Goal: Task Accomplishment & Management: Use online tool/utility

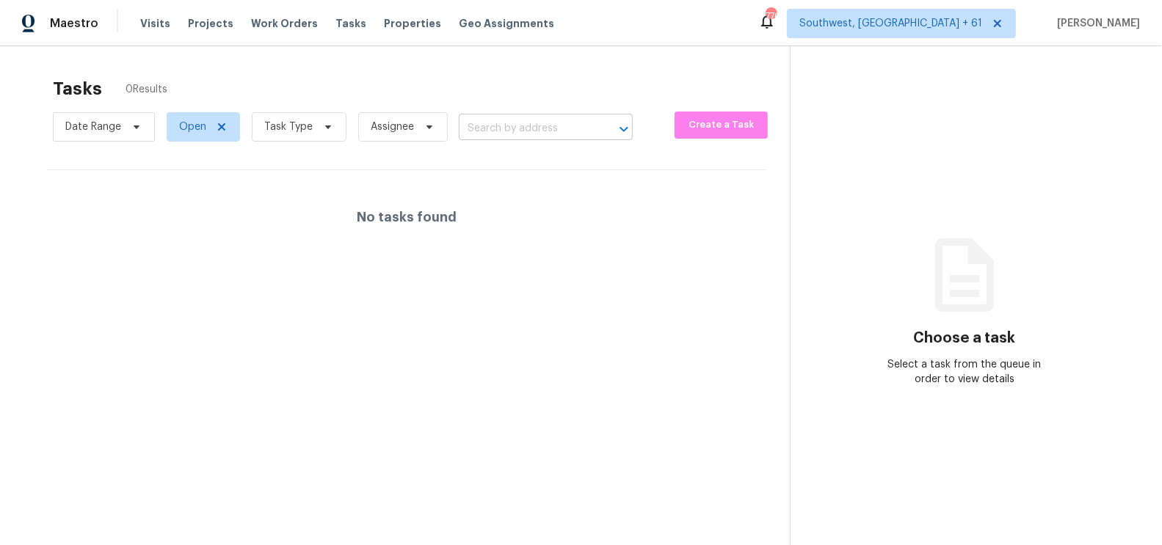
click at [523, 133] on input "text" at bounding box center [525, 128] width 133 height 23
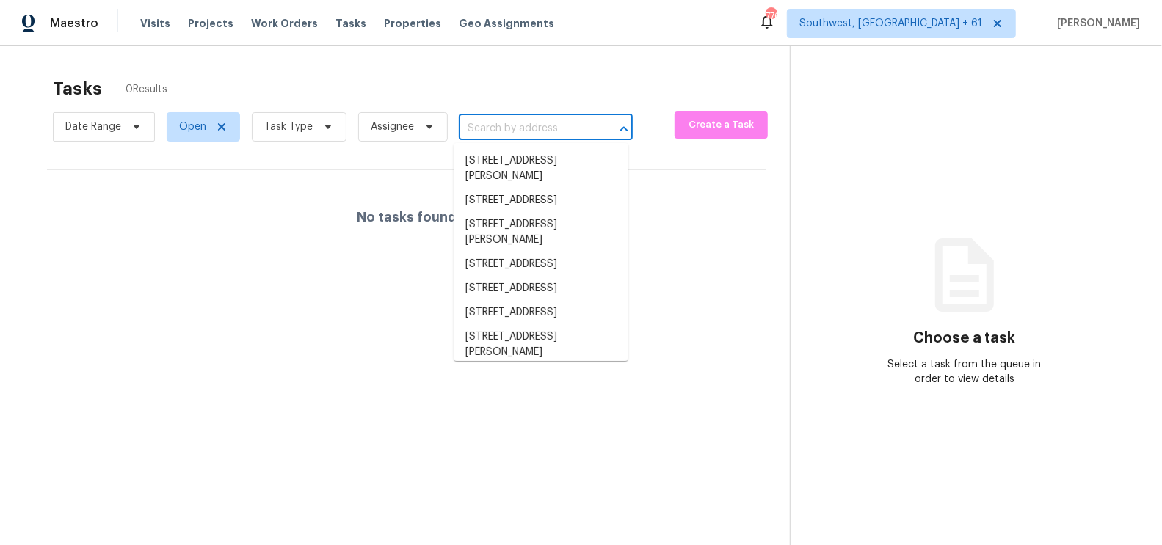
paste input "[STREET_ADDRESS]"
type input "[STREET_ADDRESS]"
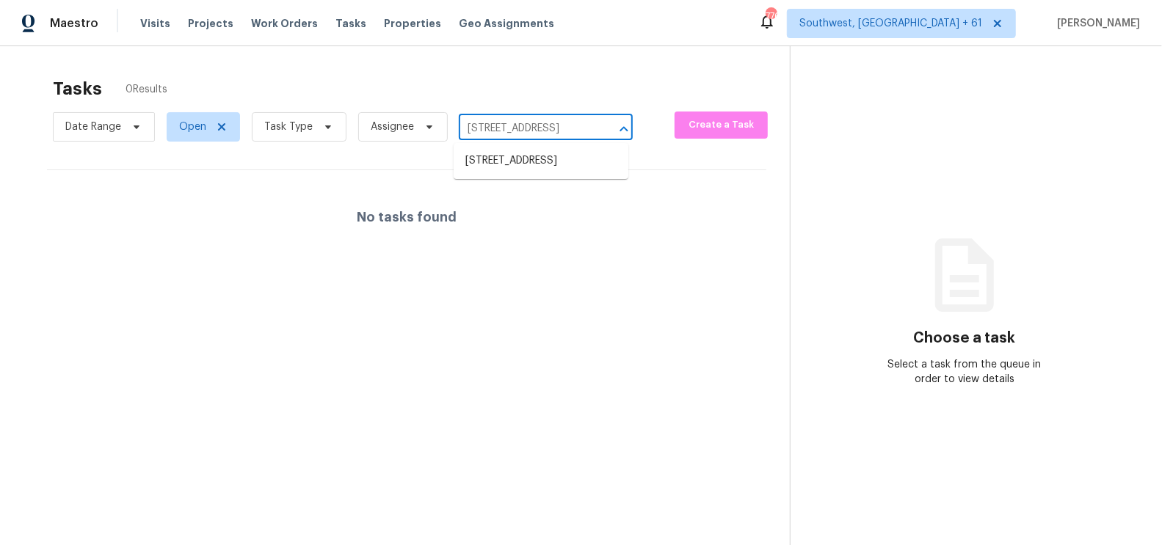
click at [487, 145] on ul "[STREET_ADDRESS]" at bounding box center [541, 161] width 175 height 36
click at [494, 161] on li "[STREET_ADDRESS]" at bounding box center [541, 161] width 175 height 24
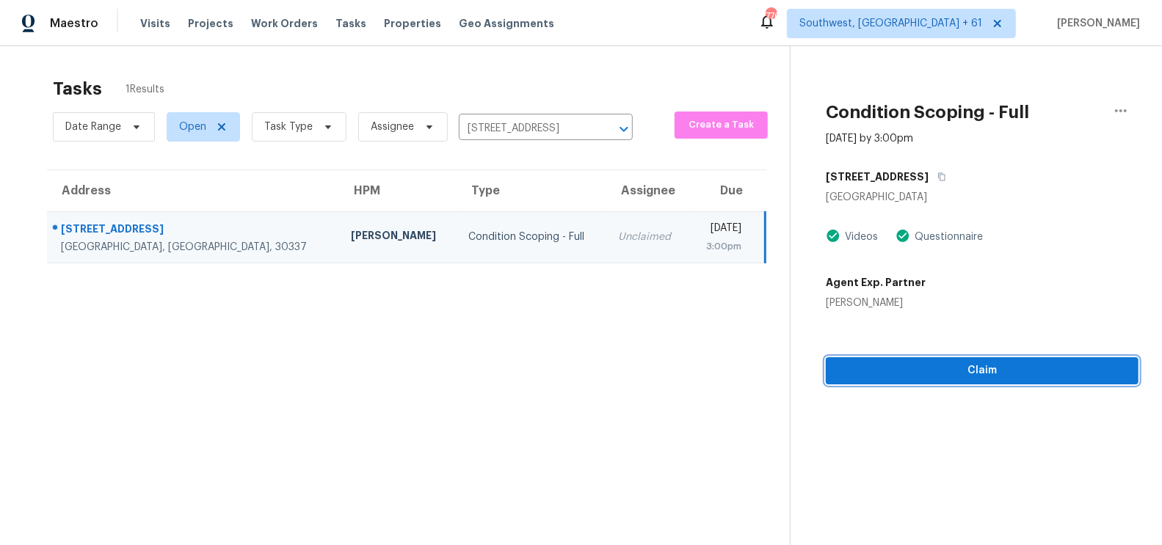
click at [960, 363] on span "Claim" at bounding box center [982, 371] width 289 height 18
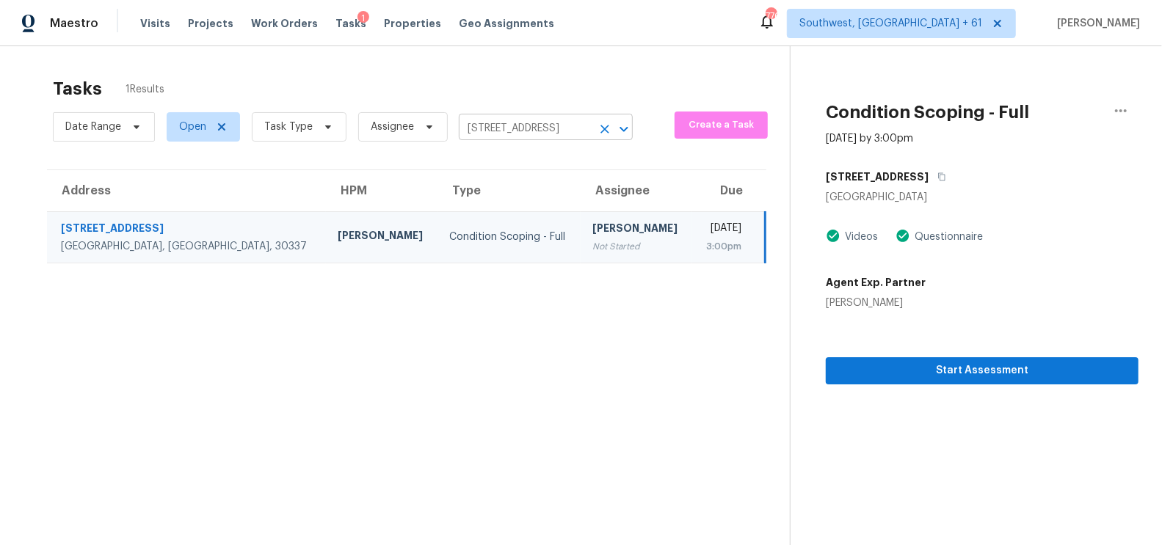
click at [536, 134] on input "[STREET_ADDRESS]" at bounding box center [525, 128] width 133 height 23
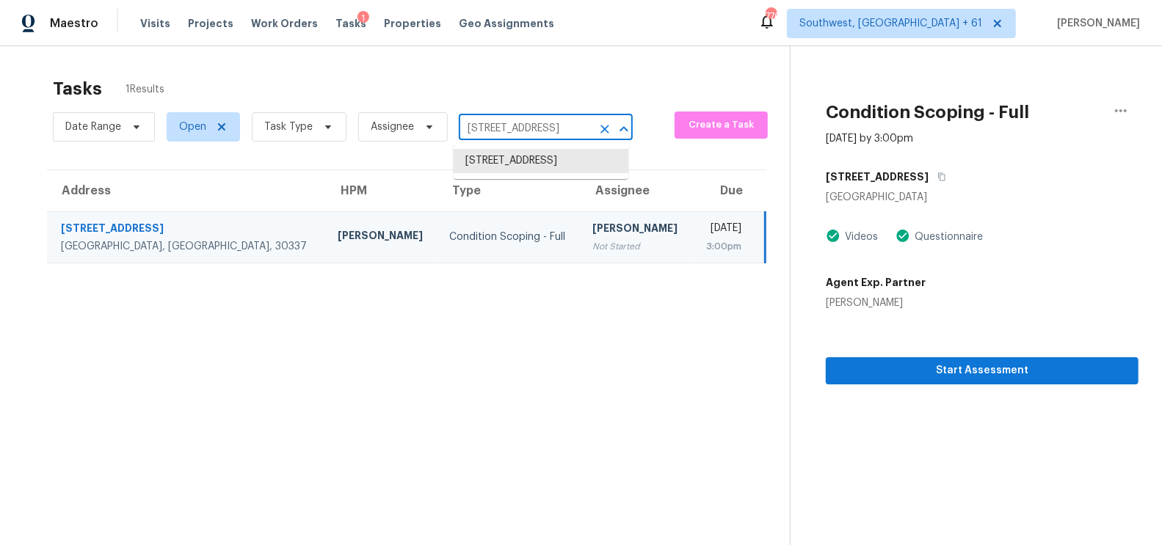
paste input "[STREET_ADDRESS]"
type input "[STREET_ADDRESS]"
click at [542, 169] on li "[STREET_ADDRESS]" at bounding box center [541, 161] width 175 height 24
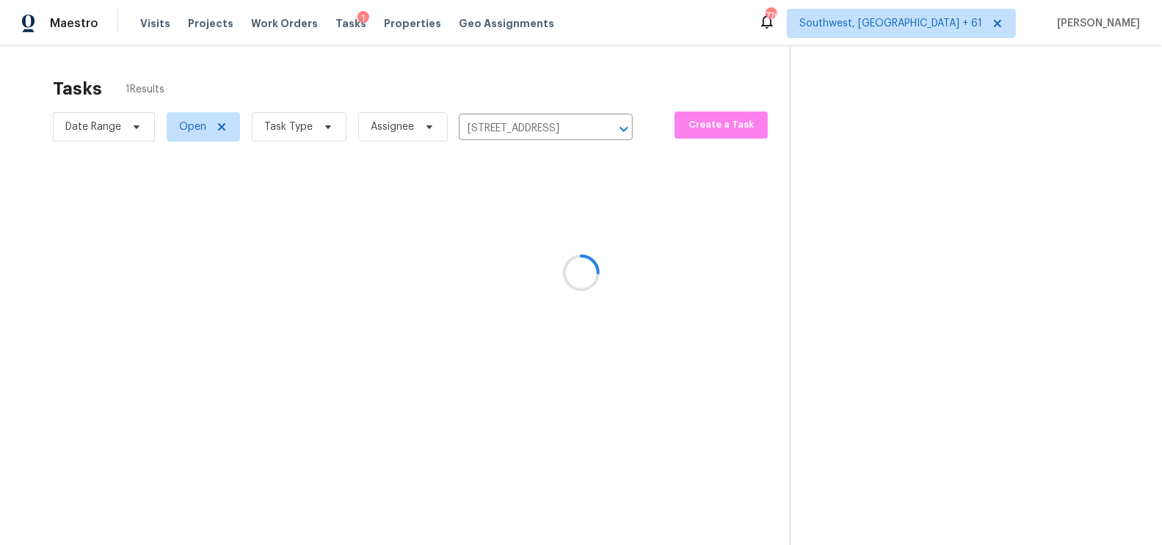
click at [534, 253] on div at bounding box center [581, 272] width 1162 height 545
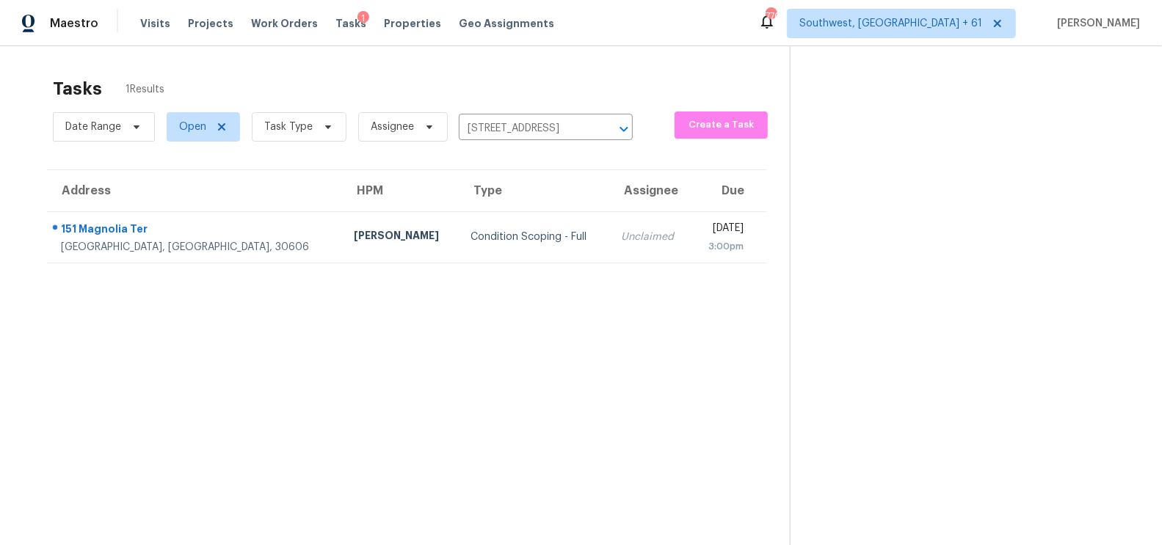
click at [609, 253] on td "Unclaimed" at bounding box center [650, 236] width 82 height 51
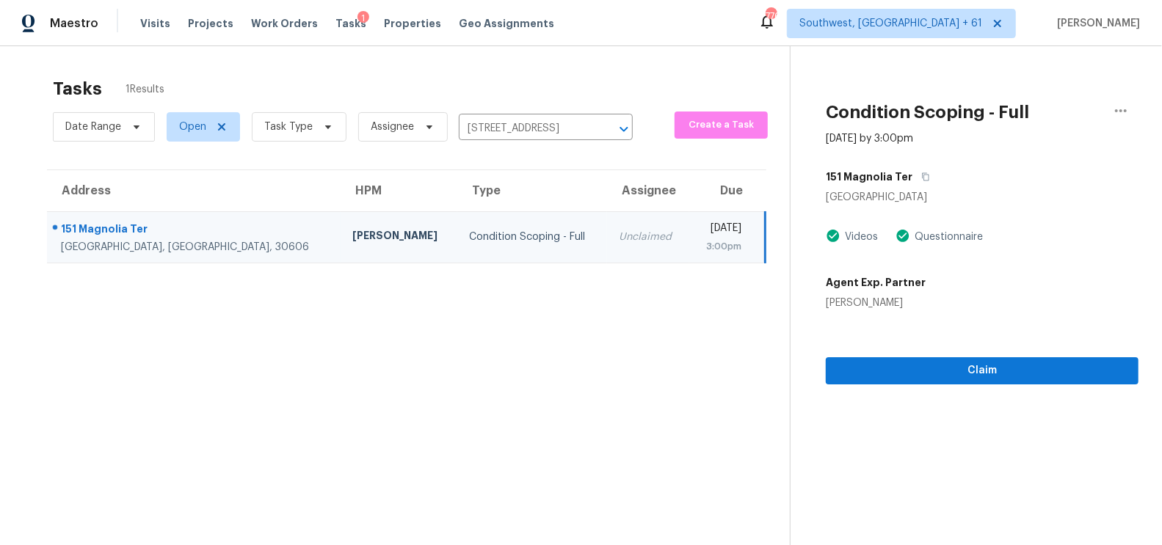
click at [993, 354] on div "Claim" at bounding box center [982, 347] width 313 height 74
click at [988, 366] on span "Claim" at bounding box center [982, 371] width 289 height 18
click at [562, 128] on input "[STREET_ADDRESS]" at bounding box center [525, 128] width 133 height 23
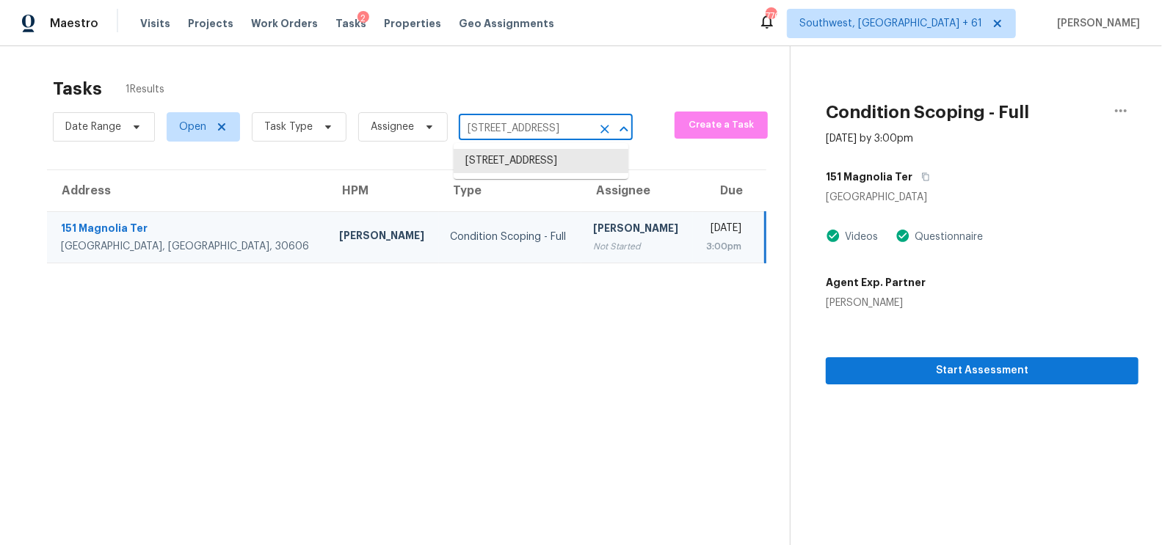
paste input "[STREET_ADDRESS][PERSON_NAME][PERSON_NAME]"
type input "[STREET_ADDRESS][PERSON_NAME][PERSON_NAME]"
click at [564, 166] on li "[STREET_ADDRESS][PERSON_NAME][PERSON_NAME]" at bounding box center [541, 176] width 175 height 55
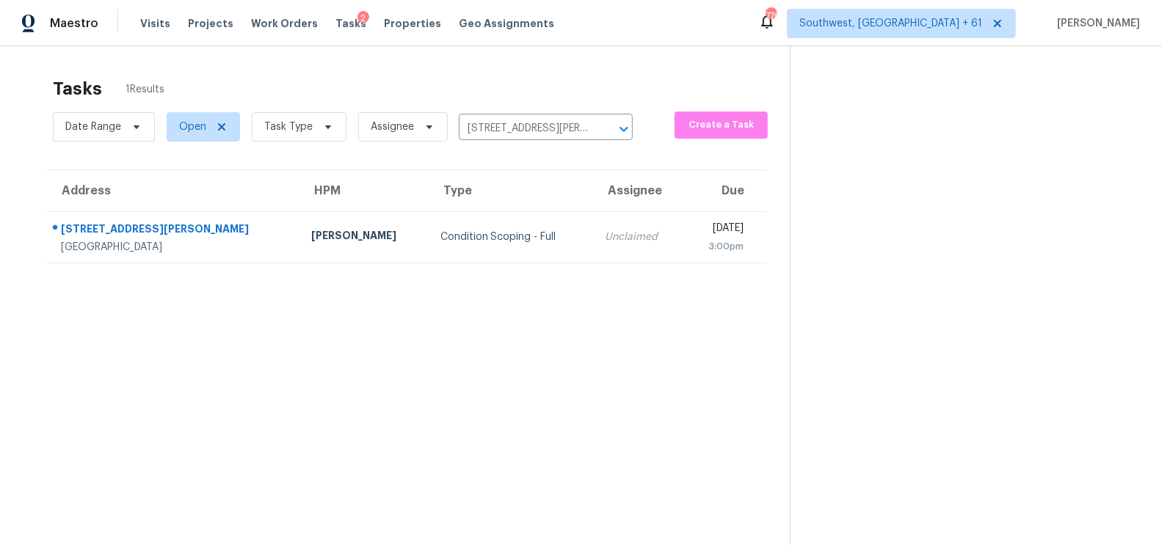
click at [561, 263] on section "Tasks 1 Results Date Range Open Task Type Assignee [STREET_ADDRESS][PERSON_NAME…" at bounding box center [406, 331] width 766 height 522
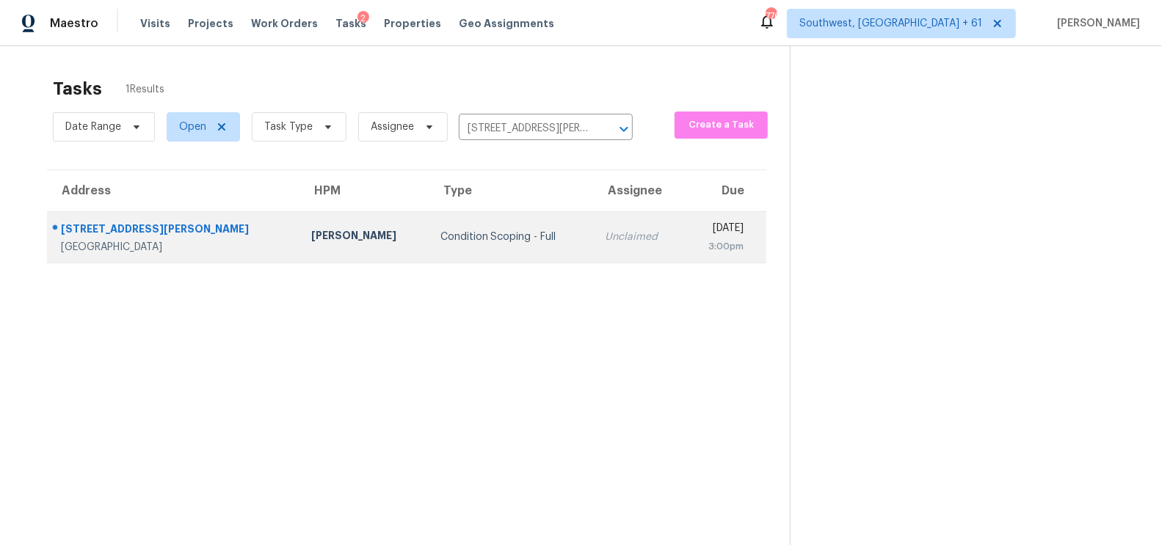
click at [594, 252] on td "Unclaimed" at bounding box center [639, 236] width 90 height 51
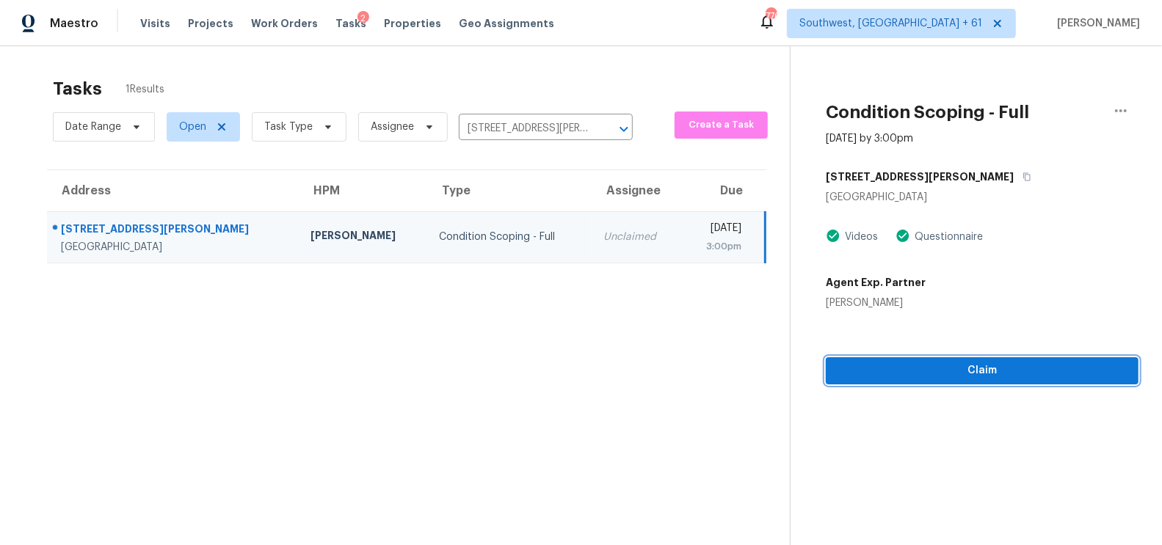
click at [956, 379] on span "Claim" at bounding box center [982, 371] width 289 height 18
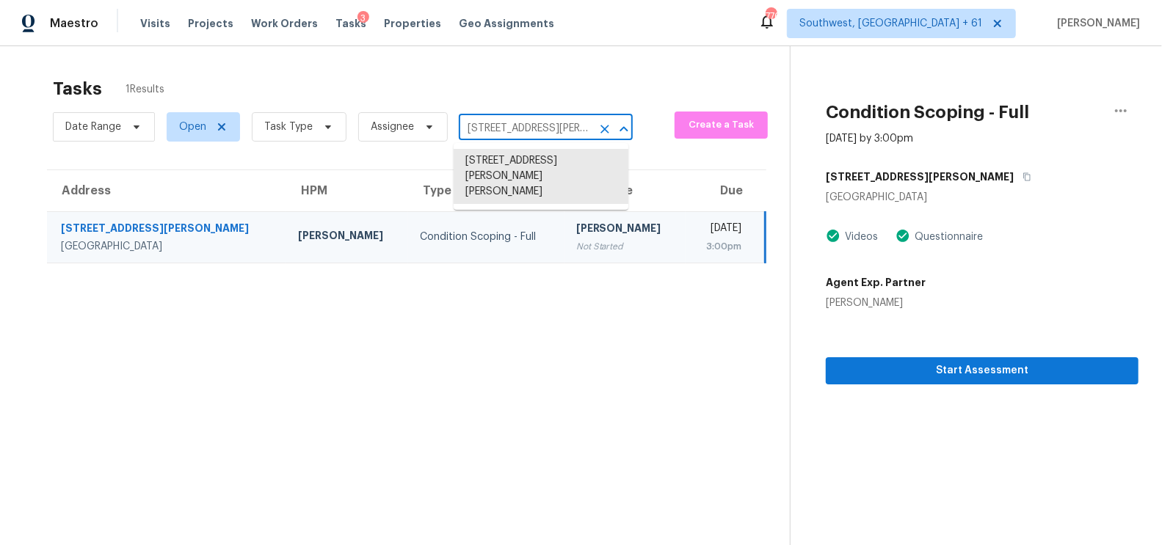
click at [544, 131] on input "[STREET_ADDRESS][PERSON_NAME][PERSON_NAME]" at bounding box center [525, 128] width 133 height 23
paste input "[STREET_ADDRESS][PERSON_NAME]"
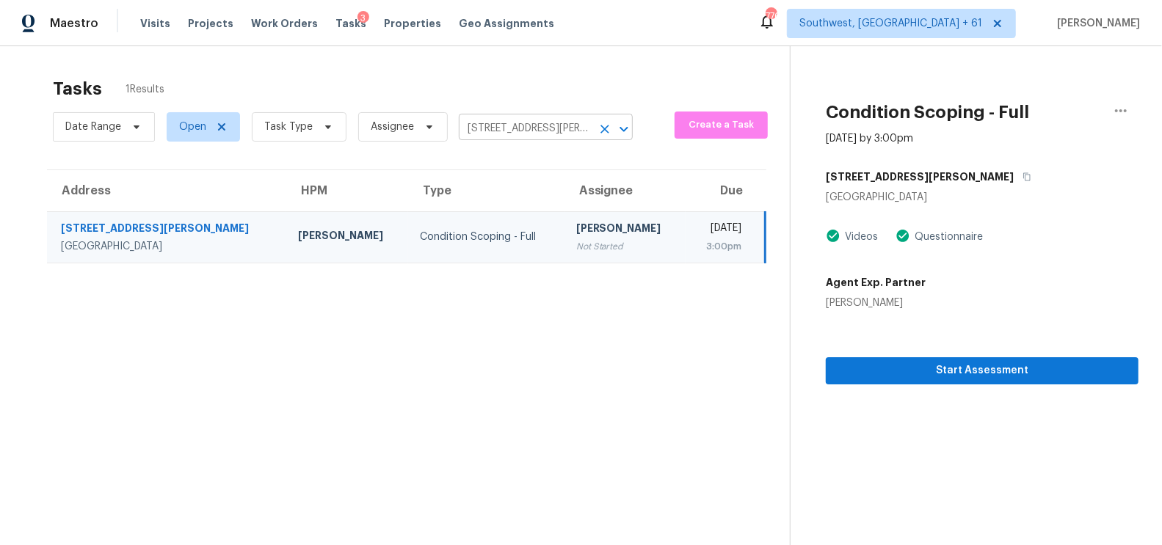
click at [540, 128] on input "[STREET_ADDRESS][PERSON_NAME][PERSON_NAME]" at bounding box center [525, 128] width 133 height 23
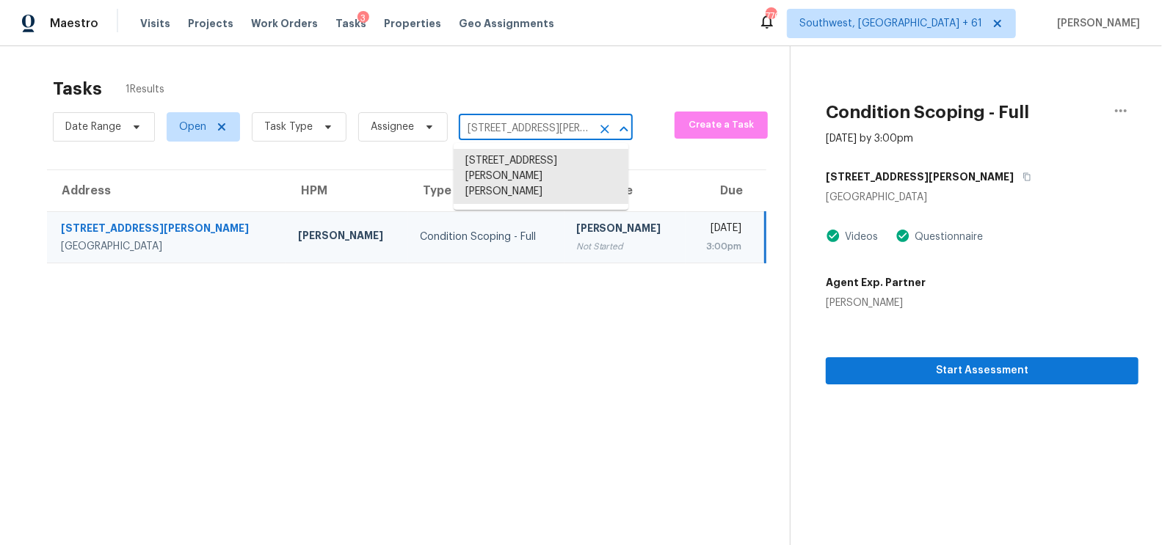
click at [540, 128] on input "[STREET_ADDRESS][PERSON_NAME][PERSON_NAME]" at bounding box center [525, 128] width 133 height 23
paste input "[STREET_ADDRESS][PERSON_NAME]"
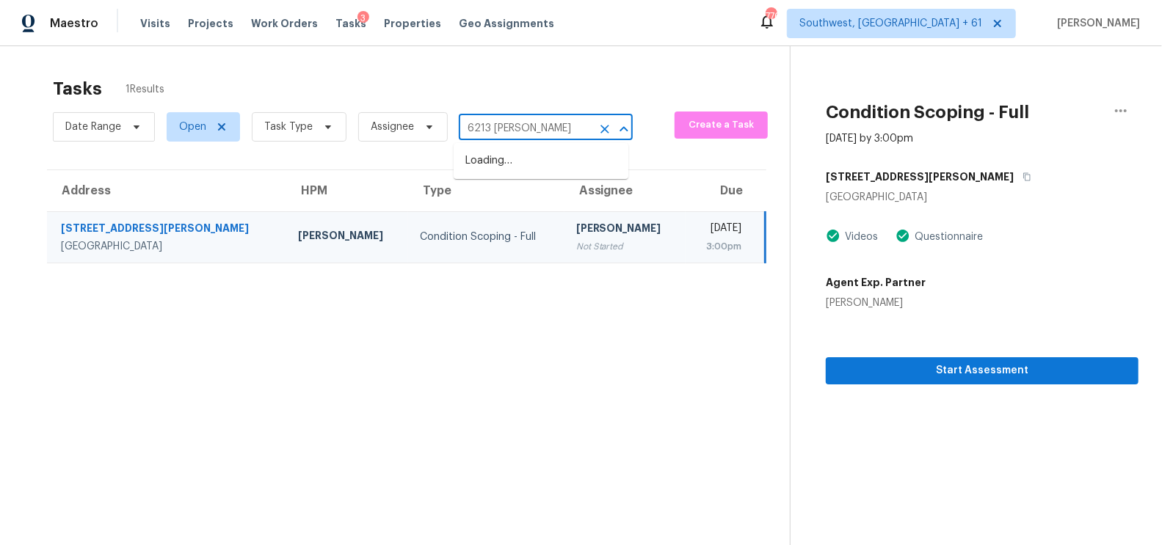
type input "6213 [PERSON_NAME]"
click at [553, 159] on li "[STREET_ADDRESS][PERSON_NAME]" at bounding box center [541, 169] width 175 height 40
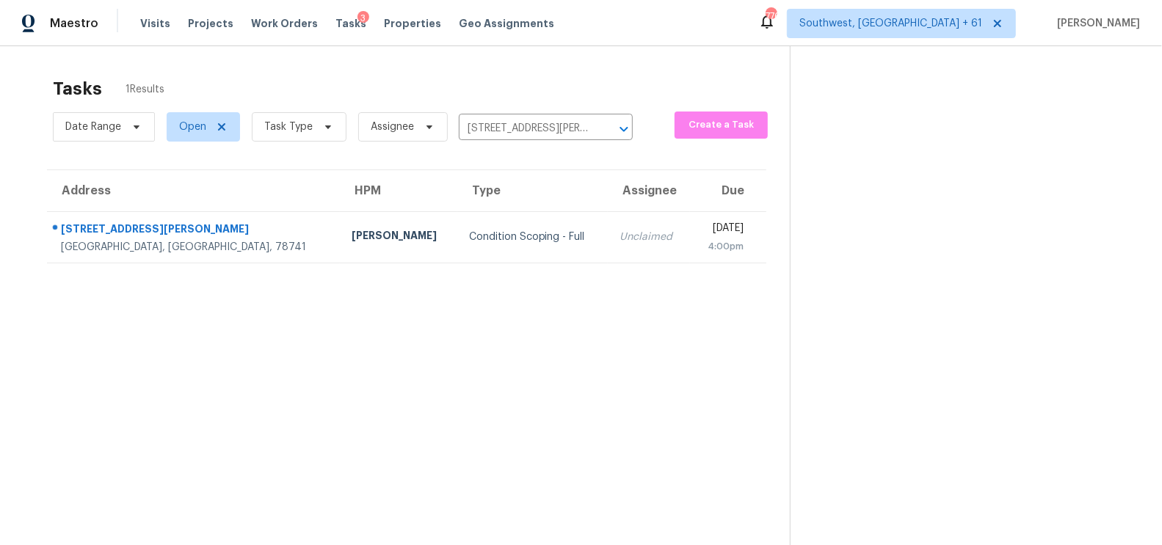
click at [608, 222] on td "Unclaimed" at bounding box center [649, 236] width 82 height 51
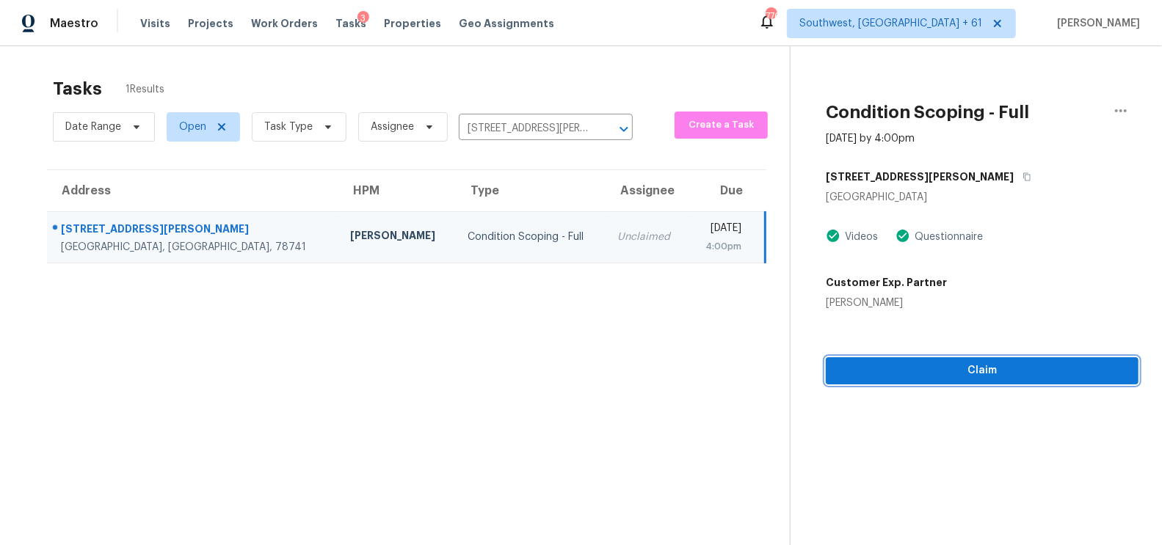
click at [1020, 374] on span "Claim" at bounding box center [982, 371] width 289 height 18
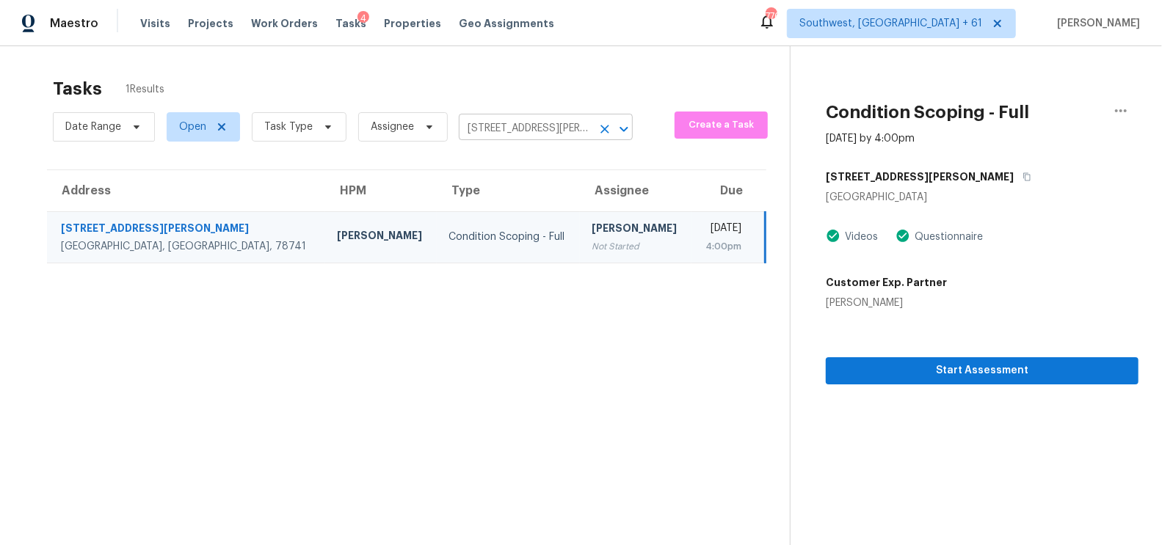
click at [490, 124] on input "[STREET_ADDRESS][PERSON_NAME]" at bounding box center [525, 128] width 133 height 23
paste input "[STREET_ADDRESS]"
type input "[STREET_ADDRESS]"
click at [524, 155] on li "[STREET_ADDRESS]" at bounding box center [541, 161] width 175 height 24
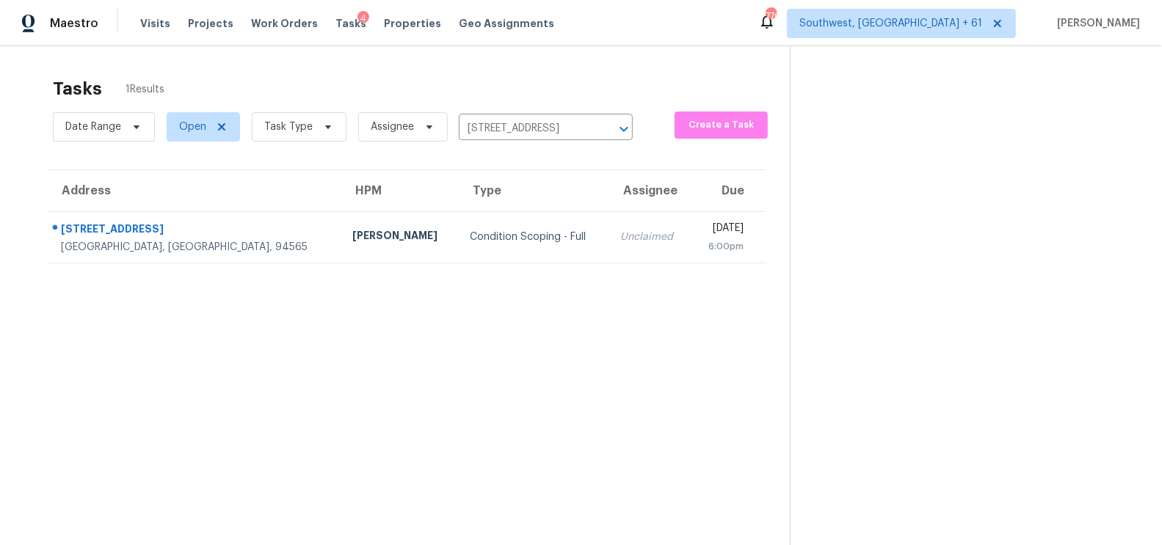
click at [620, 234] on div "Unclaimed" at bounding box center [649, 237] width 59 height 15
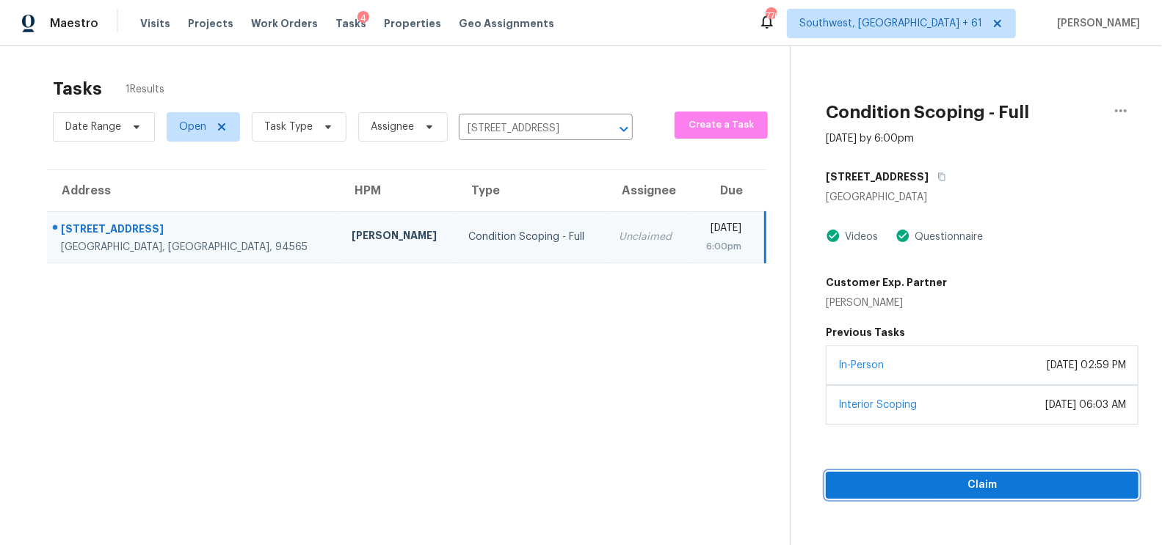
click at [973, 472] on button "Claim" at bounding box center [982, 485] width 313 height 27
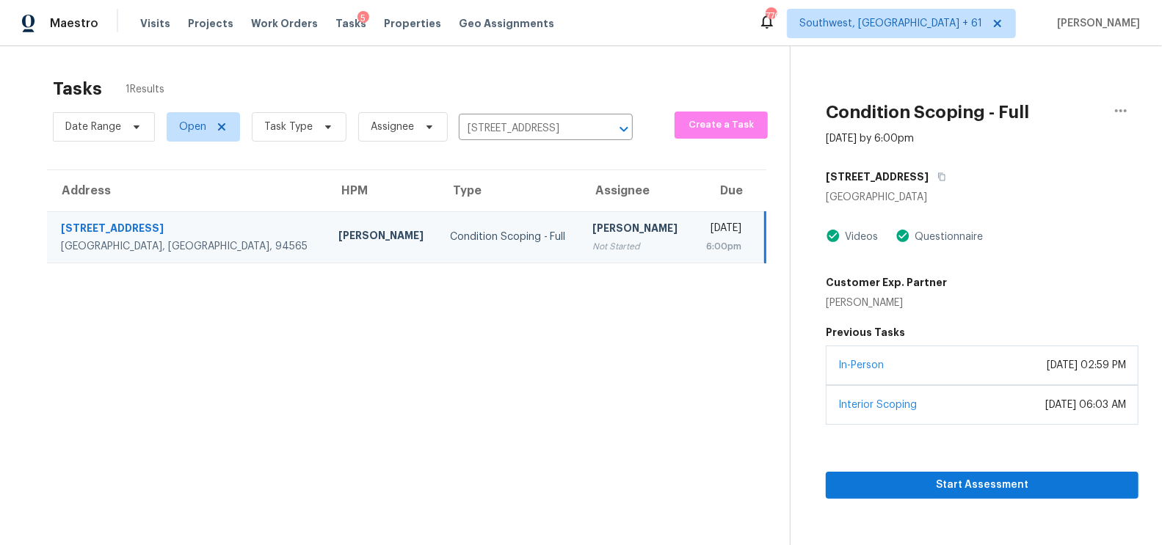
click at [564, 140] on div "Date Range Open Task Type Assignee [STREET_ADDRESS] ​" at bounding box center [343, 127] width 580 height 38
click at [564, 127] on input "[STREET_ADDRESS]" at bounding box center [525, 128] width 133 height 23
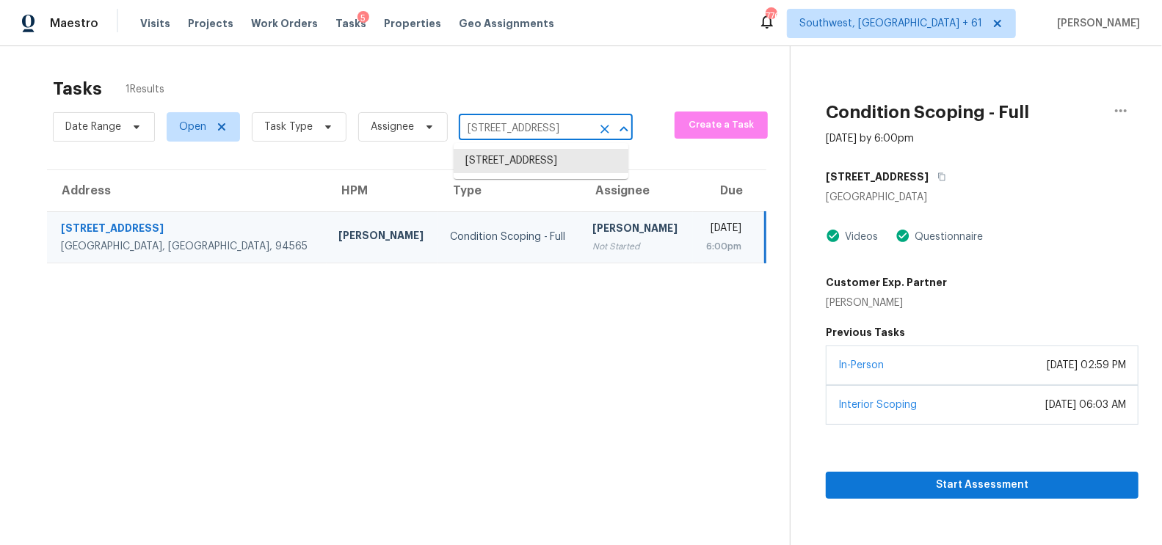
paste input "[STREET_ADDRESS]"
type input "[STREET_ADDRESS]"
click at [538, 170] on li "[STREET_ADDRESS]" at bounding box center [541, 161] width 175 height 24
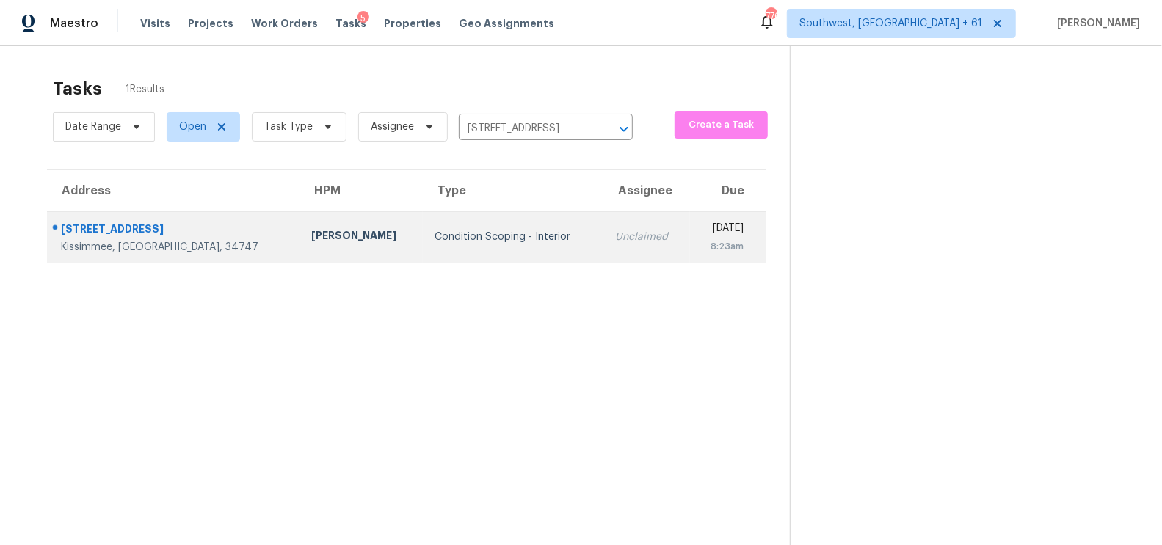
click at [516, 211] on td "Condition Scoping - Interior" at bounding box center [513, 236] width 181 height 51
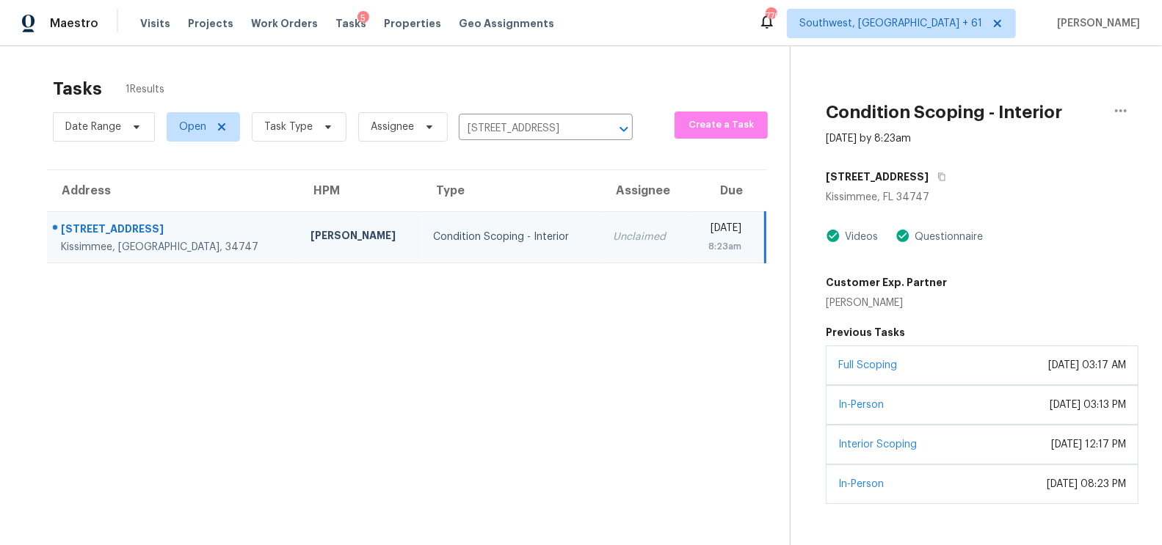
scroll to position [46, 0]
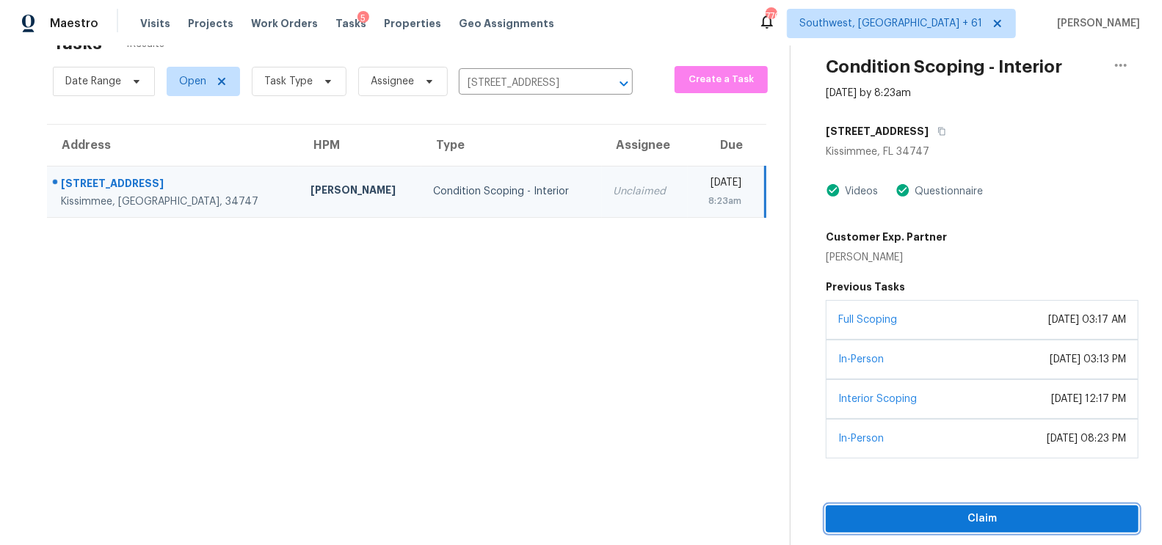
click at [974, 525] on button "Claim" at bounding box center [982, 519] width 313 height 27
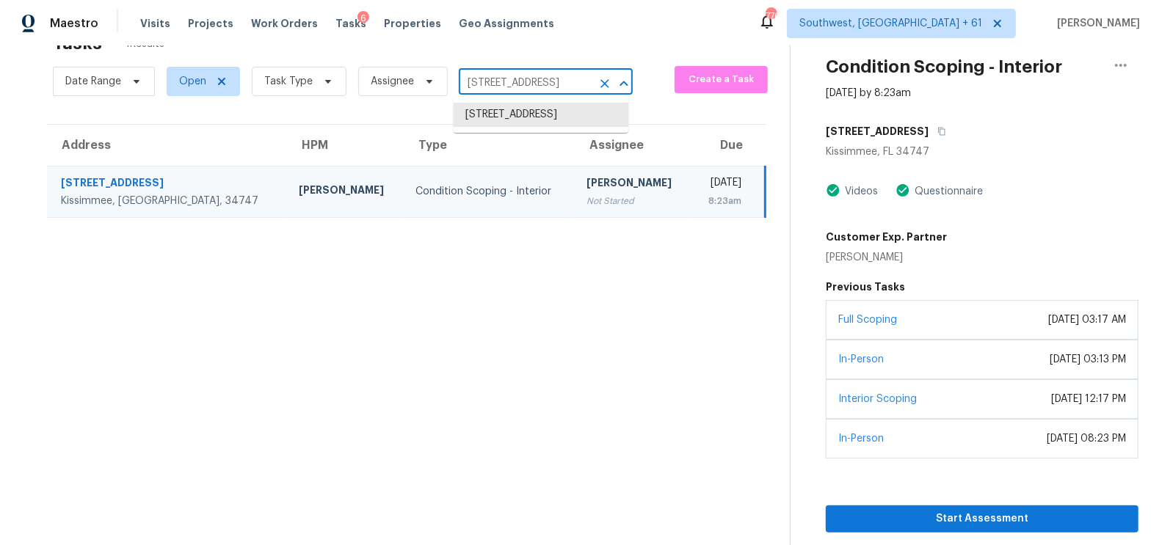
click at [533, 79] on input "[STREET_ADDRESS]" at bounding box center [525, 83] width 133 height 23
paste input "[STREET_ADDRESS]"
type input "[STREET_ADDRESS]"
click at [530, 90] on input "[STREET_ADDRESS]" at bounding box center [525, 83] width 133 height 23
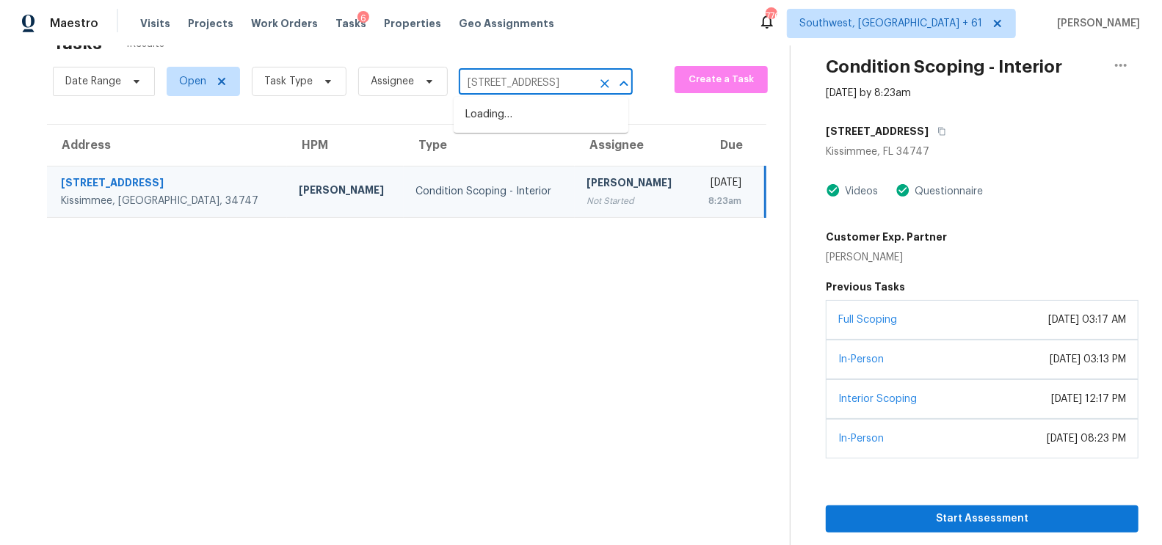
click at [530, 90] on input "[STREET_ADDRESS]" at bounding box center [525, 83] width 133 height 23
click at [533, 123] on li "[STREET_ADDRESS]" at bounding box center [541, 115] width 175 height 24
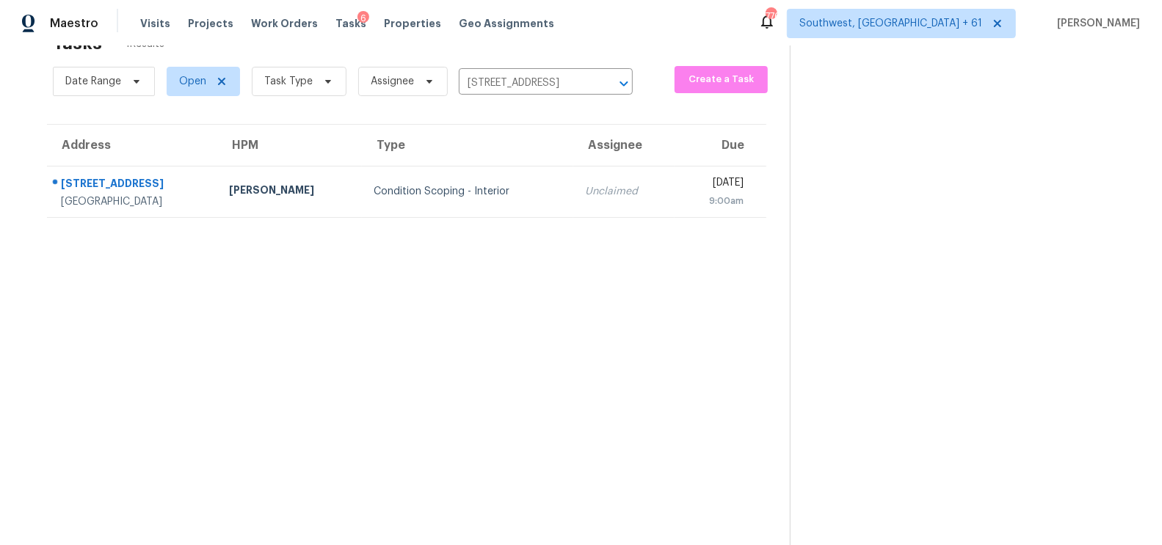
click at [573, 200] on td "Unclaimed" at bounding box center [623, 191] width 101 height 51
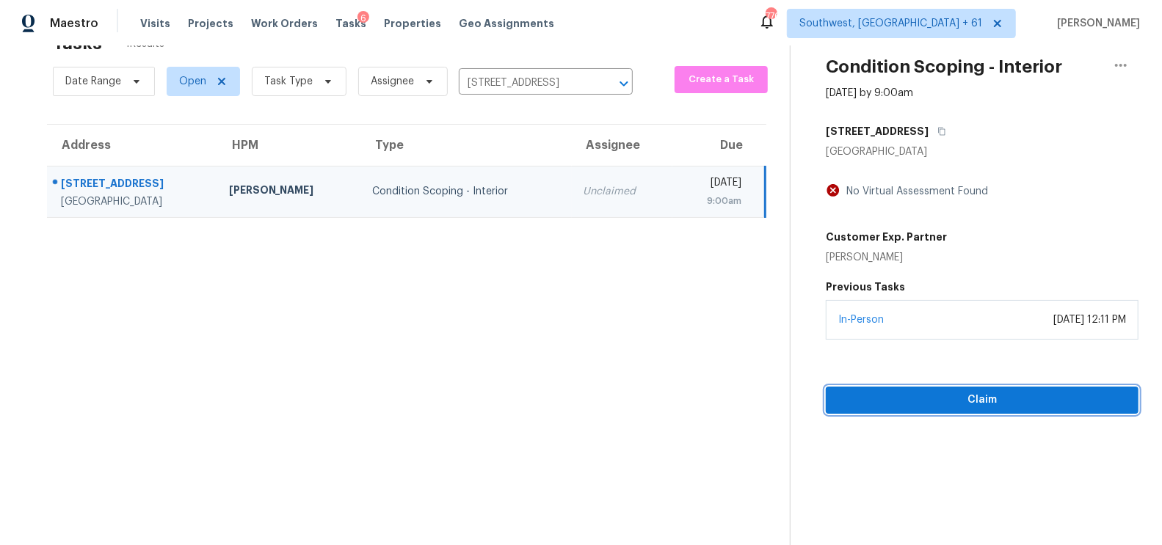
click at [981, 406] on span "Claim" at bounding box center [982, 400] width 289 height 18
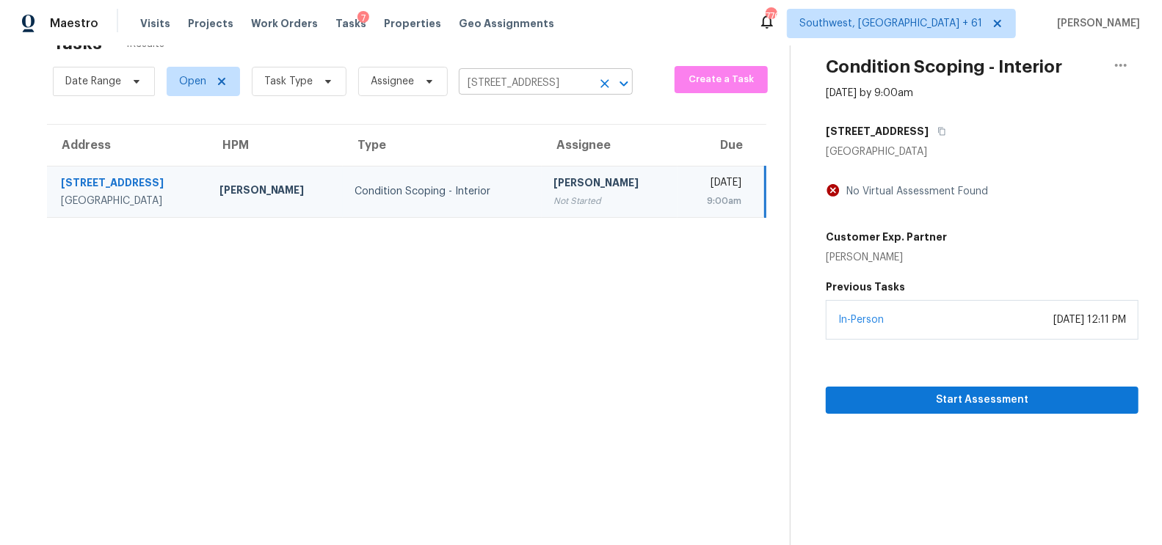
click at [570, 80] on input "[STREET_ADDRESS]" at bounding box center [525, 83] width 133 height 23
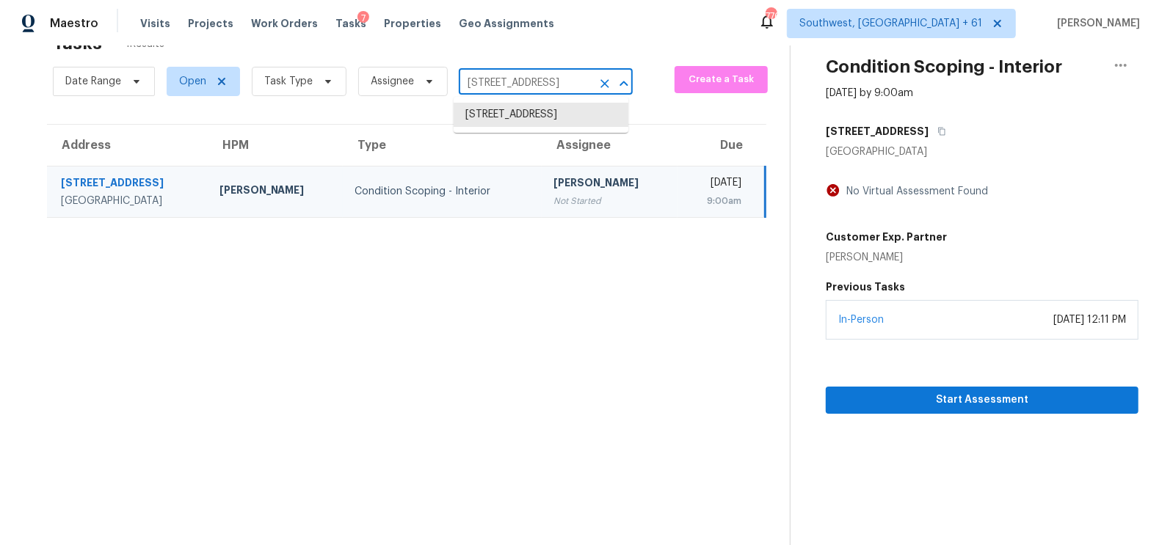
paste input "[STREET_ADDRESS][PERSON_NAME]"
type input "[STREET_ADDRESS][PERSON_NAME]"
click at [546, 115] on li "[STREET_ADDRESS][PERSON_NAME]" at bounding box center [541, 123] width 175 height 40
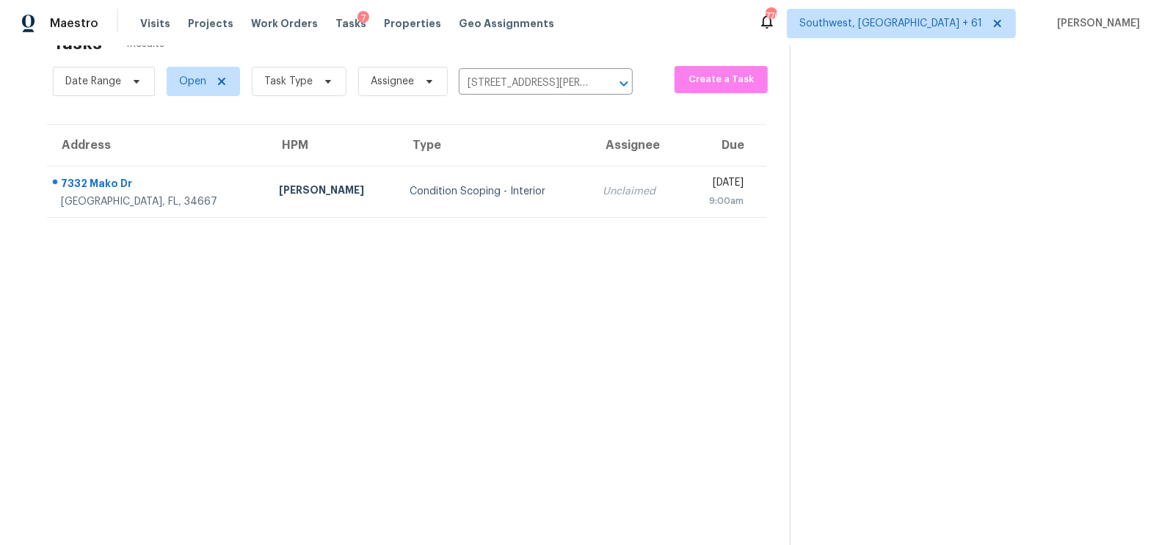
click at [537, 221] on section "Tasks 1 Results Date Range Open Task Type Assignee [STREET_ADDRESS][PERSON_NAME…" at bounding box center [406, 285] width 766 height 522
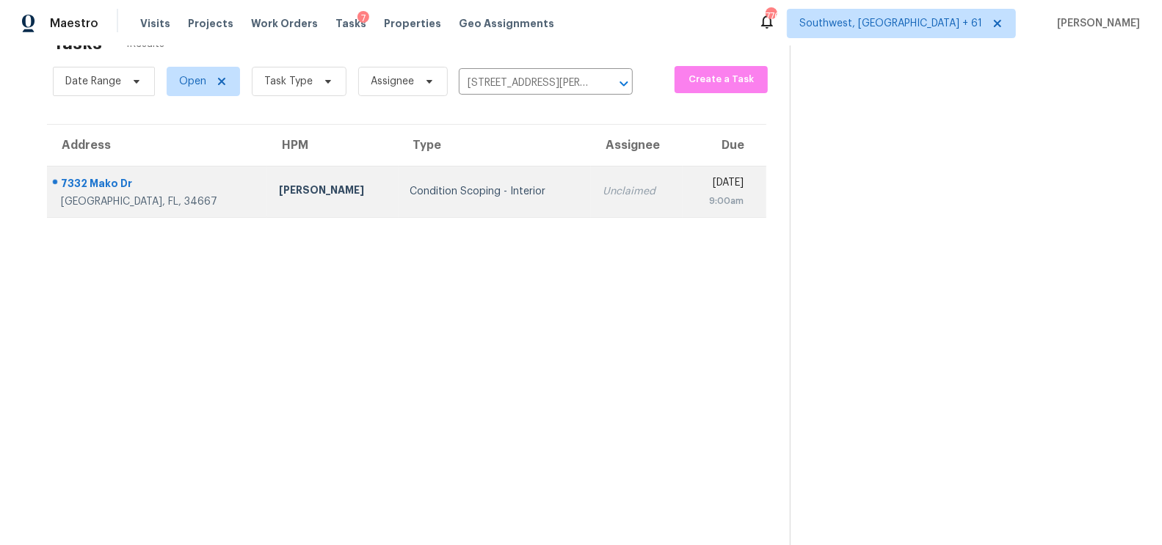
click at [603, 197] on div "Unclaimed" at bounding box center [637, 191] width 69 height 15
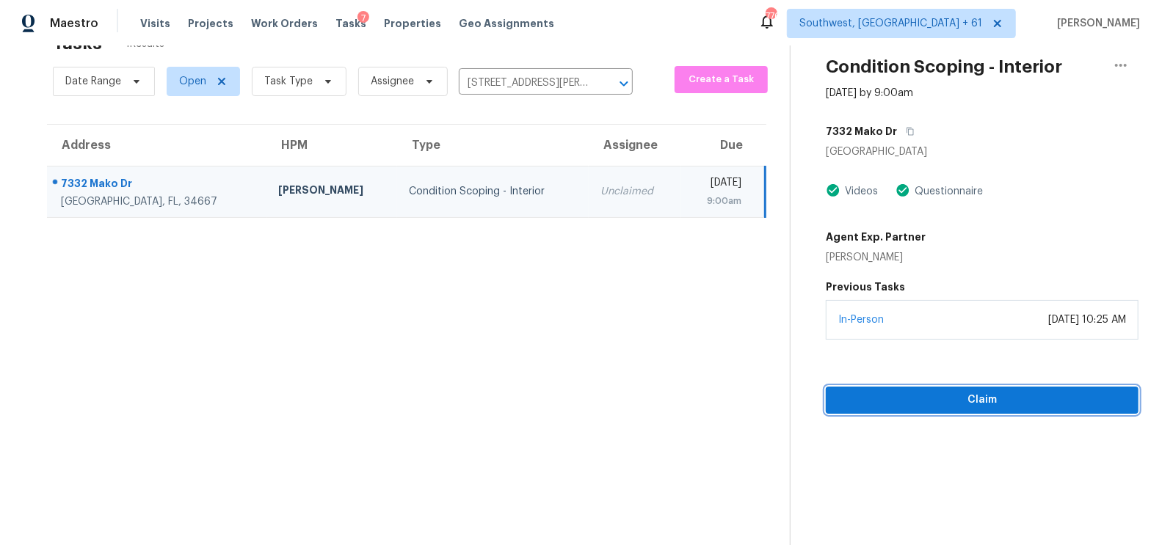
click at [981, 388] on button "Claim" at bounding box center [982, 400] width 313 height 27
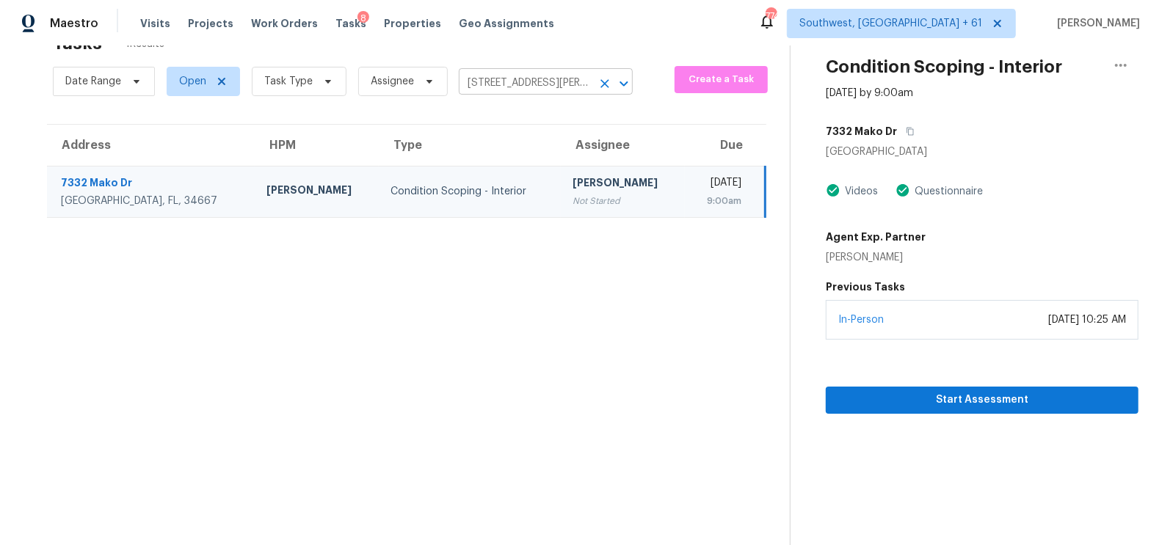
click at [535, 85] on input "[STREET_ADDRESS][PERSON_NAME]" at bounding box center [525, 83] width 133 height 23
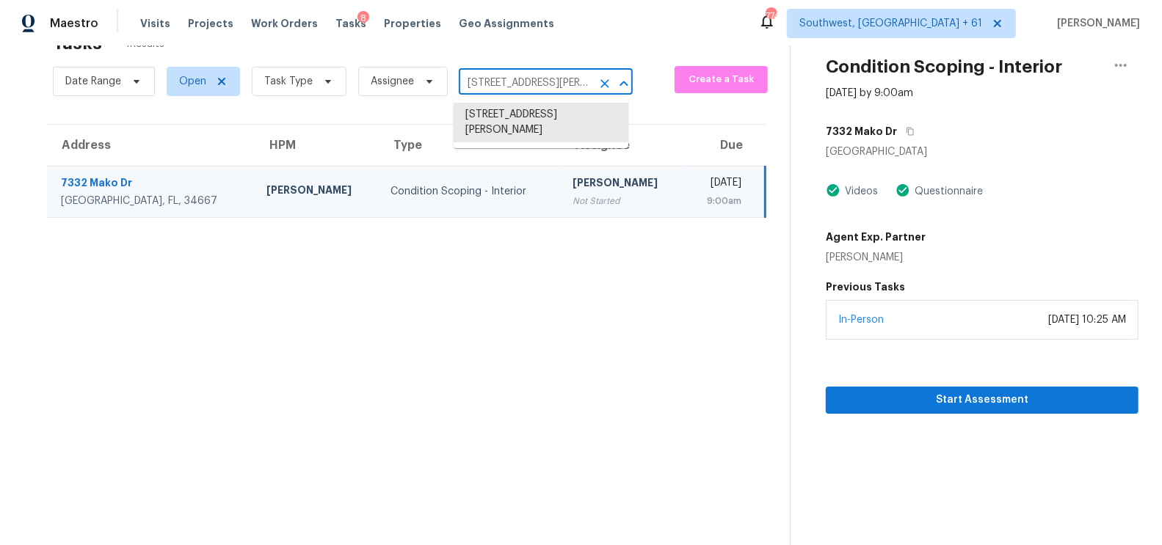
paste input "[STREET_ADDRESS]"
type input "[STREET_ADDRESS]"
click at [556, 122] on li "[STREET_ADDRESS]" at bounding box center [541, 115] width 175 height 24
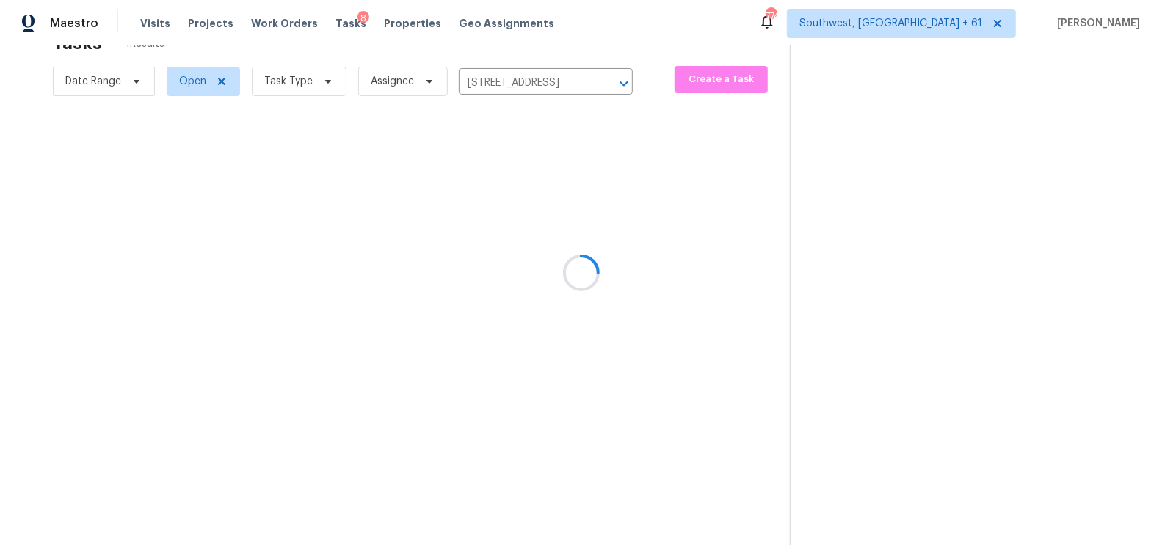
click at [547, 172] on div at bounding box center [581, 272] width 1162 height 545
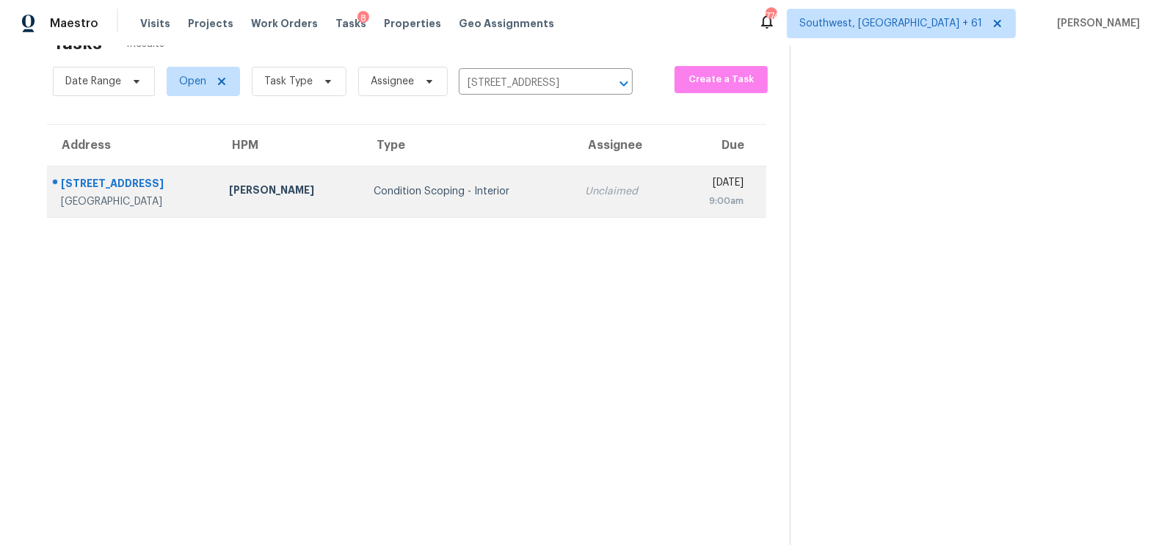
click at [573, 205] on td "Unclaimed" at bounding box center [623, 191] width 101 height 51
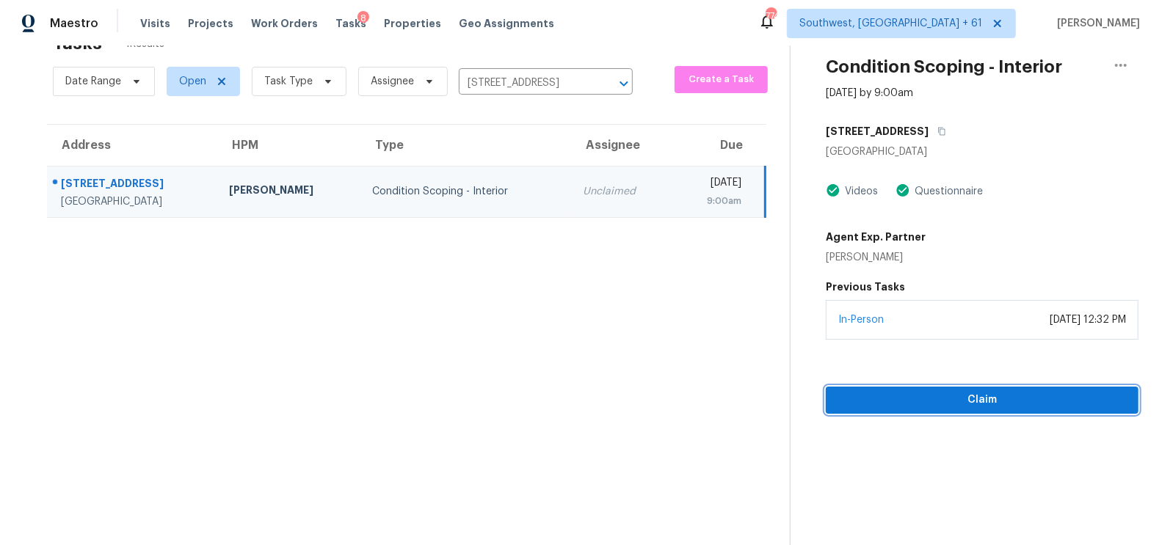
click at [984, 398] on span "Claim" at bounding box center [982, 400] width 289 height 18
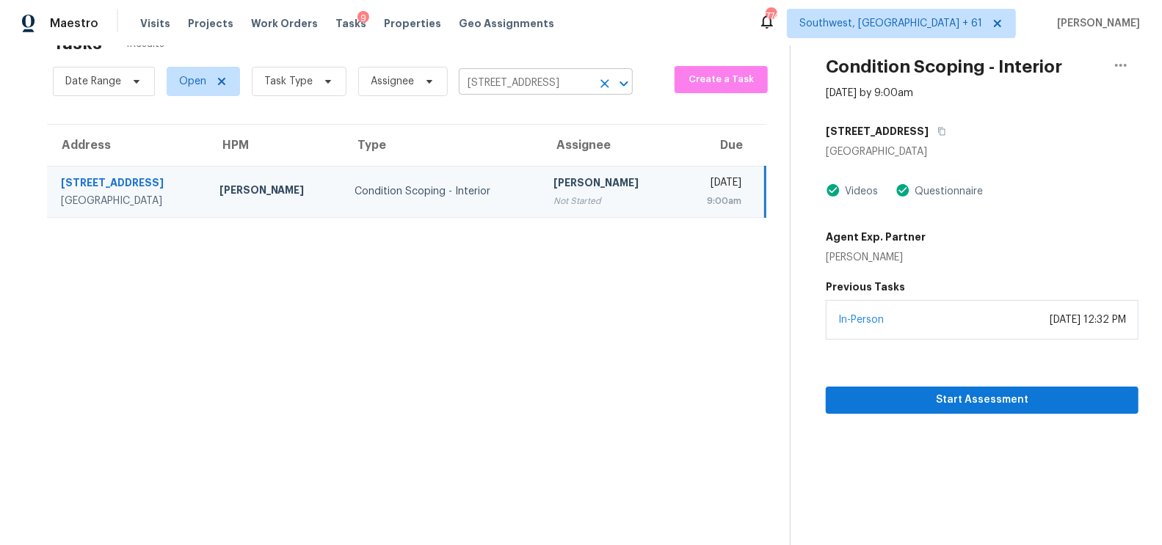
click at [545, 81] on input "[STREET_ADDRESS]" at bounding box center [525, 83] width 133 height 23
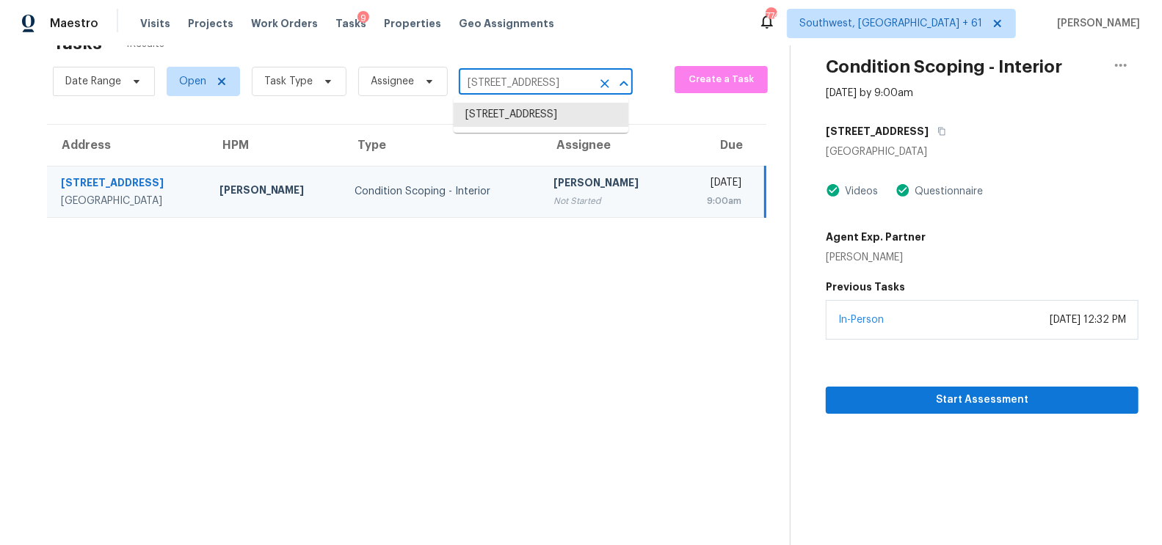
paste input "[STREET_ADDRESS]"
type input "[STREET_ADDRESS]"
click at [537, 127] on li "[STREET_ADDRESS]" at bounding box center [541, 115] width 175 height 24
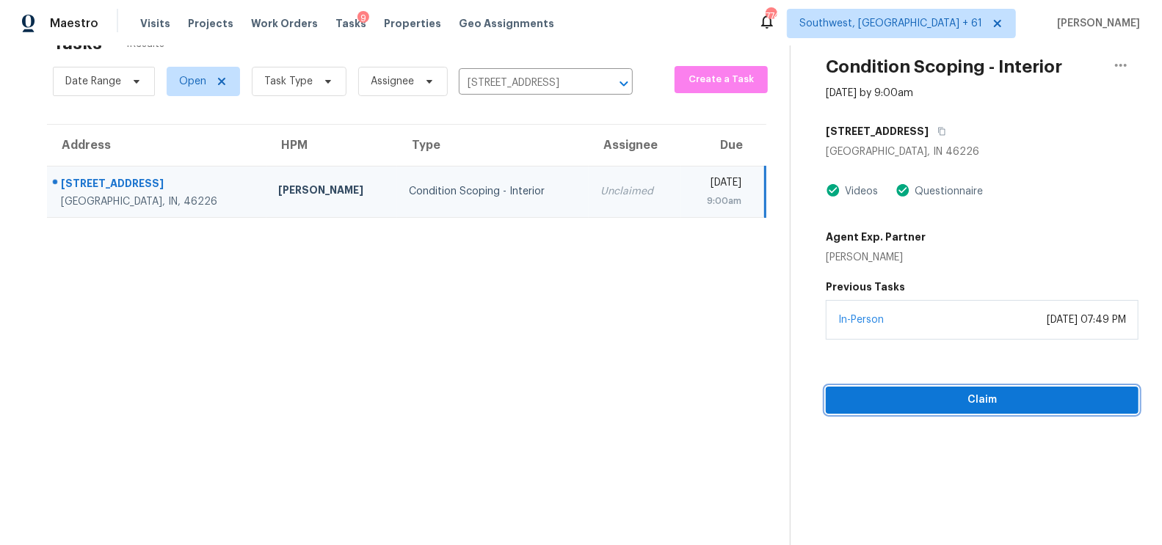
click at [988, 404] on span "Claim" at bounding box center [982, 400] width 289 height 18
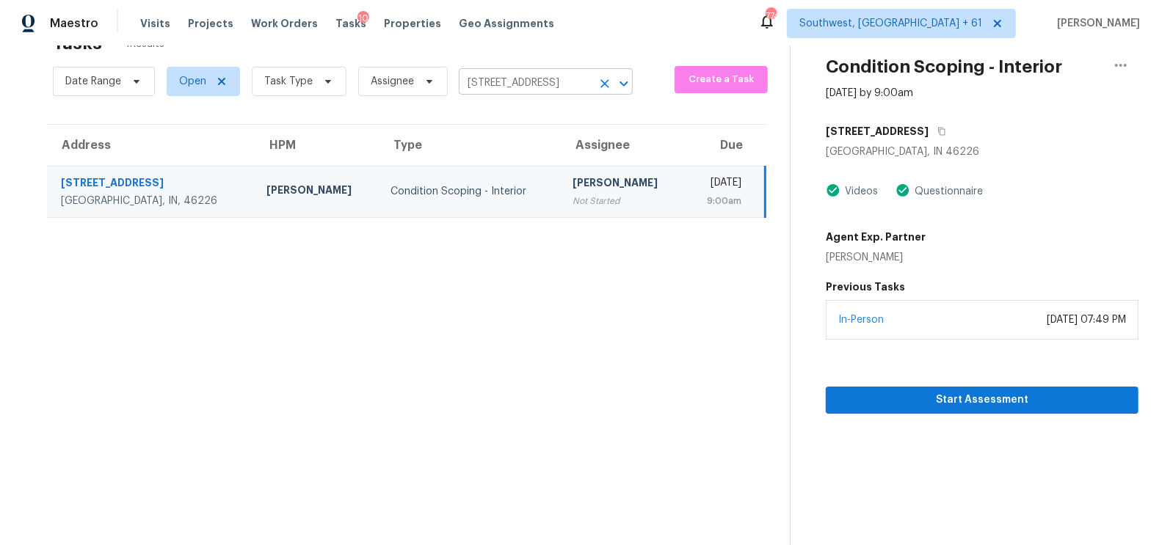
click at [537, 86] on input "[STREET_ADDRESS]" at bounding box center [525, 83] width 133 height 23
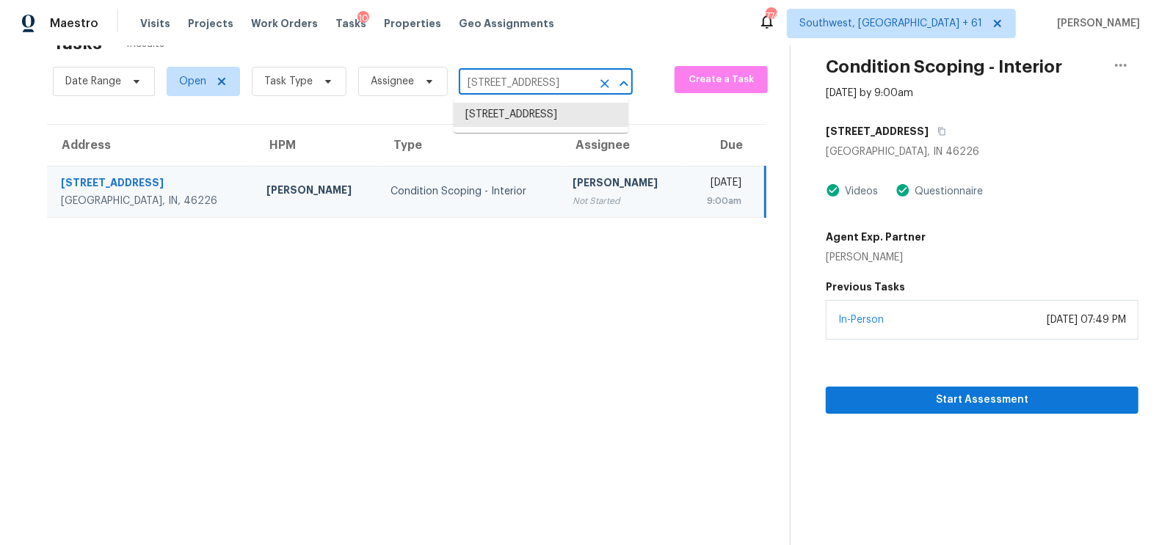
paste input "[STREET_ADDRESS]"
type input "[STREET_ADDRESS]"
click at [560, 121] on li "[STREET_ADDRESS]" at bounding box center [541, 115] width 175 height 24
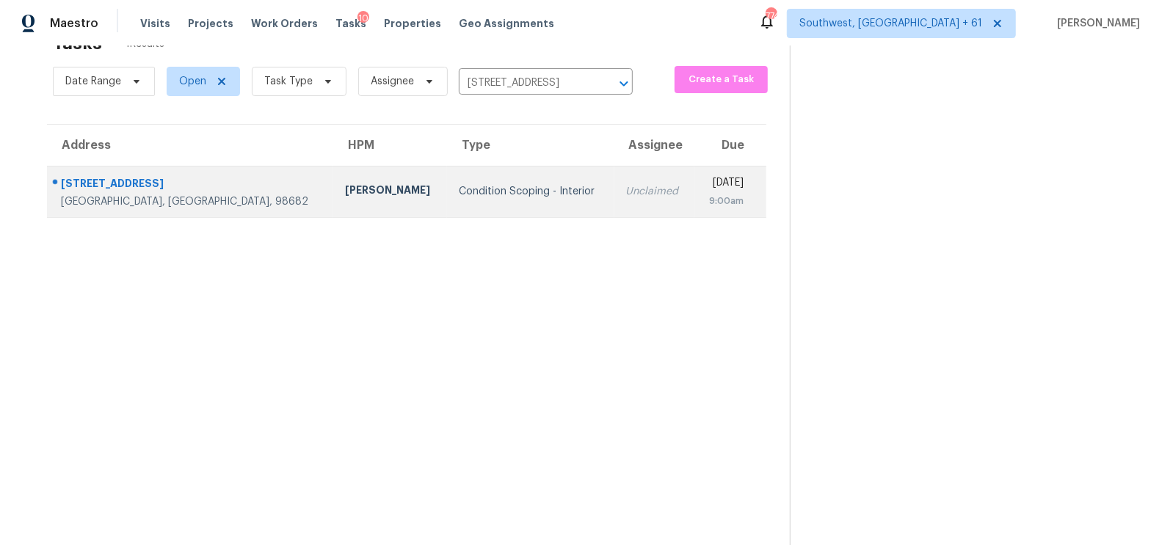
click at [706, 189] on div "[DATE]" at bounding box center [725, 184] width 38 height 18
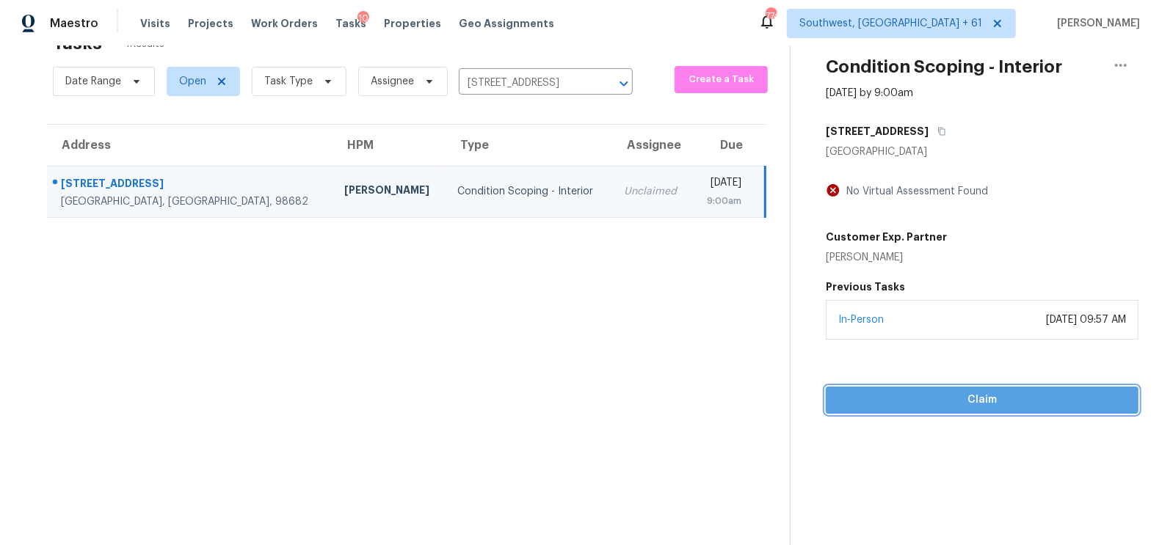
click at [993, 404] on span "Claim" at bounding box center [982, 400] width 289 height 18
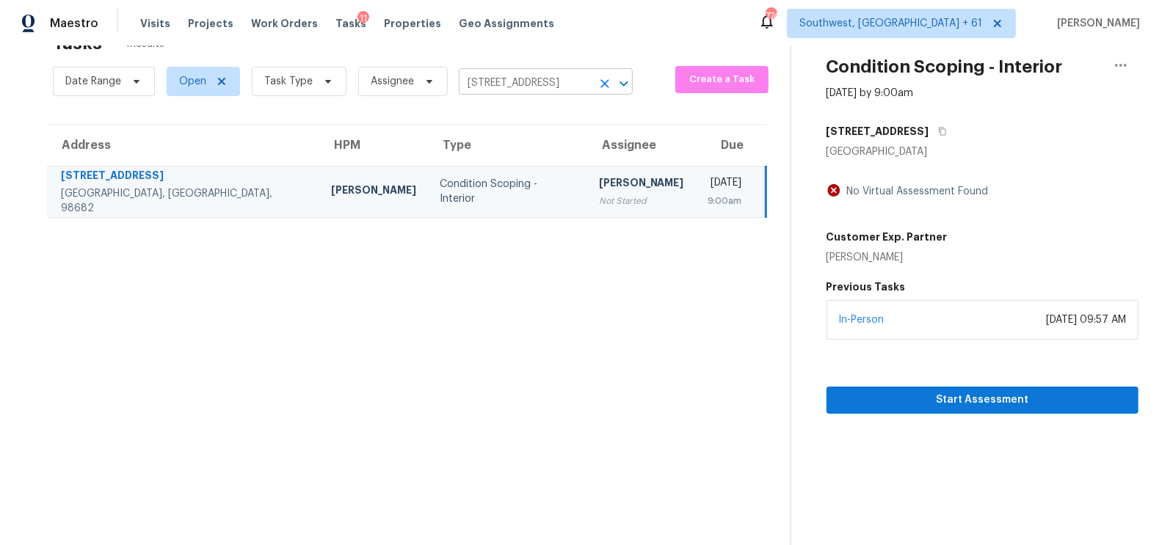
click at [552, 88] on input "[STREET_ADDRESS]" at bounding box center [525, 83] width 133 height 23
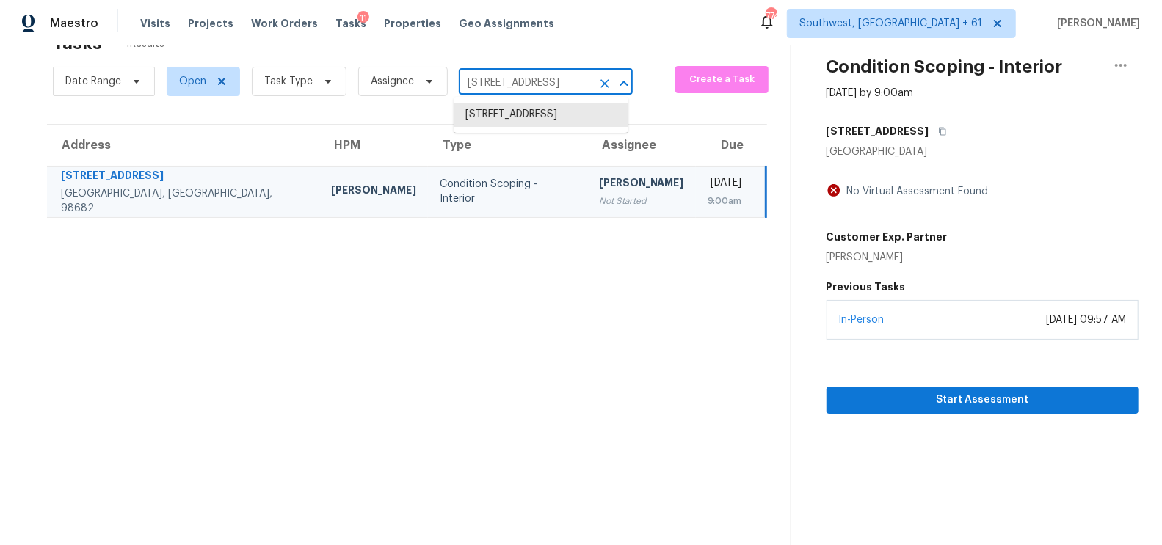
paste input "[STREET_ADDRESS]"
type input "[STREET_ADDRESS]"
click at [542, 127] on li "[STREET_ADDRESS]" at bounding box center [541, 115] width 175 height 24
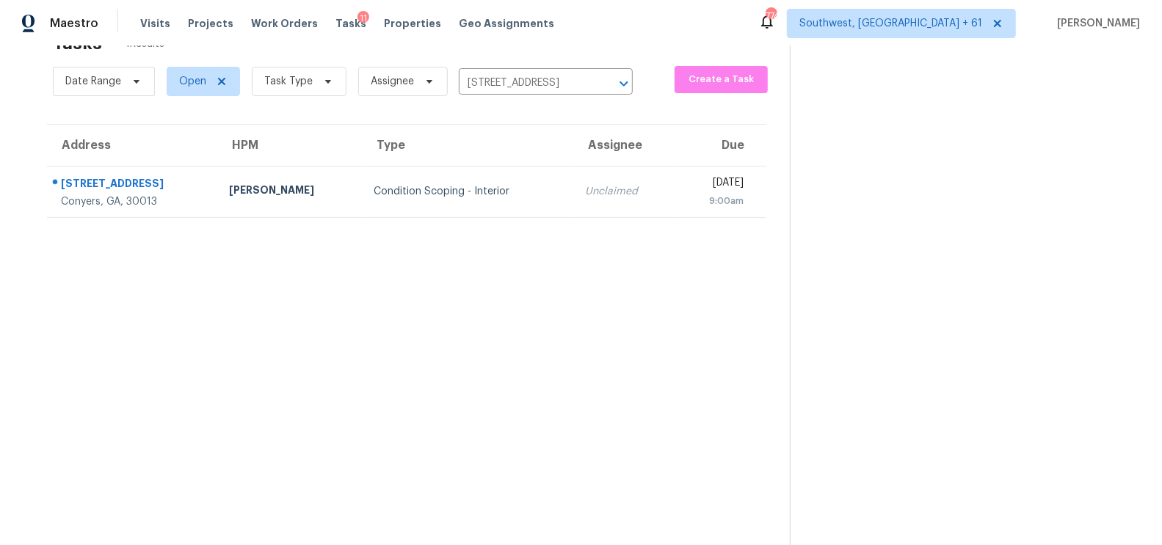
click at [573, 212] on td "Unclaimed" at bounding box center [623, 191] width 101 height 51
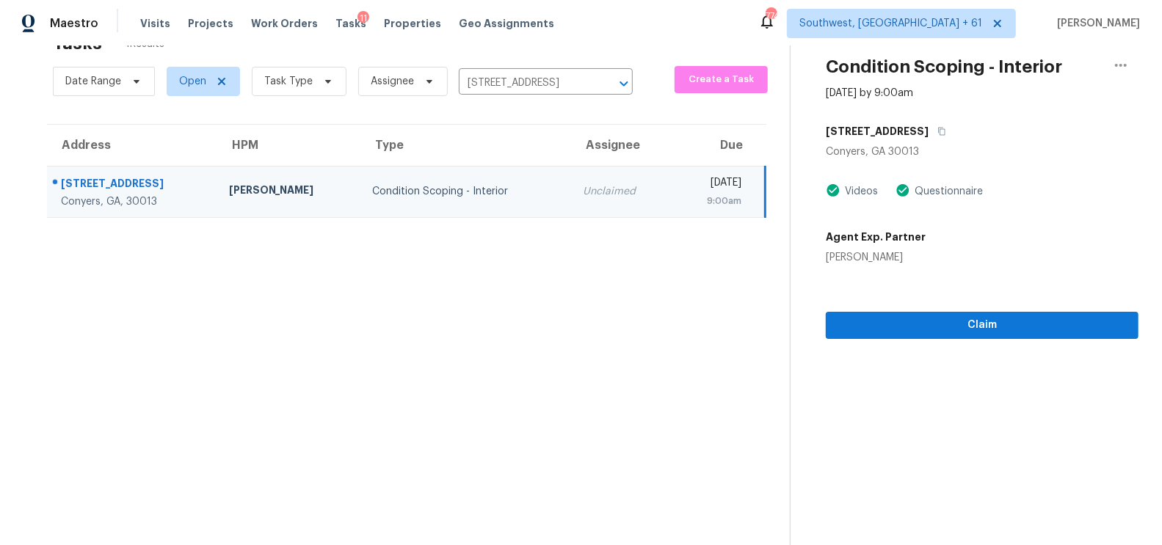
click at [997, 355] on section "Condition Scoping - Interior [DATE] by 9:00am [STREET_ADDRESS] Videos Questionn…" at bounding box center [964, 273] width 349 height 545
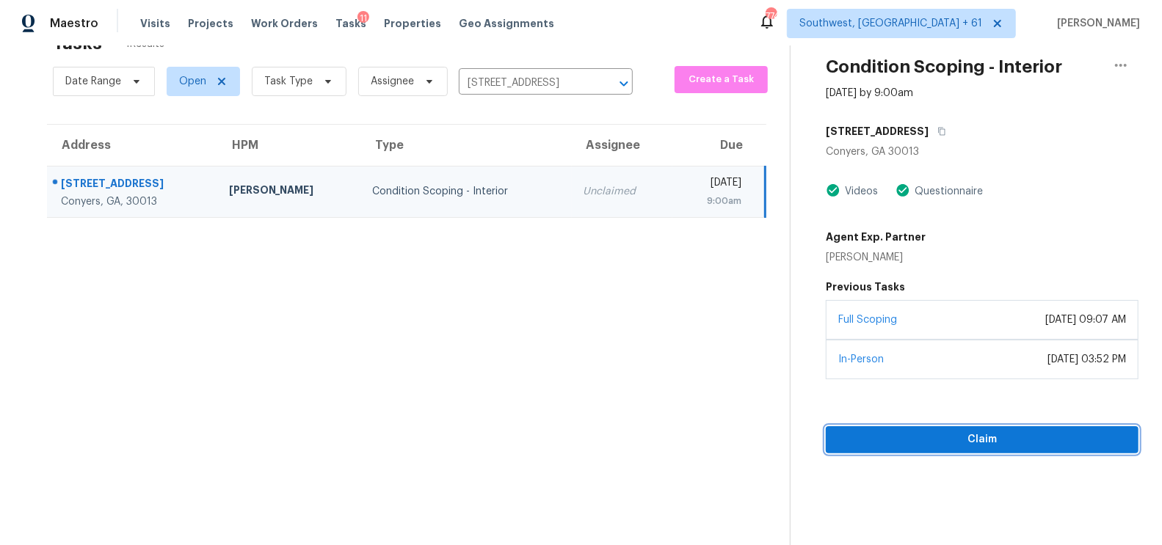
click at [984, 440] on span "Claim" at bounding box center [982, 440] width 289 height 18
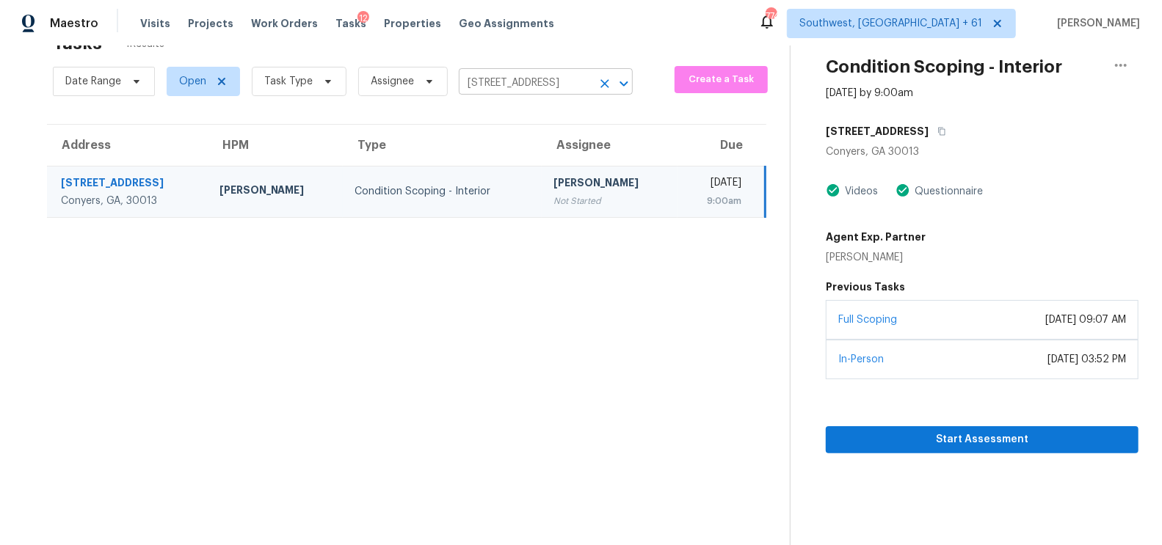
click at [567, 72] on input "[STREET_ADDRESS]" at bounding box center [525, 83] width 133 height 23
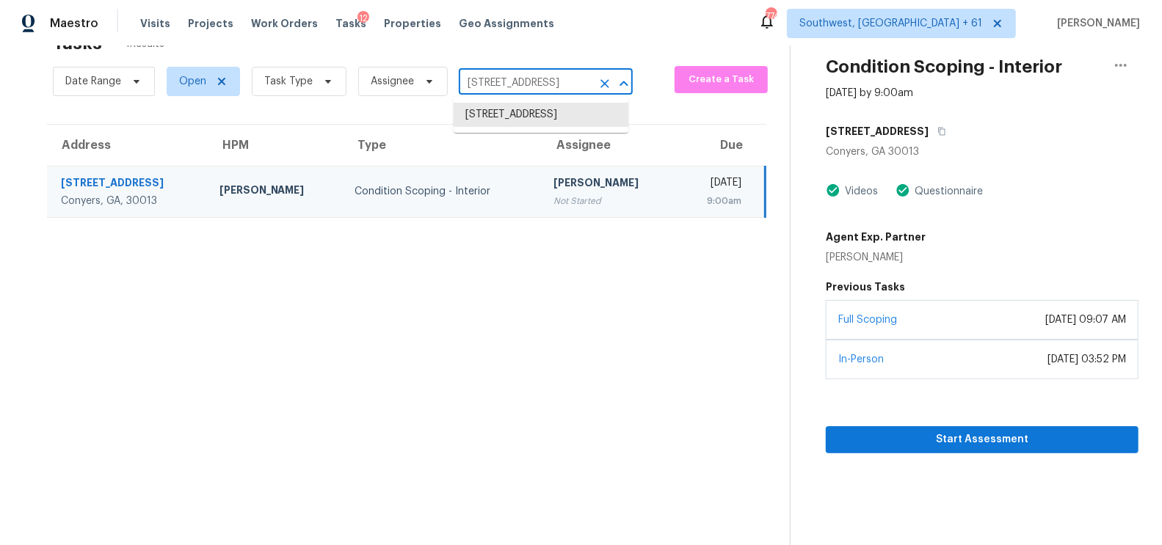
paste input "[STREET_ADDRESS]"
type input "[STREET_ADDRESS]"
click at [537, 104] on li "[STREET_ADDRESS]" at bounding box center [541, 115] width 175 height 24
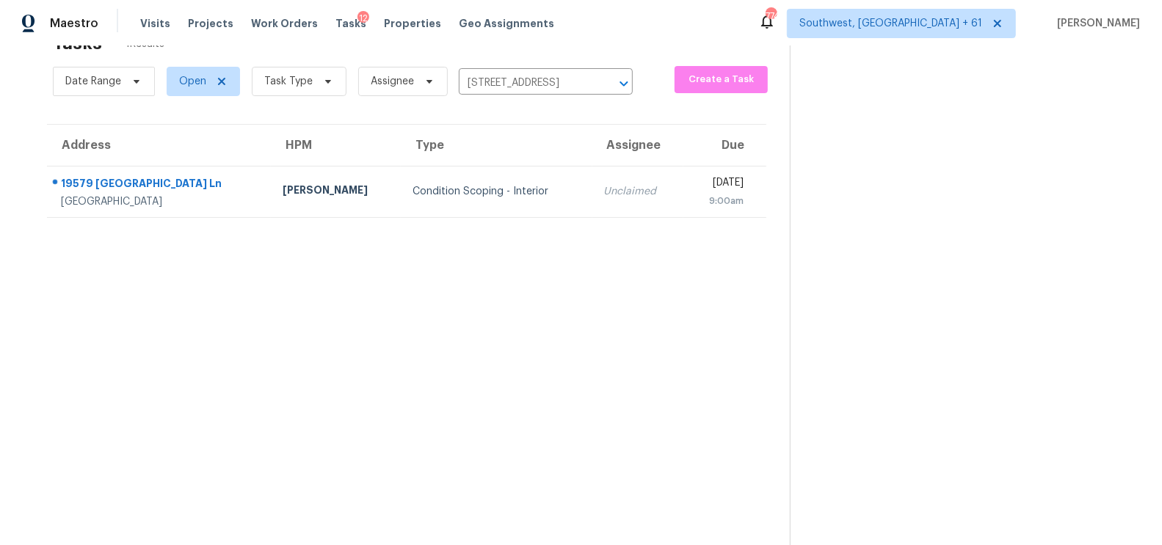
click at [604, 197] on div "Unclaimed" at bounding box center [638, 191] width 68 height 15
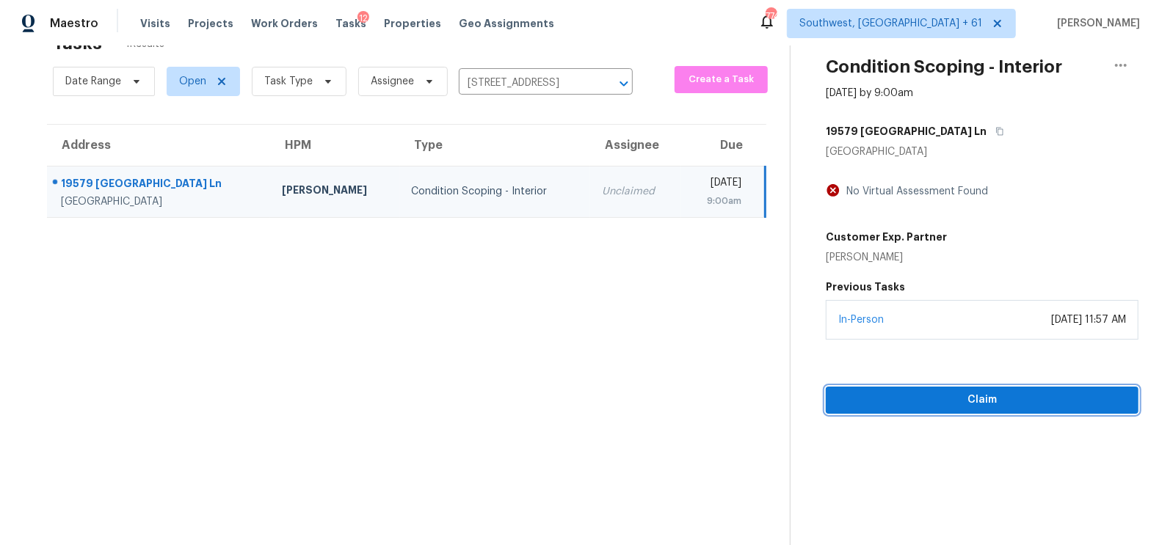
click at [952, 400] on span "Claim" at bounding box center [982, 400] width 289 height 18
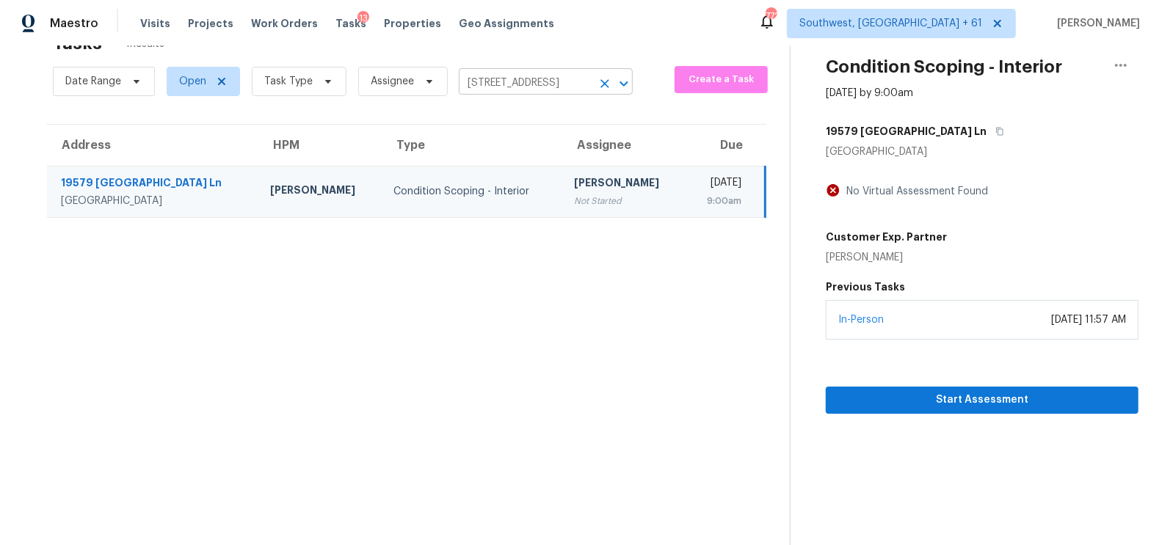
click at [534, 84] on input "[STREET_ADDRESS]" at bounding box center [525, 83] width 133 height 23
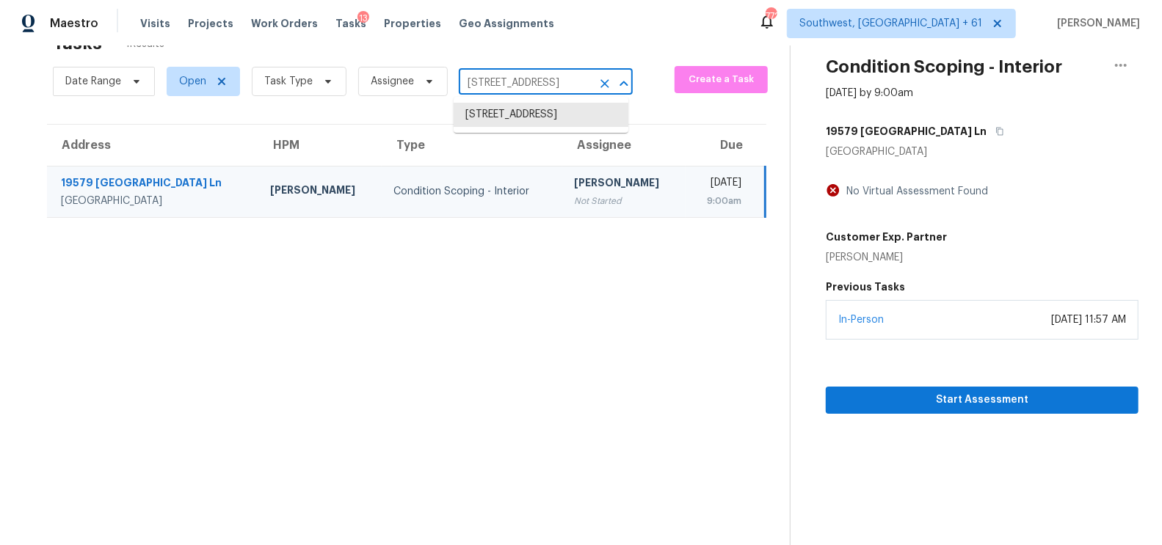
paste input "[STREET_ADDRESS][PERSON_NAME]"
type input "[STREET_ADDRESS][PERSON_NAME]"
click at [530, 118] on li "[STREET_ADDRESS][PERSON_NAME]" at bounding box center [541, 123] width 175 height 40
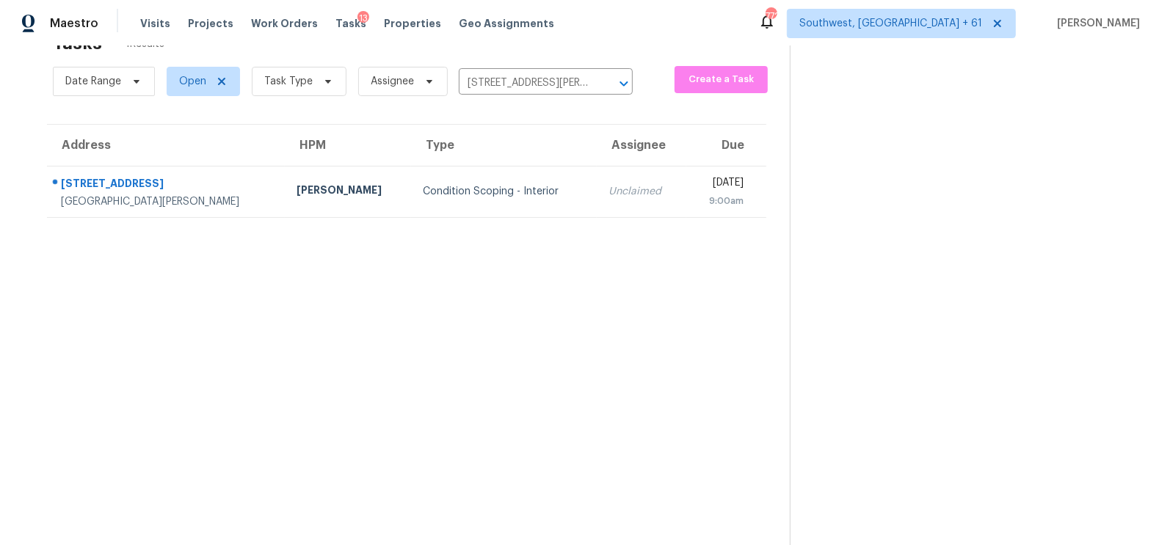
click at [609, 196] on div "Unclaimed" at bounding box center [641, 191] width 65 height 15
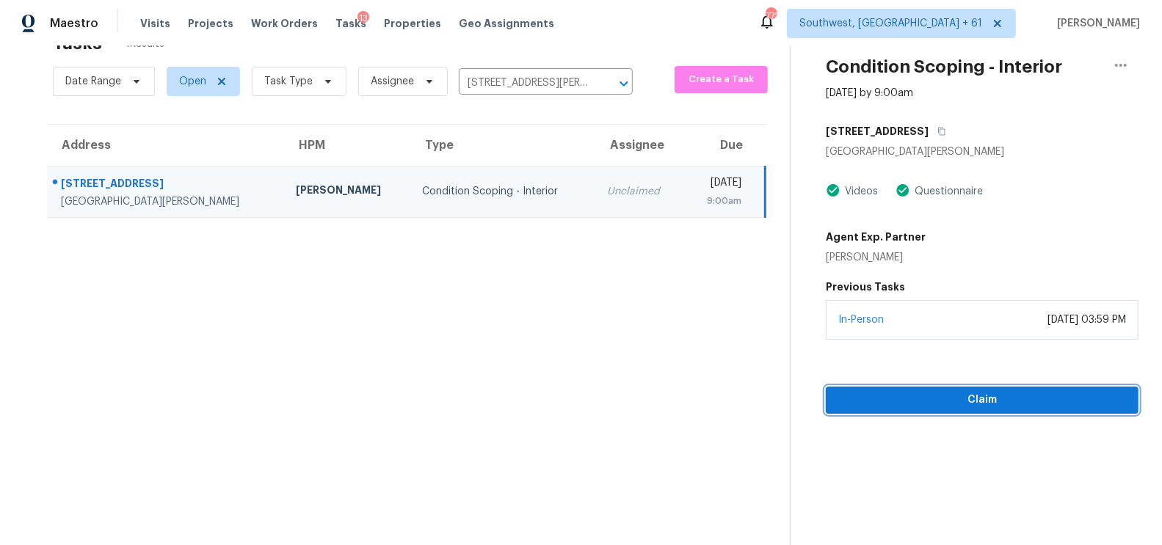
click at [987, 397] on span "Claim" at bounding box center [982, 400] width 289 height 18
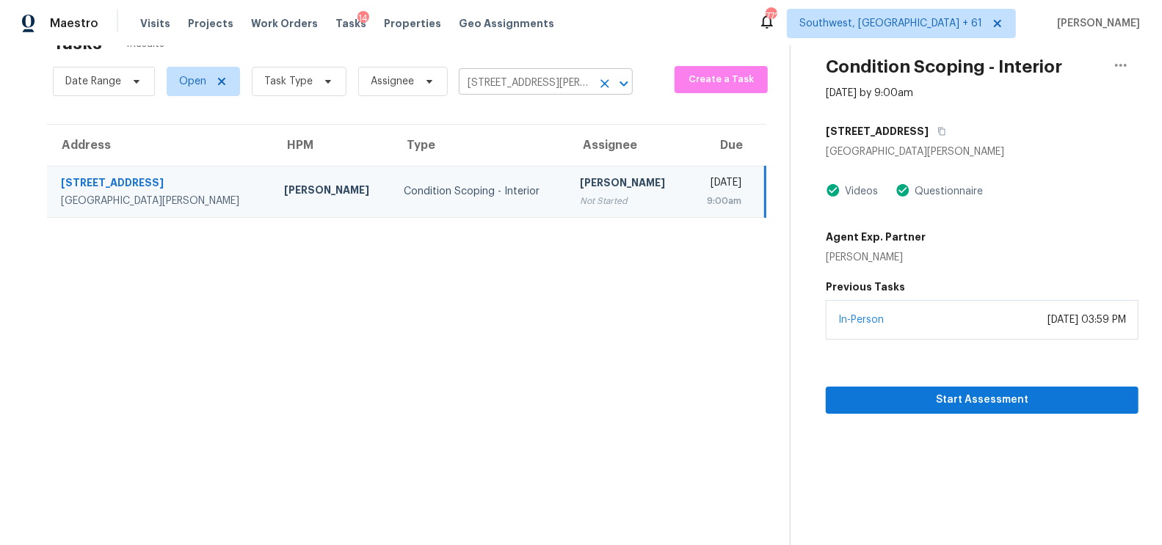
click at [515, 77] on input "[STREET_ADDRESS][PERSON_NAME]" at bounding box center [525, 83] width 133 height 23
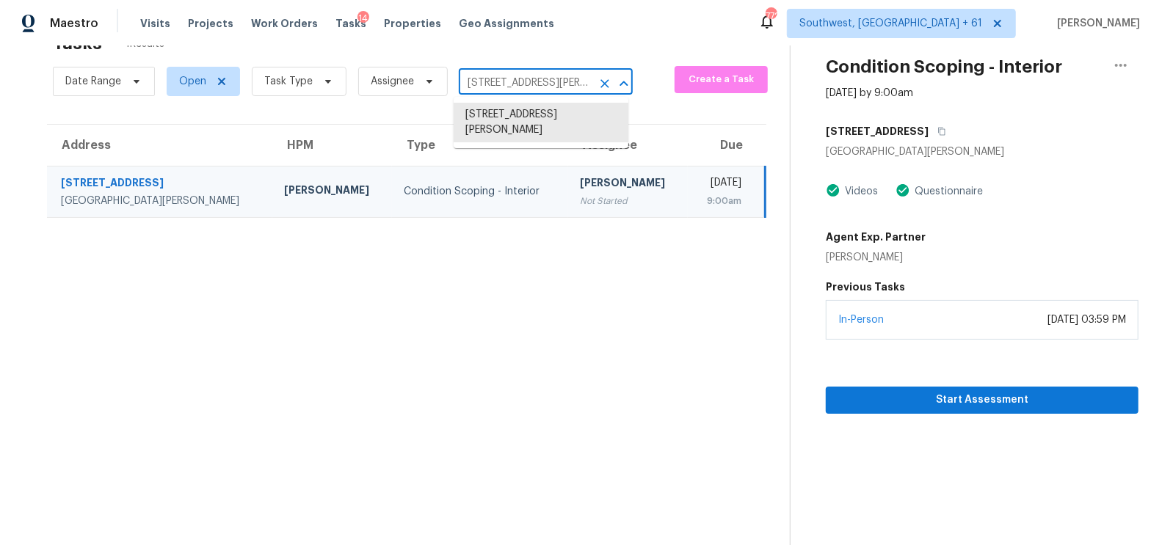
paste input "7745 Timberline Overlook Cumming GA 30041"
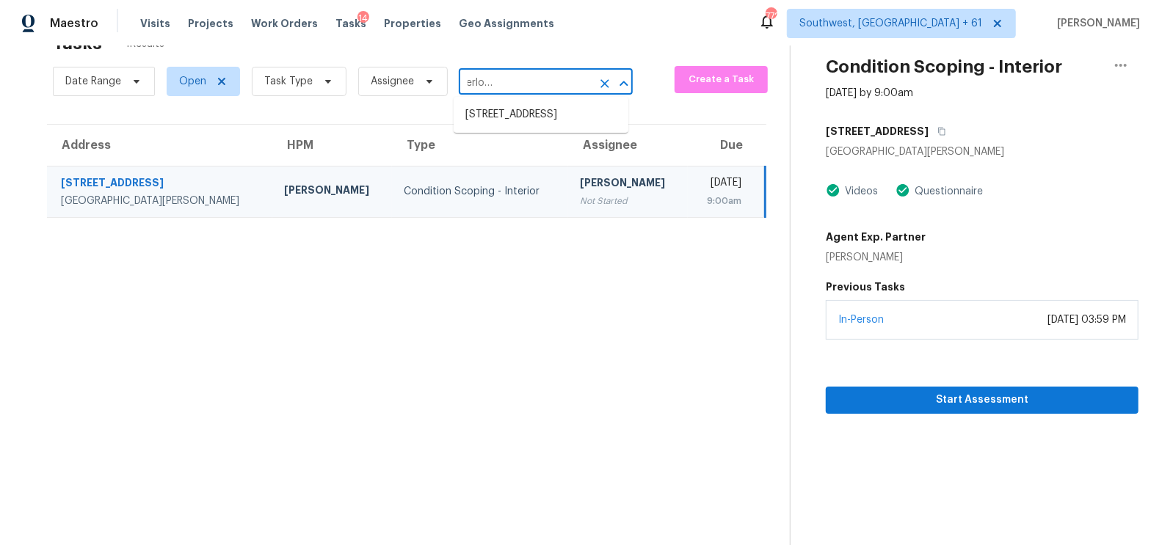
type input "7745 Timberline Overlook Cumming GA 3004"
click at [546, 127] on li "[STREET_ADDRESS]" at bounding box center [541, 115] width 175 height 24
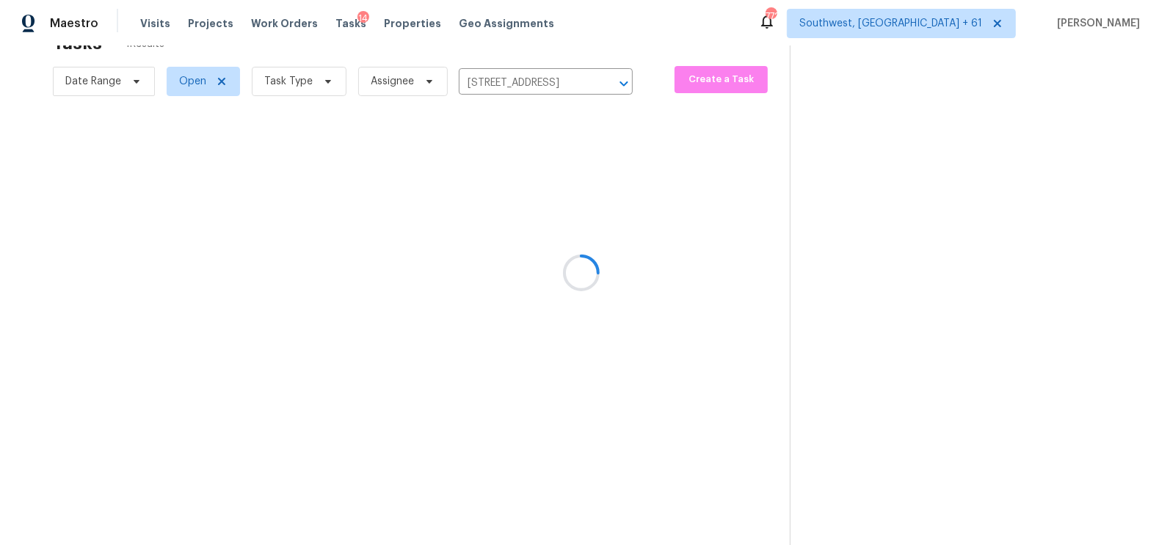
click at [523, 178] on div at bounding box center [581, 272] width 1162 height 545
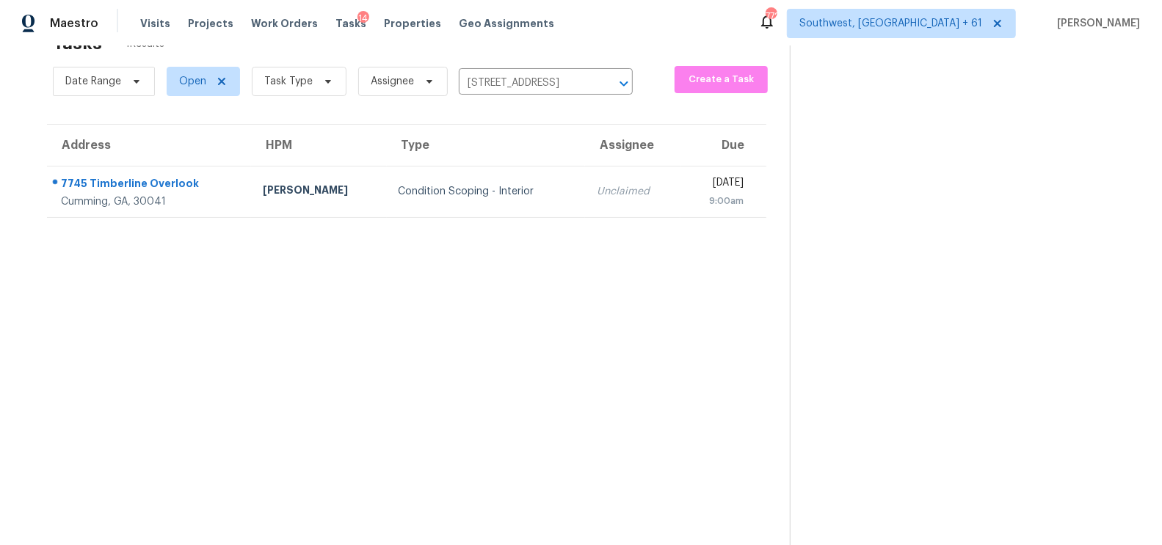
click at [523, 178] on td "Condition Scoping - Interior" at bounding box center [486, 191] width 199 height 51
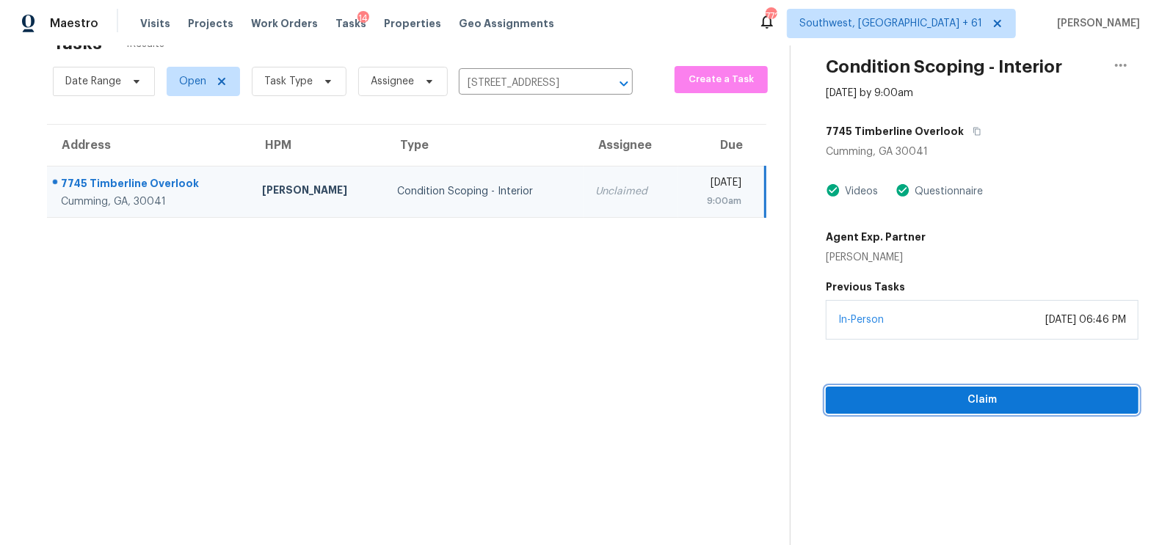
click at [990, 391] on span "Claim" at bounding box center [982, 400] width 289 height 18
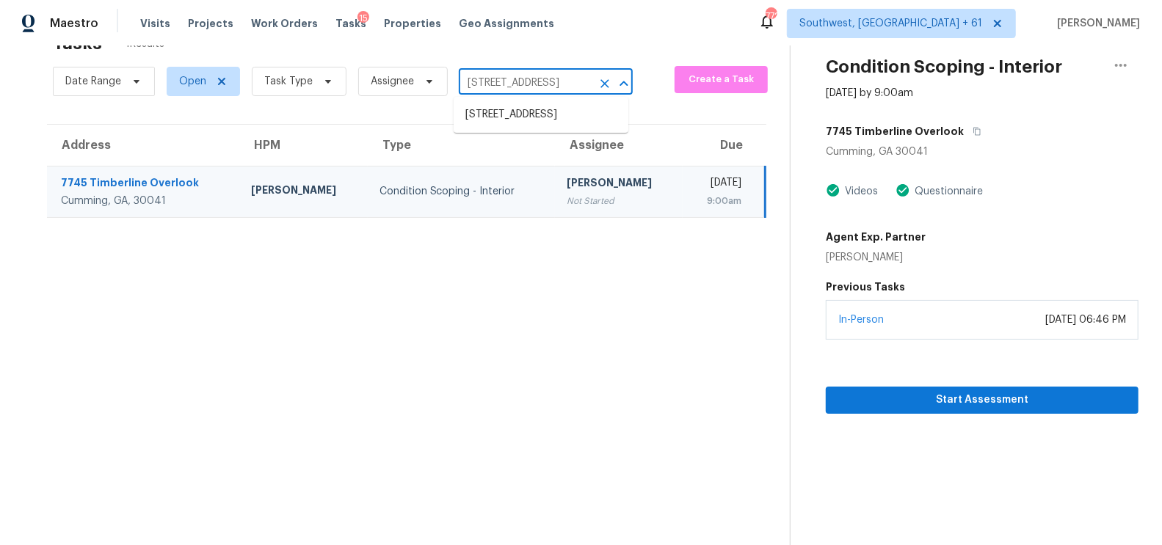
click at [546, 79] on input "[STREET_ADDRESS]" at bounding box center [525, 83] width 133 height 23
paste input "[STREET_ADDRESS]"
type input "[STREET_ADDRESS]"
click at [535, 127] on li "[STREET_ADDRESS]" at bounding box center [541, 115] width 175 height 24
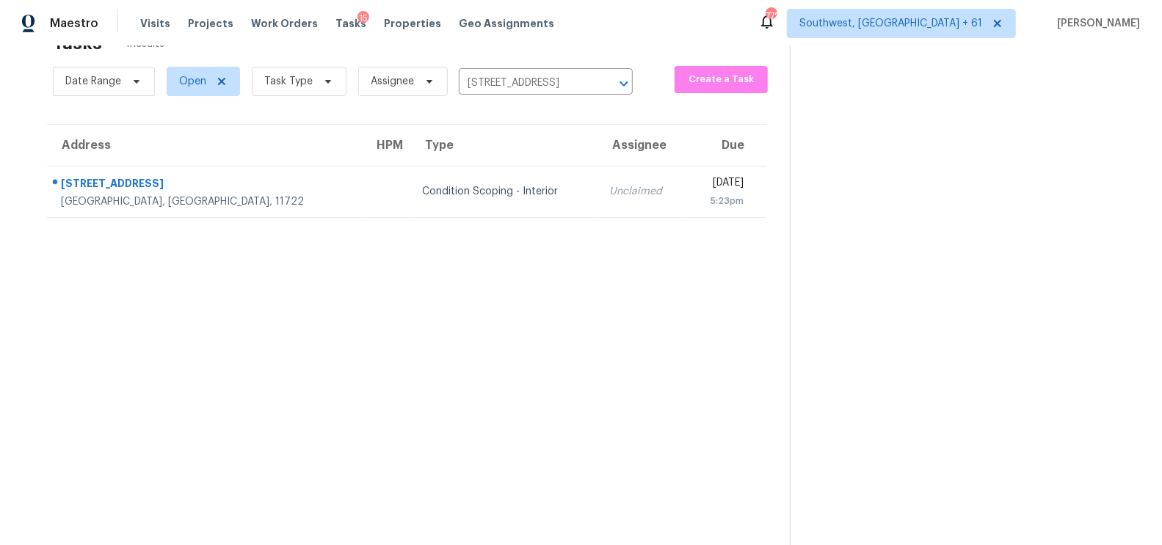
click at [609, 194] on div "Unclaimed" at bounding box center [642, 191] width 66 height 15
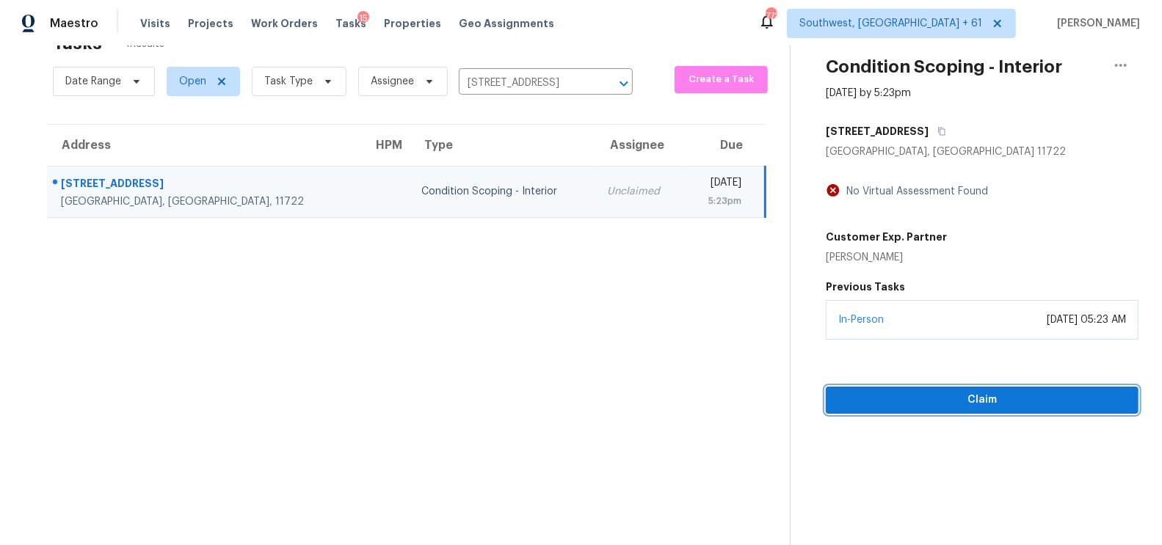
click at [974, 388] on button "Claim" at bounding box center [982, 400] width 313 height 27
click at [955, 391] on span "Start Assessment" at bounding box center [982, 400] width 289 height 18
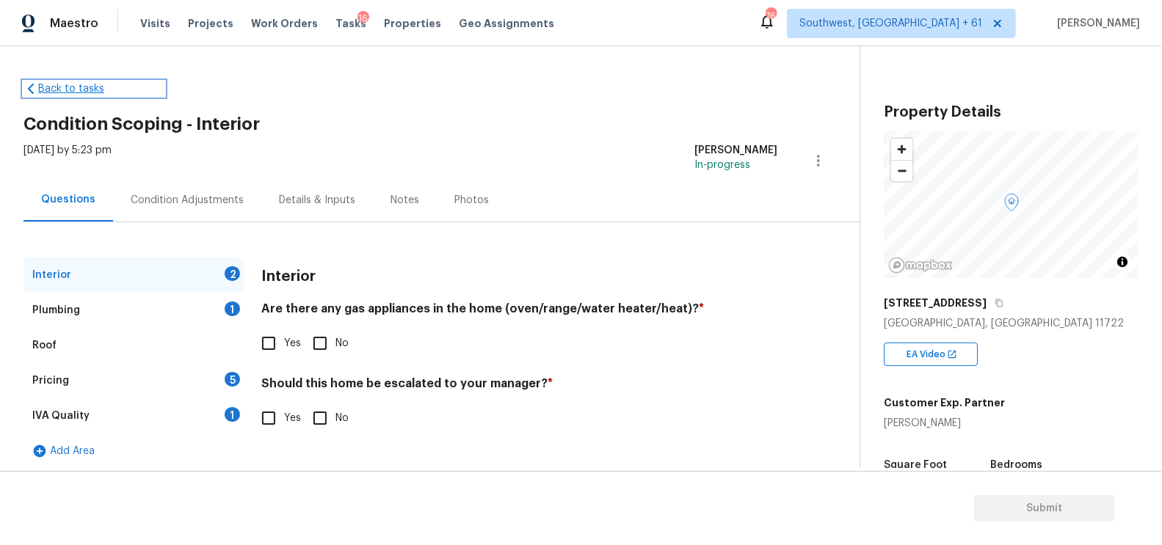
click at [71, 83] on link "Back to tasks" at bounding box center [93, 88] width 141 height 15
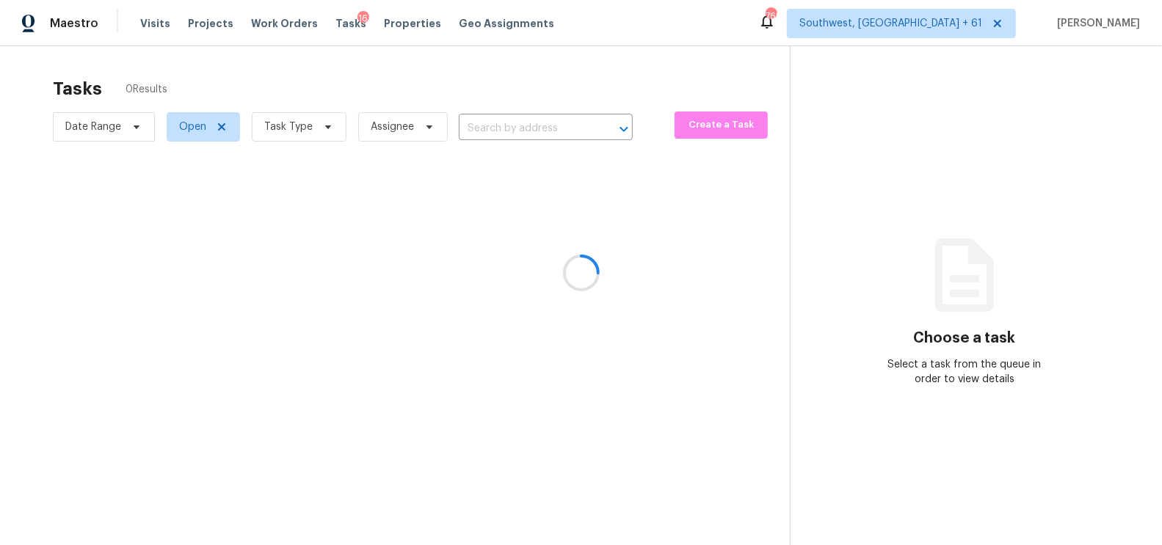
click at [494, 109] on div at bounding box center [581, 272] width 1162 height 545
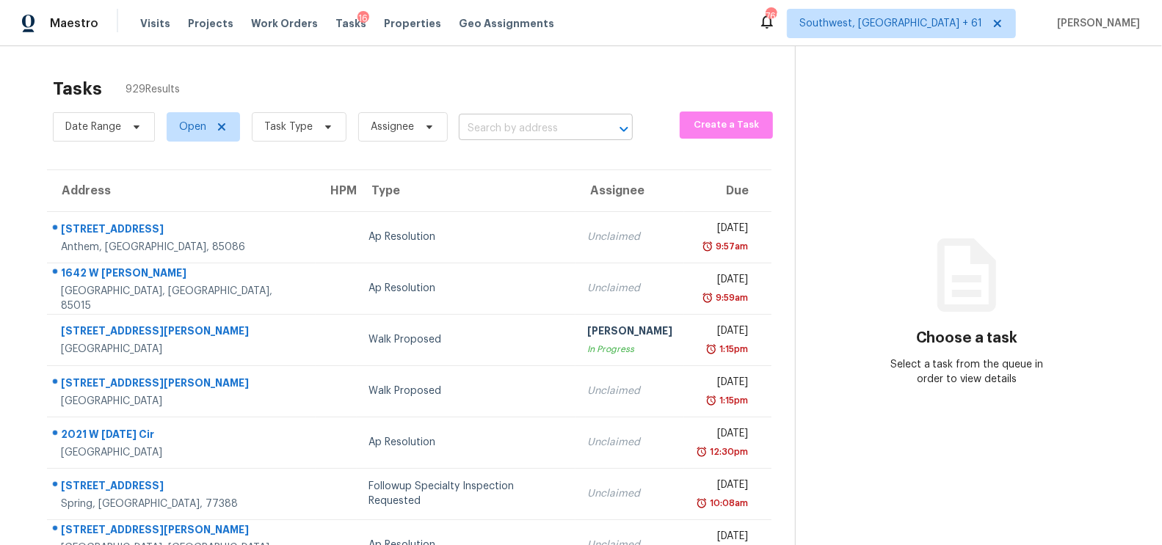
click at [492, 121] on input "text" at bounding box center [525, 128] width 133 height 23
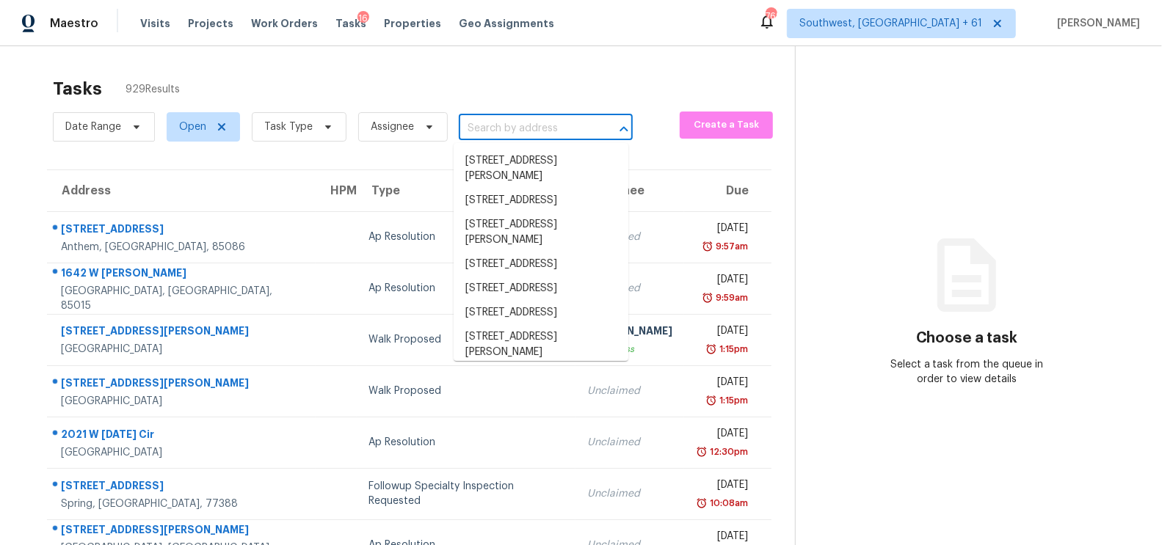
paste input "[STREET_ADDRESS]"
type input "[STREET_ADDRESS]"
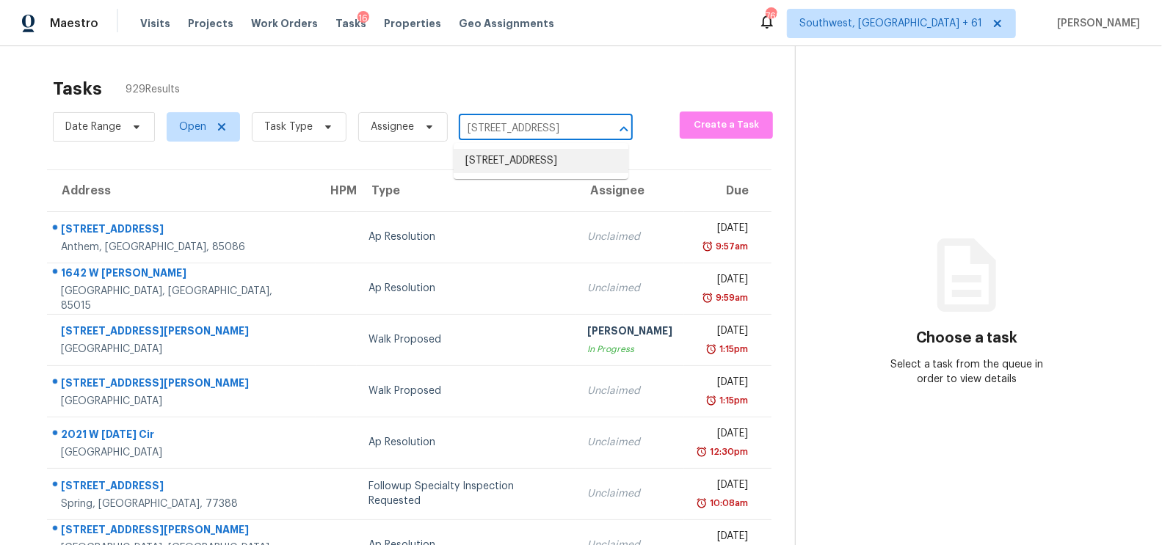
click at [503, 161] on li "[STREET_ADDRESS]" at bounding box center [541, 161] width 175 height 24
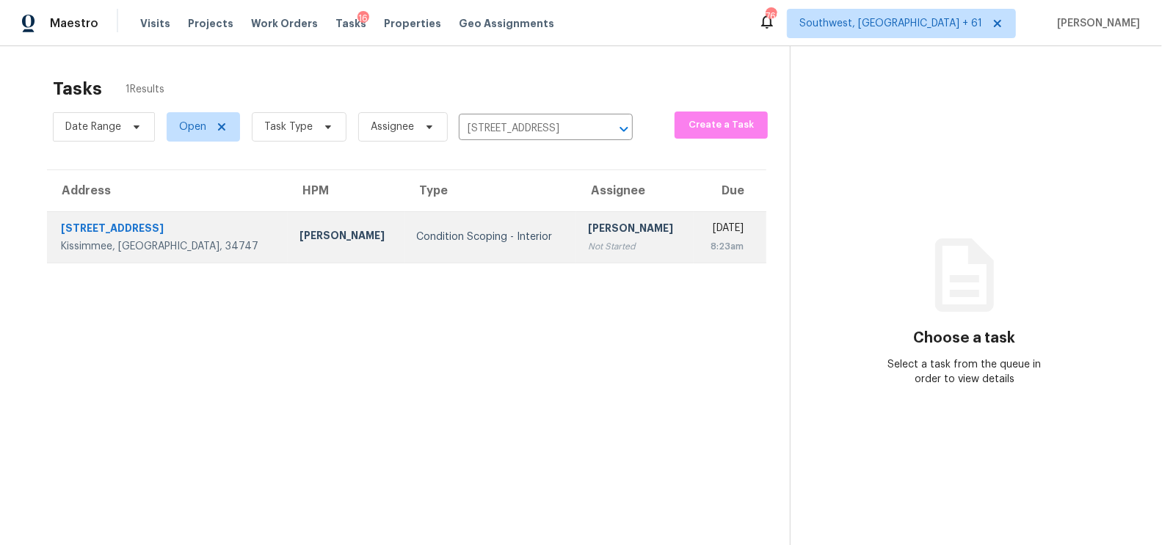
click at [576, 245] on td "[PERSON_NAME] Not Started" at bounding box center [634, 236] width 117 height 51
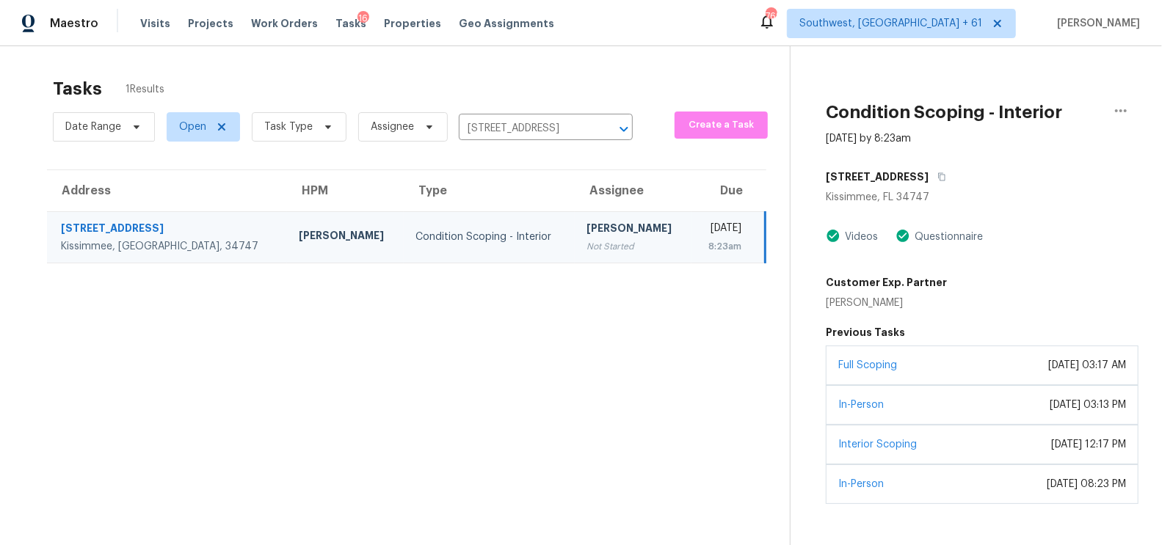
scroll to position [46, 0]
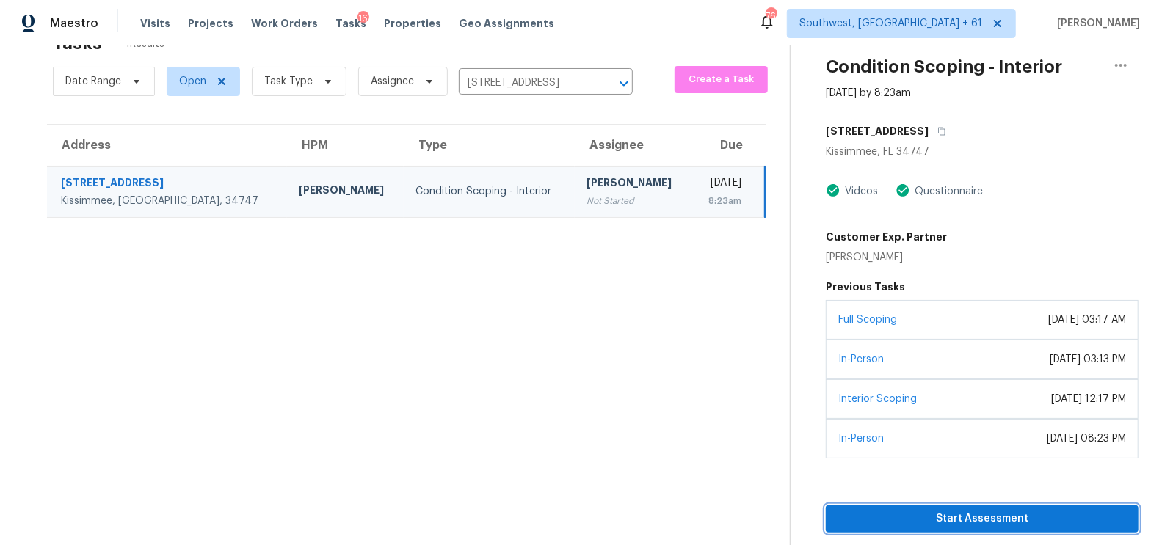
click at [971, 517] on span "Start Assessment" at bounding box center [982, 519] width 289 height 18
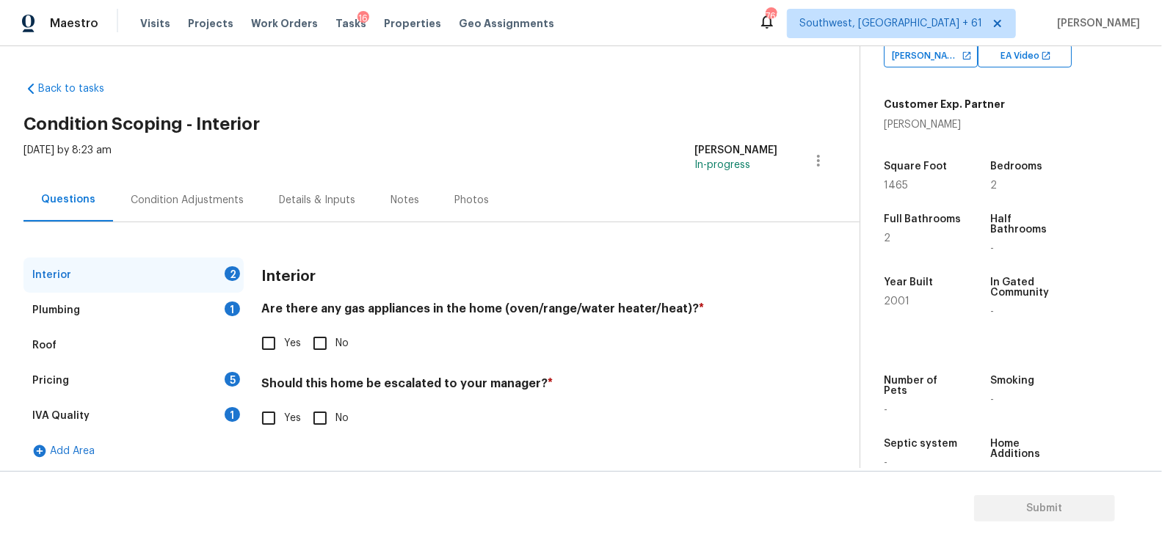
scroll to position [312, 0]
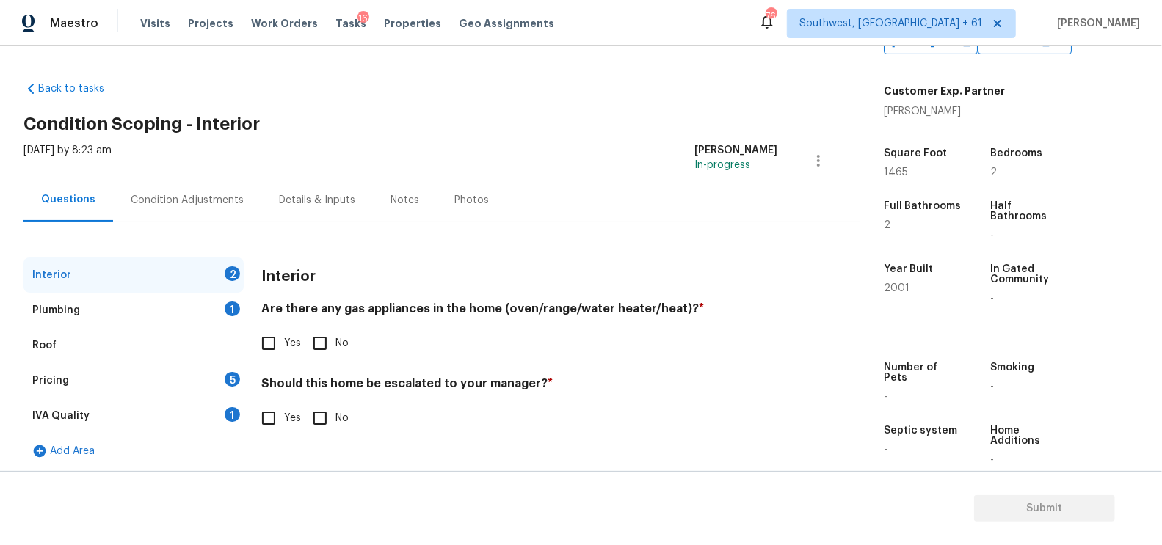
click at [318, 349] on input "No" at bounding box center [320, 343] width 31 height 31
checkbox input "true"
click at [327, 421] on input "No" at bounding box center [320, 419] width 31 height 31
checkbox input "true"
click at [201, 316] on div "Plumbing 1" at bounding box center [133, 310] width 220 height 35
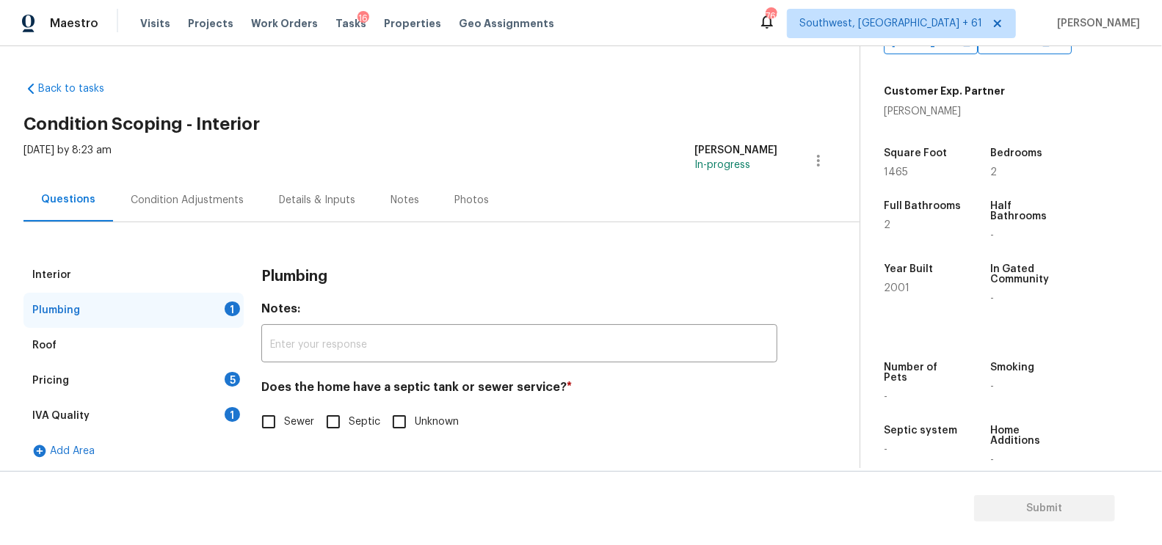
click at [281, 427] on input "Sewer" at bounding box center [268, 422] width 31 height 31
checkbox input "true"
click at [219, 419] on div "IVA Quality 1" at bounding box center [133, 416] width 220 height 35
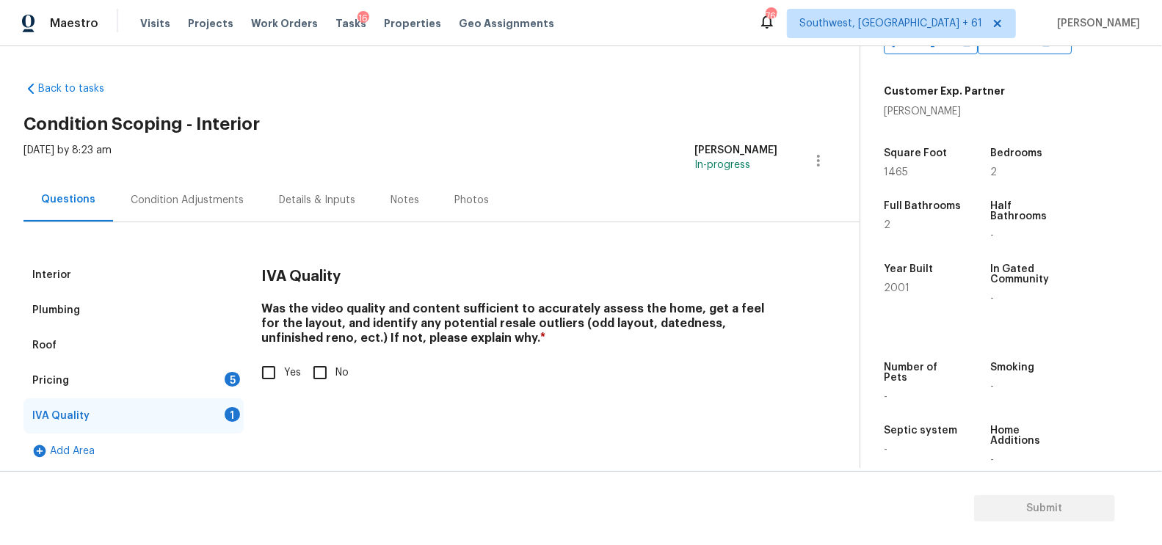
click at [261, 388] on div "IVA Quality Was the video quality and content sufficient to accurately assess t…" at bounding box center [519, 332] width 516 height 148
click at [272, 374] on input "Yes" at bounding box center [268, 372] width 31 height 31
checkbox input "true"
click at [232, 379] on div "5" at bounding box center [232, 379] width 15 height 15
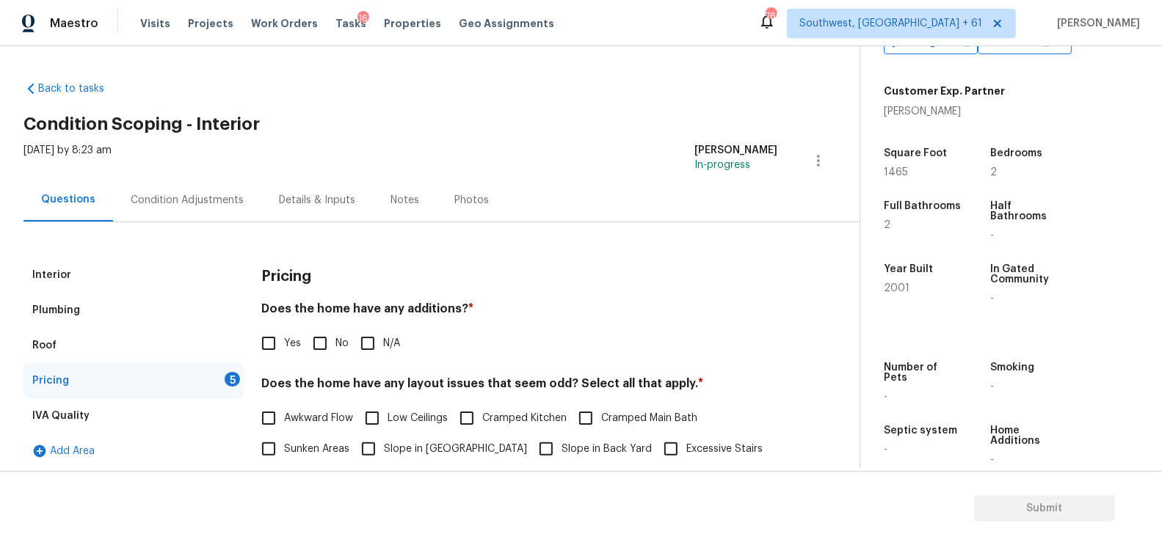
click at [308, 351] on input "No" at bounding box center [320, 343] width 31 height 31
checkbox input "true"
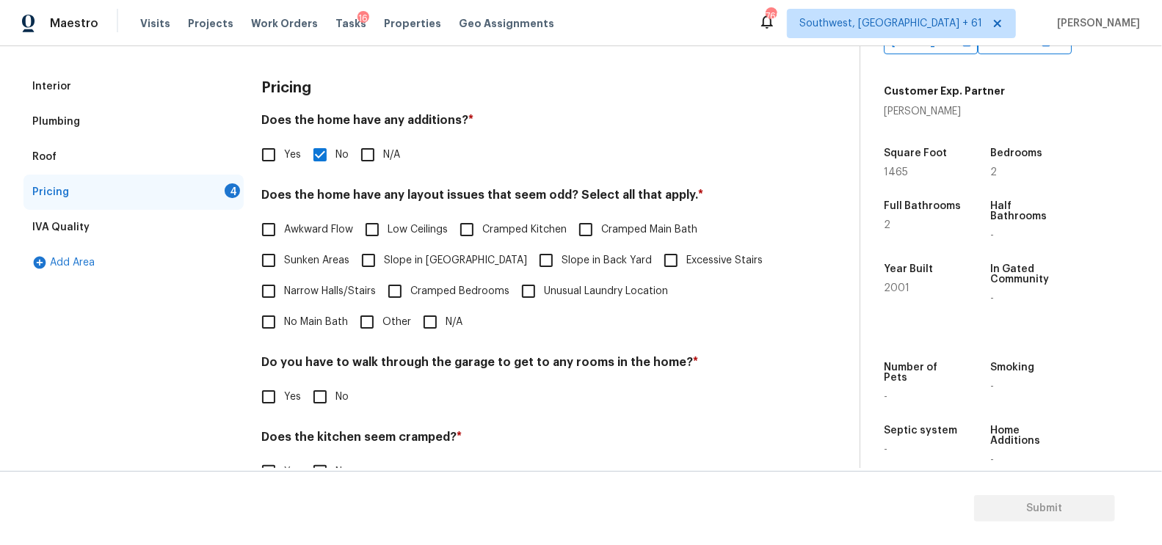
scroll to position [214, 0]
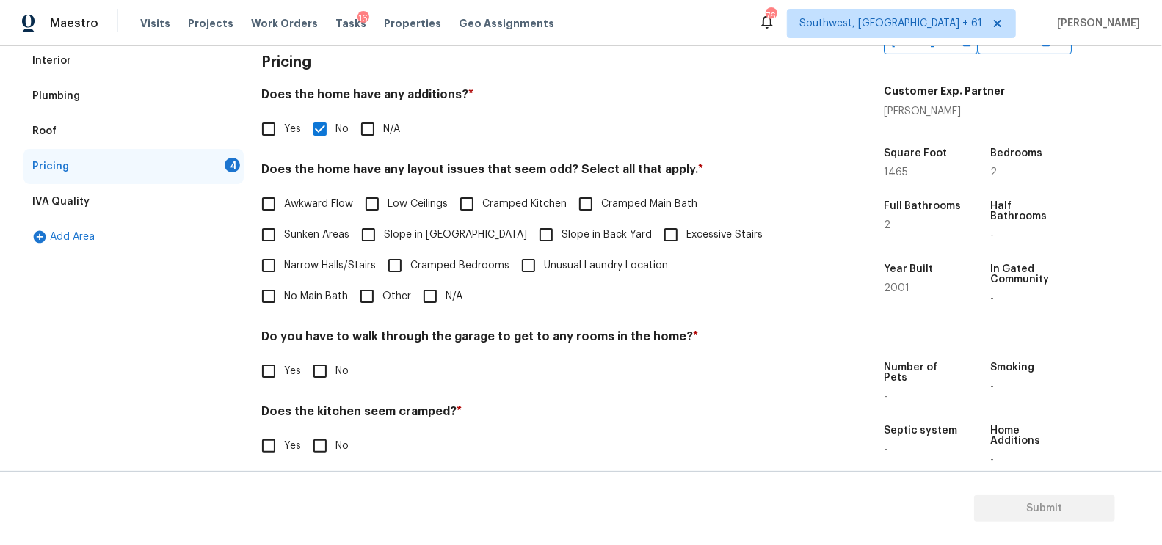
click at [415, 299] on input "N/A" at bounding box center [430, 296] width 31 height 31
checkbox input "true"
click at [333, 387] on div "Pricing Does the home have any additions? * Yes No N/A Does the home have any l…" at bounding box center [519, 299] width 516 height 512
click at [322, 379] on input "No" at bounding box center [320, 371] width 31 height 31
checkbox input "true"
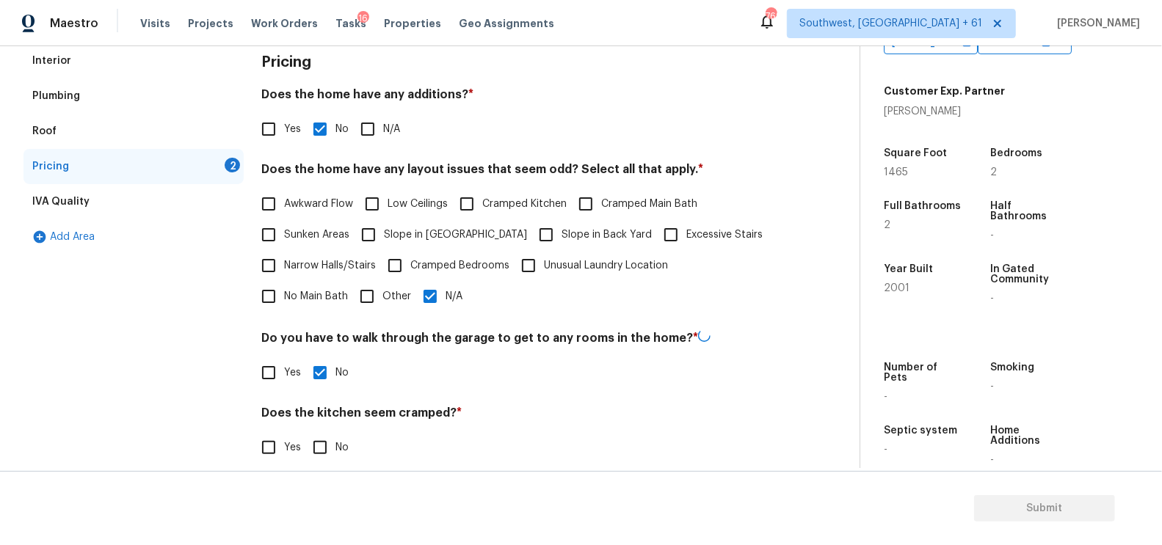
click at [326, 427] on div "Does the kitchen seem cramped? * Yes No" at bounding box center [519, 434] width 516 height 57
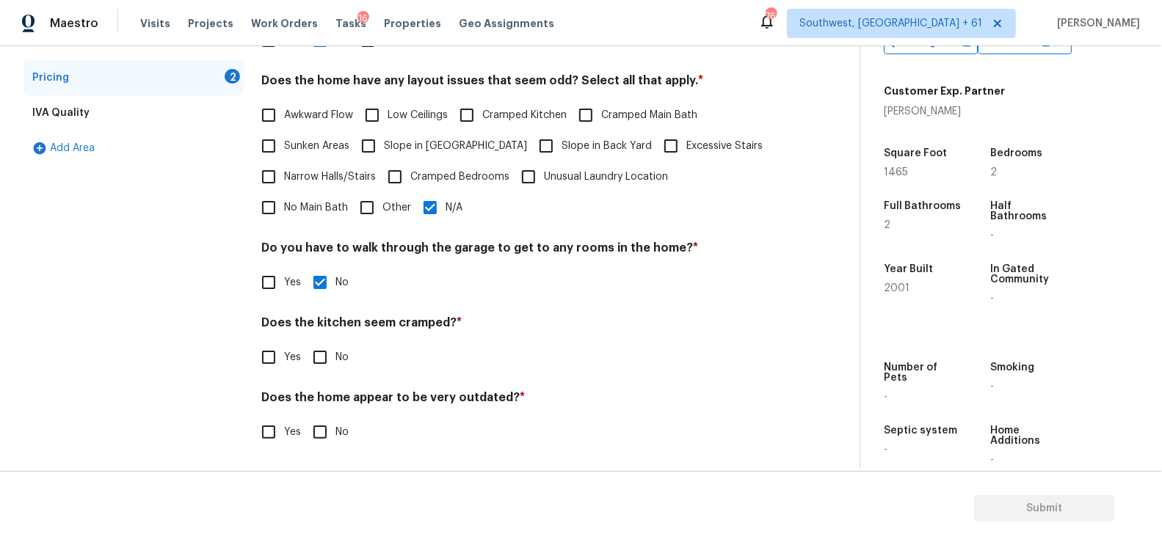
click at [331, 363] on input "No" at bounding box center [320, 357] width 31 height 31
checkbox input "true"
click at [338, 443] on label "No" at bounding box center [327, 432] width 44 height 31
click at [335, 443] on input "No" at bounding box center [320, 432] width 31 height 31
checkbox input "true"
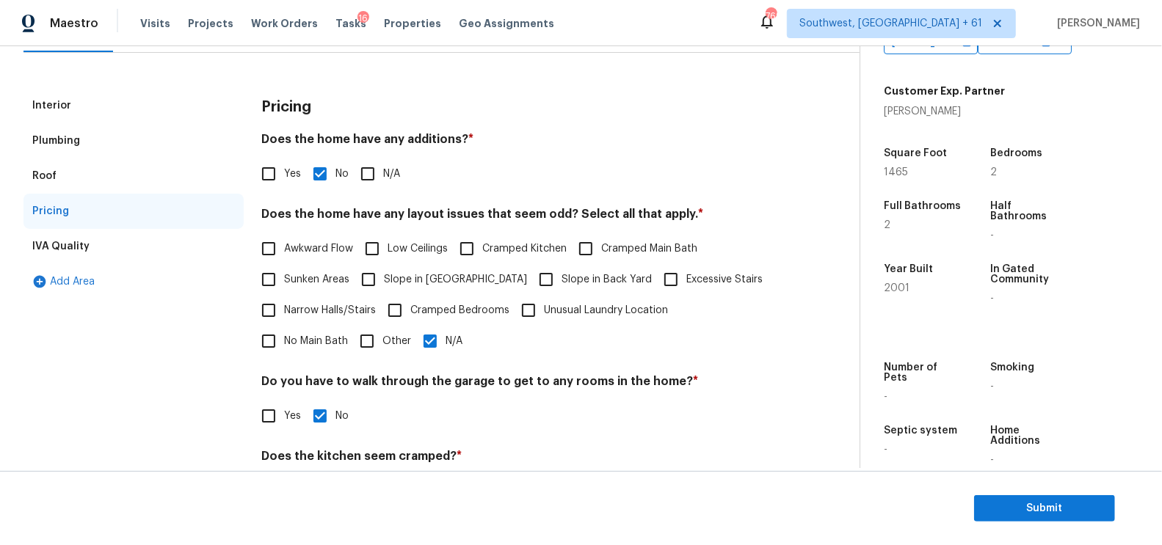
scroll to position [178, 0]
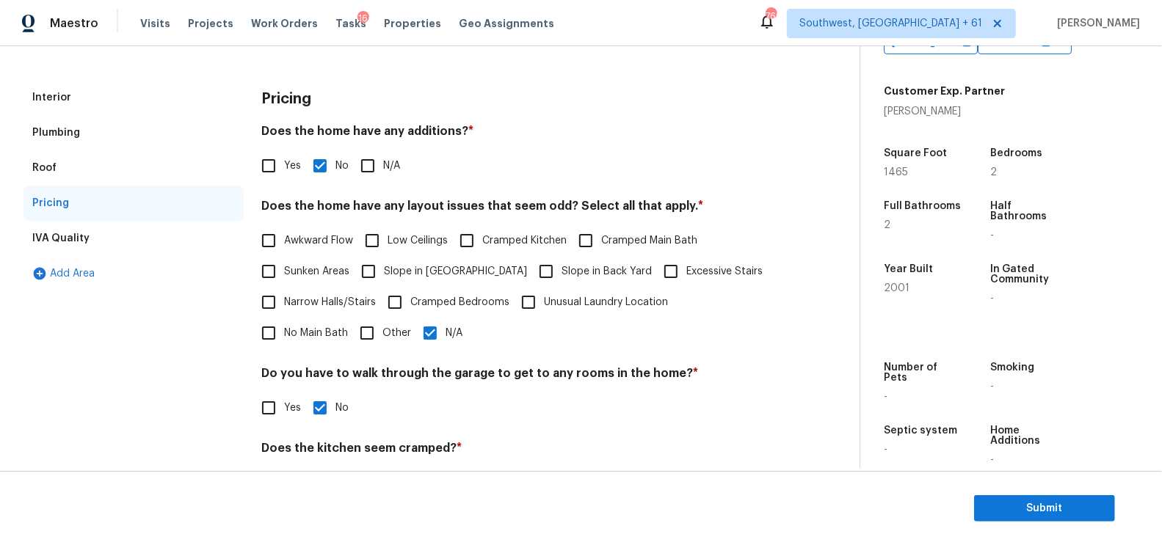
click at [352, 340] on input "Other" at bounding box center [367, 333] width 31 height 31
checkbox input "true"
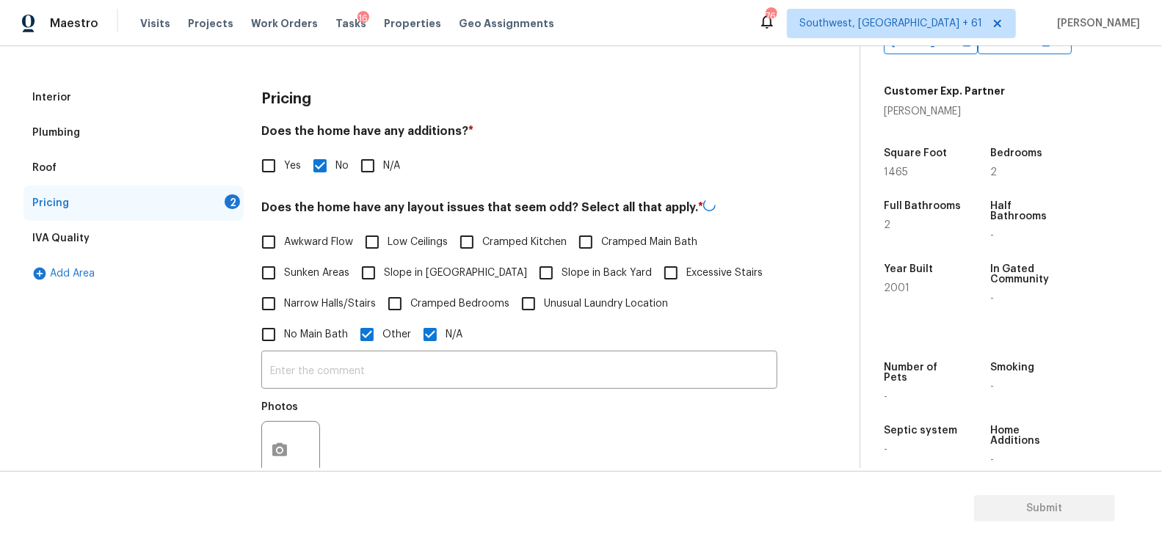
click at [415, 340] on input "N/A" at bounding box center [430, 334] width 31 height 31
checkbox input "false"
click at [338, 362] on input "text" at bounding box center [519, 372] width 516 height 34
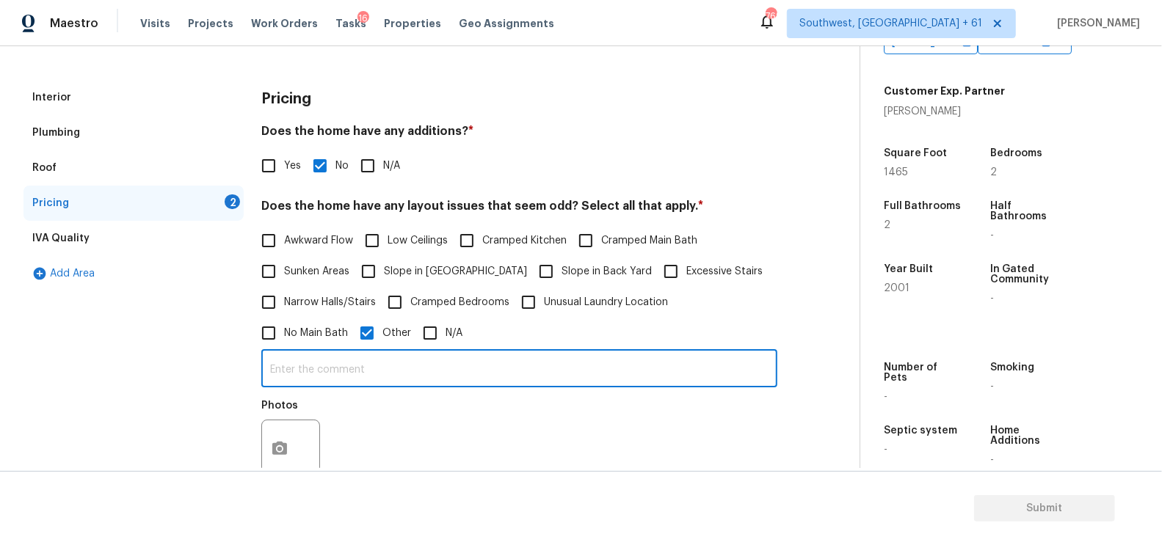
paste input "Owner has removed the wall separating the kitchen from the living room, making …"
type input "Owner has removed the wall separating the kitchen from the living room, making …"
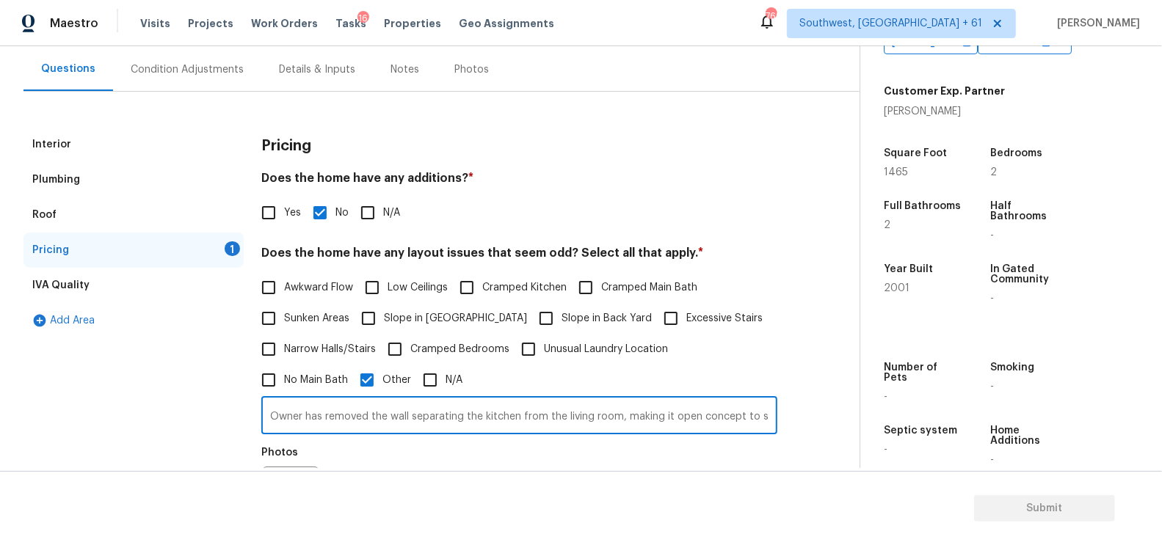
scroll to position [85, 0]
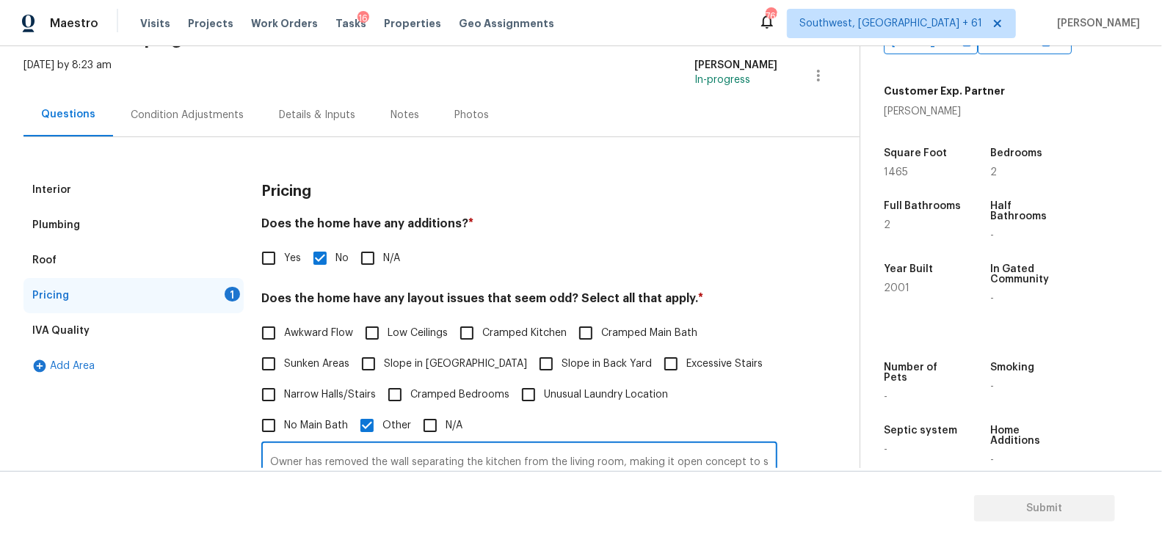
click at [230, 123] on div "Condition Adjustments" at bounding box center [187, 114] width 148 height 43
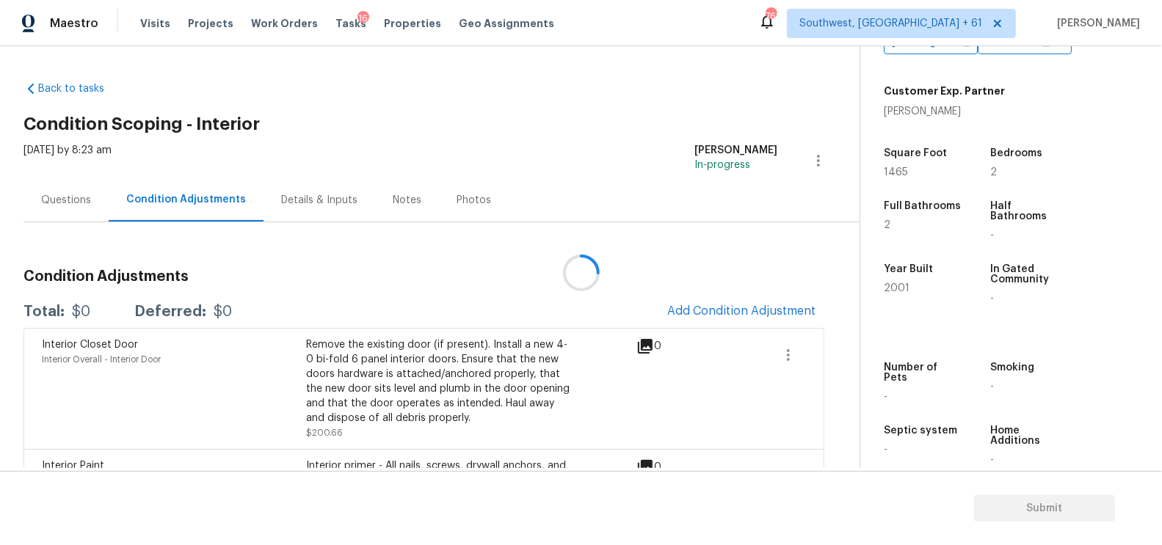
click at [718, 320] on div at bounding box center [581, 272] width 1162 height 545
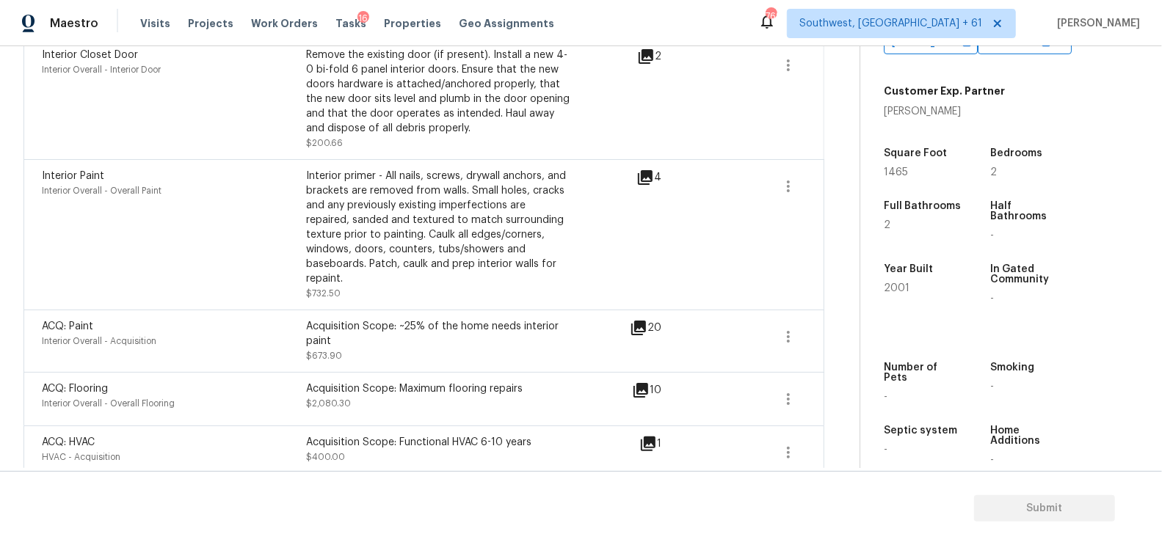
scroll to position [145, 0]
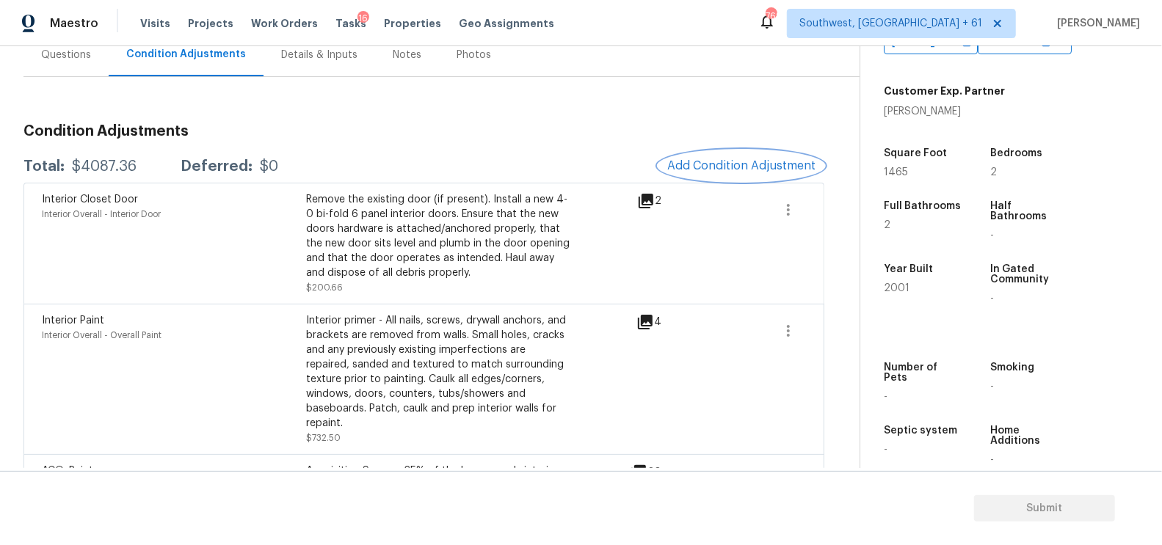
click at [719, 151] on button "Add Condition Adjustment" at bounding box center [741, 165] width 166 height 31
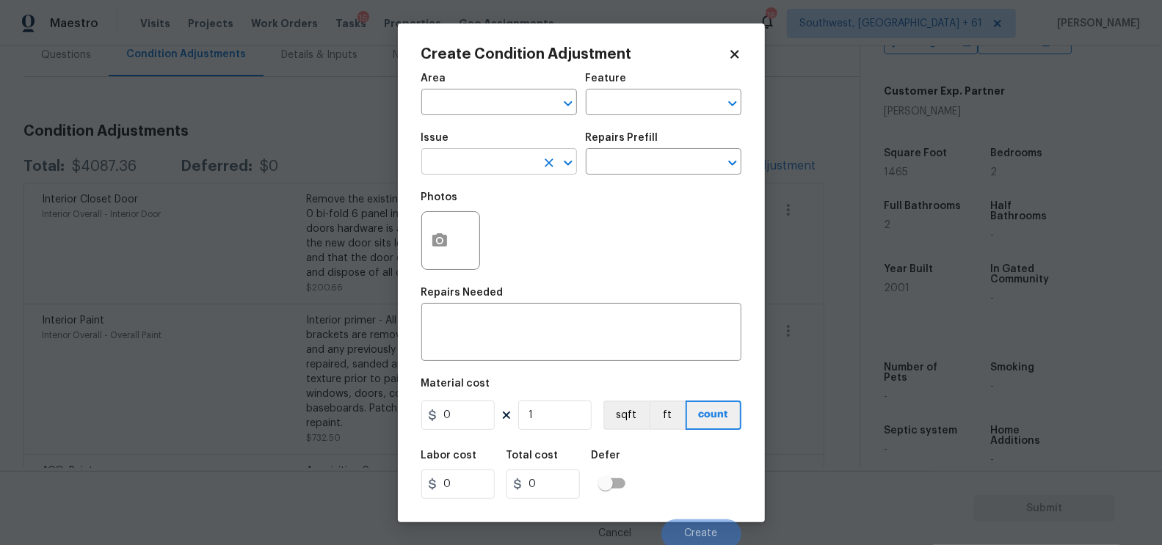
click at [453, 161] on input "text" at bounding box center [478, 163] width 115 height 23
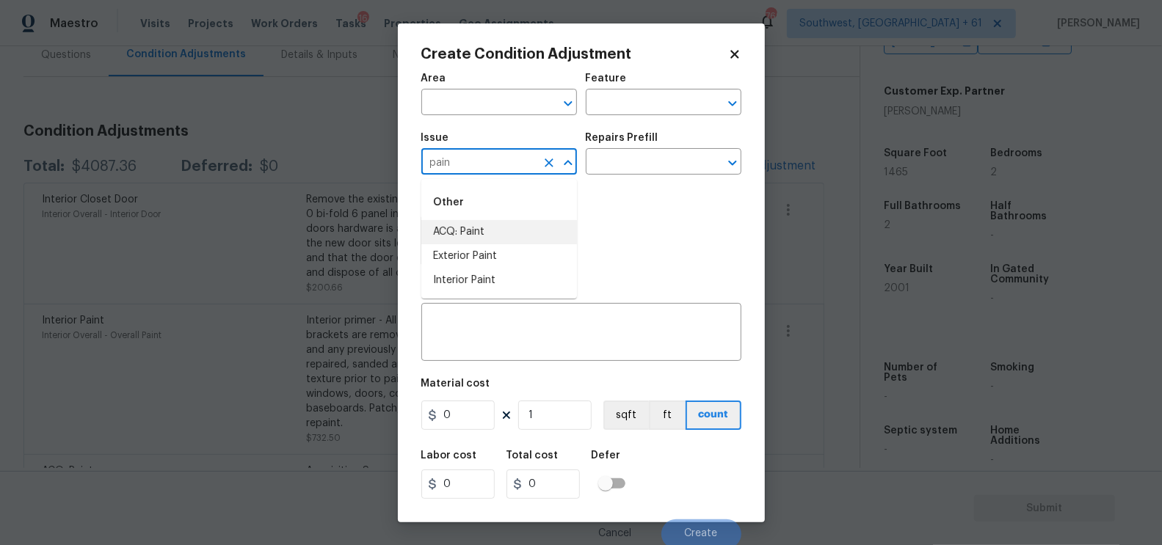
click at [472, 227] on li "ACQ: Paint" at bounding box center [499, 232] width 156 height 24
type input "ACQ: Paint"
click at [655, 161] on input "text" at bounding box center [643, 163] width 115 height 23
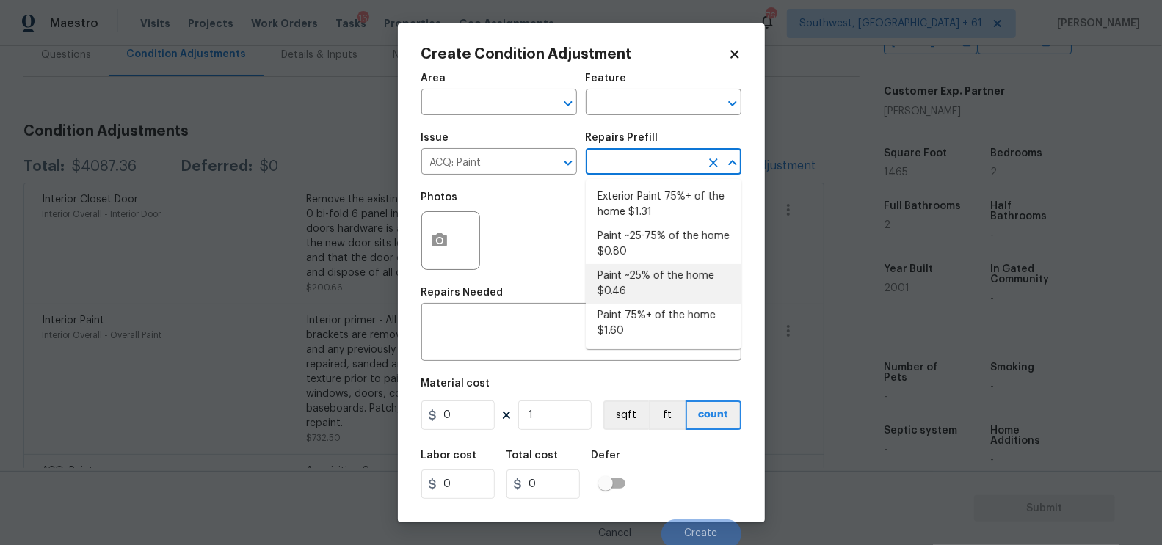
click at [642, 291] on li "Paint ~25% of the home $0.46" at bounding box center [664, 284] width 156 height 40
type input "Acquisition"
type textarea "Acquisition Scope: ~25% of the home needs interior paint"
type input "0.46"
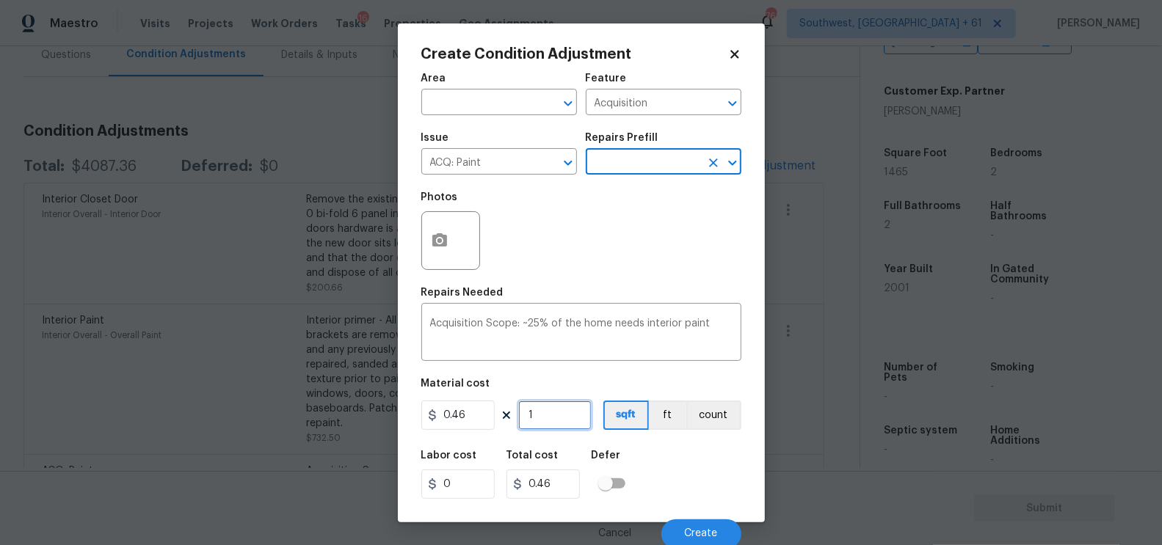
click at [567, 425] on input "1" at bounding box center [554, 415] width 73 height 29
type input "14"
type input "6.44"
type input "146"
type input "67.16"
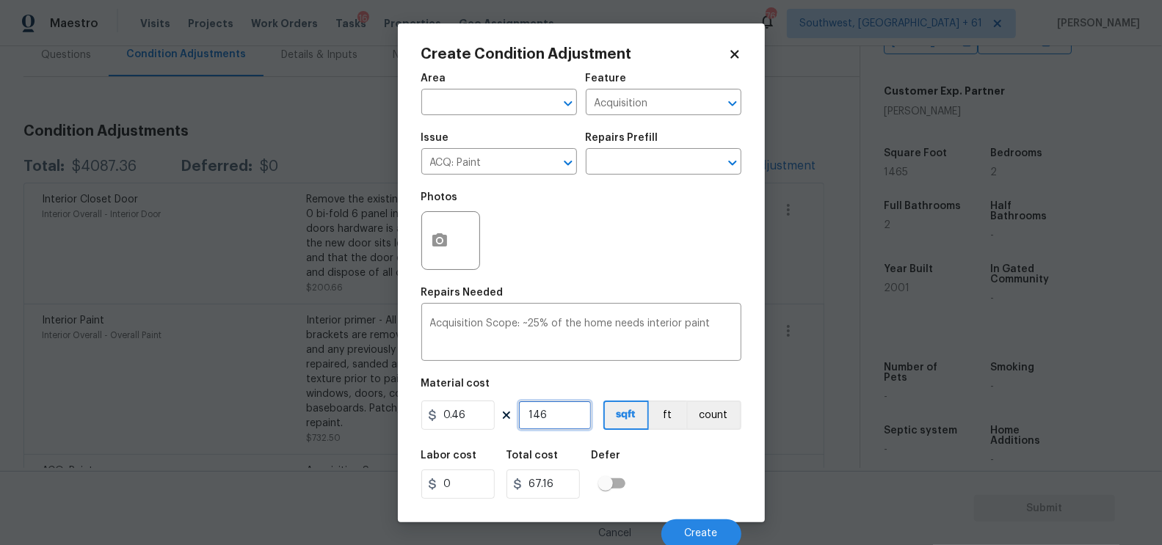
type input "1465"
type input "673.9"
type input "1465"
click at [569, 484] on input "673.9" at bounding box center [542, 484] width 73 height 29
click at [697, 528] on button "Create" at bounding box center [701, 534] width 80 height 29
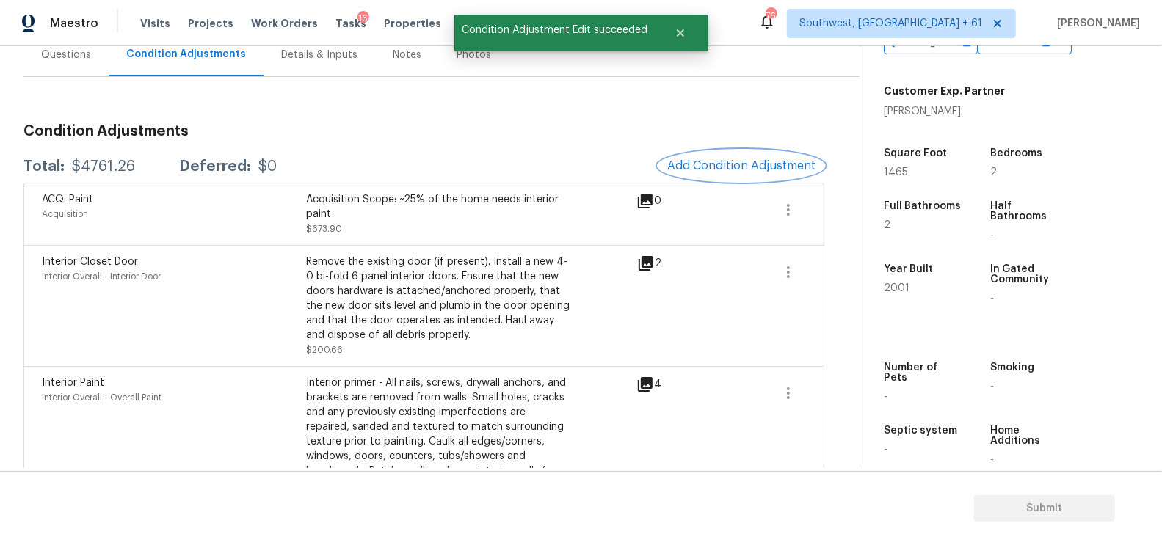
click at [724, 163] on span "Add Condition Adjustment" at bounding box center [741, 165] width 148 height 13
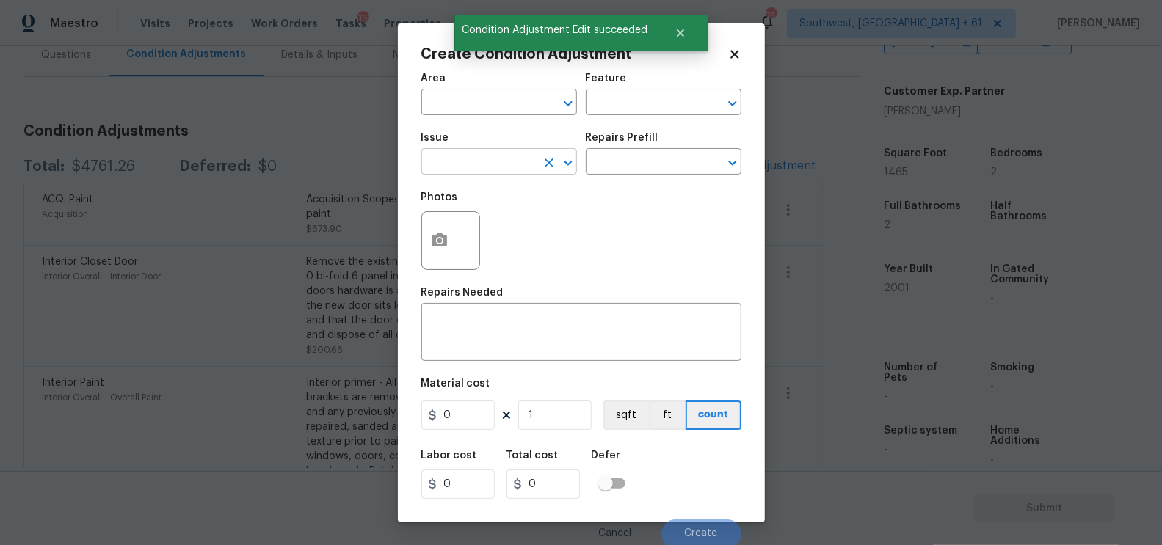
click at [473, 165] on input "text" at bounding box center [478, 163] width 115 height 23
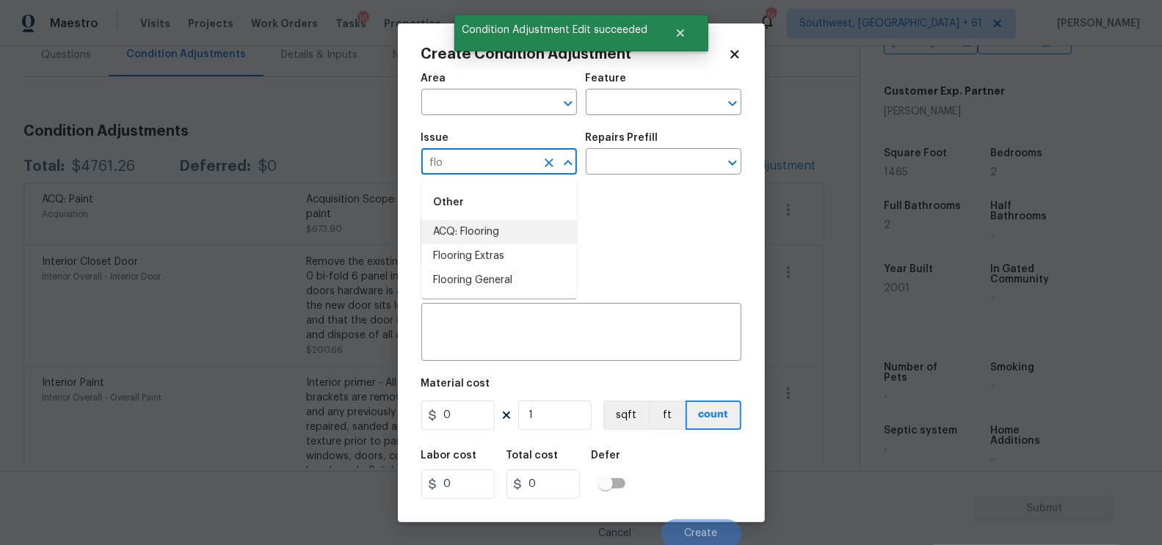
click at [490, 233] on li "ACQ: Flooring" at bounding box center [499, 232] width 156 height 24
type input "ACQ: Flooring"
click at [623, 172] on input "text" at bounding box center [643, 163] width 115 height 23
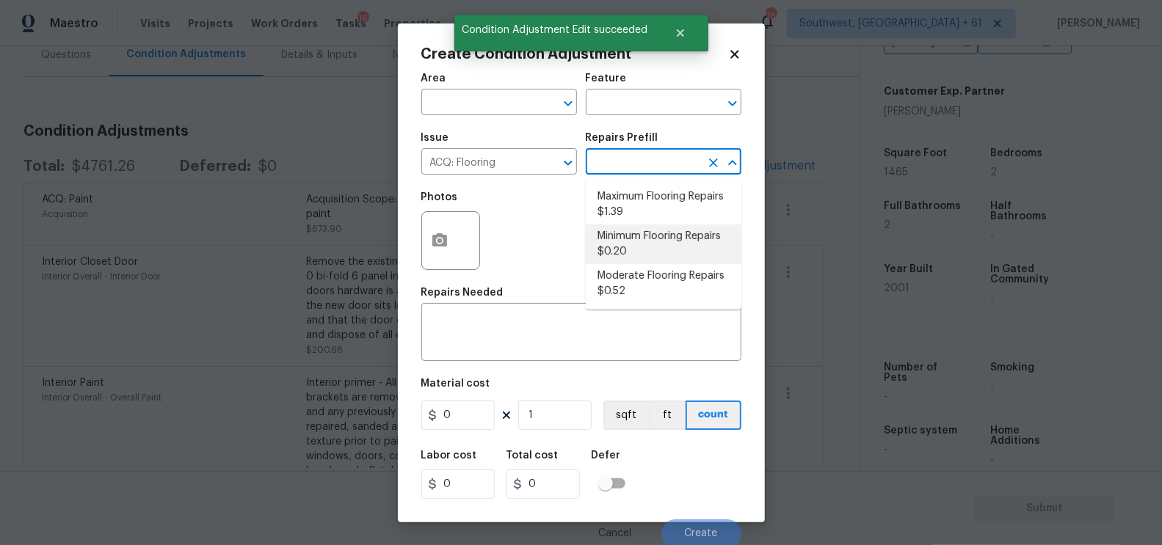
click at [629, 233] on li "Minimum Flooring Repairs $0.20" at bounding box center [664, 245] width 156 height 40
type input "Acquisition"
type textarea "Acquisition Scope: Minimum flooring repairs"
type input "0.2"
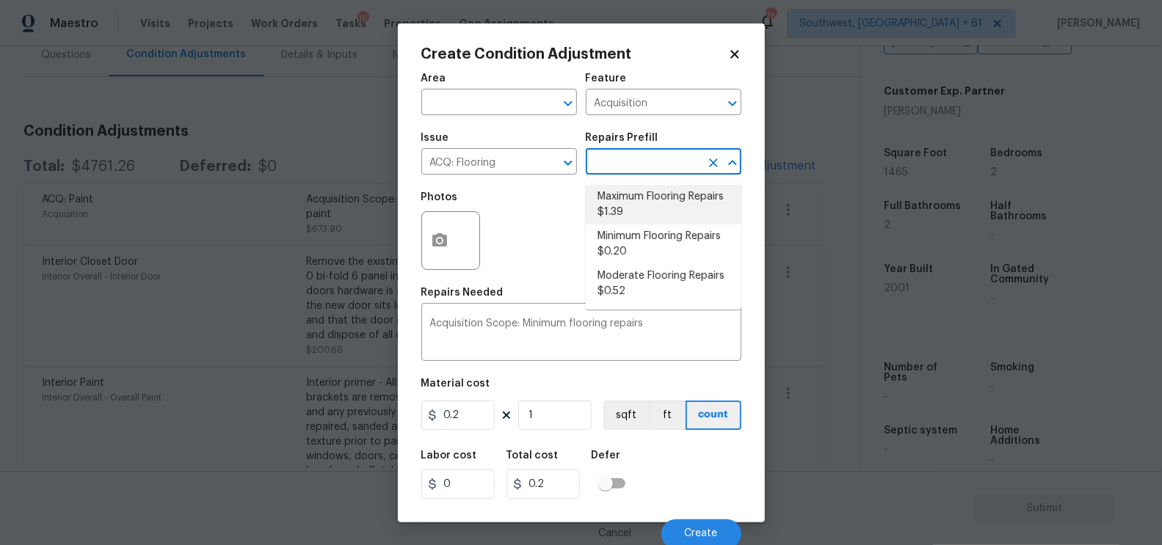
click at [614, 150] on div "Repairs Prefill" at bounding box center [664, 142] width 156 height 19
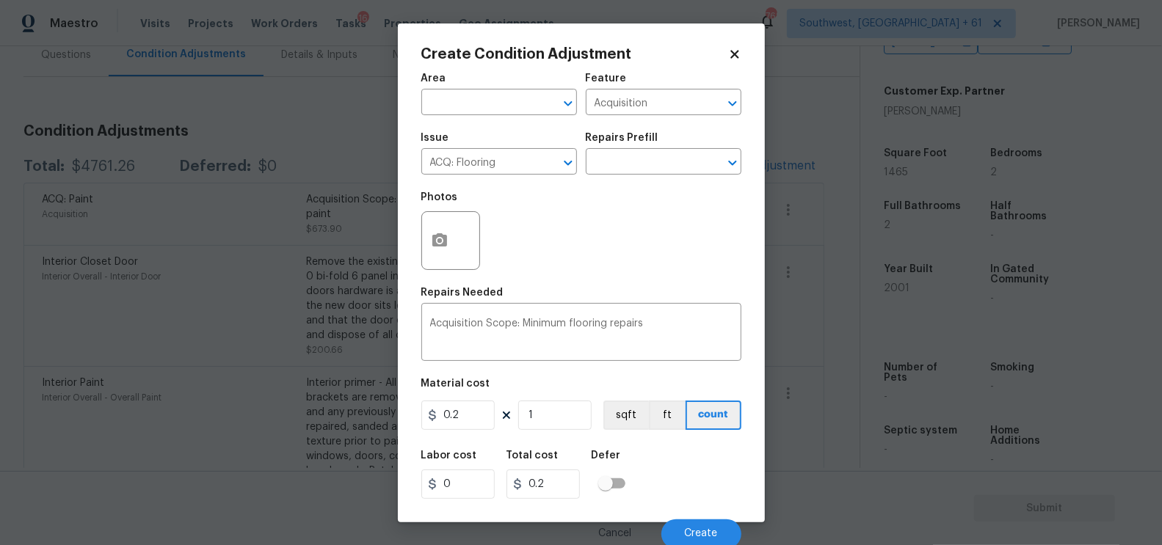
click at [614, 150] on div "Repairs Prefill" at bounding box center [664, 142] width 156 height 19
click at [614, 158] on input "text" at bounding box center [643, 163] width 115 height 23
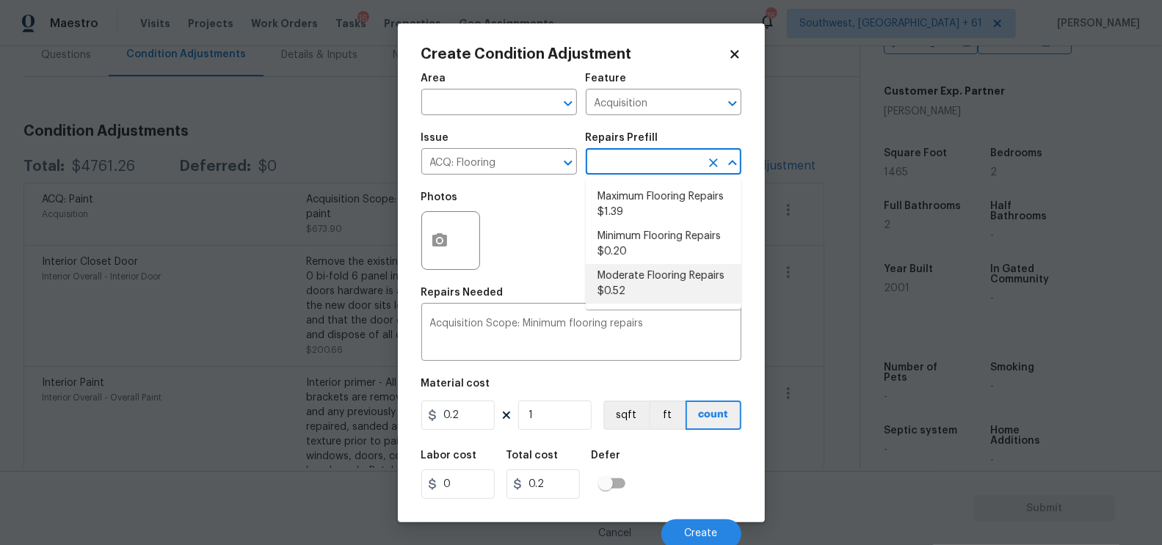
click at [630, 275] on li "Moderate Flooring Repairs $0.52" at bounding box center [664, 284] width 156 height 40
type textarea "Acquisition Scope: Moderate flooring repairs"
type input "0.52"
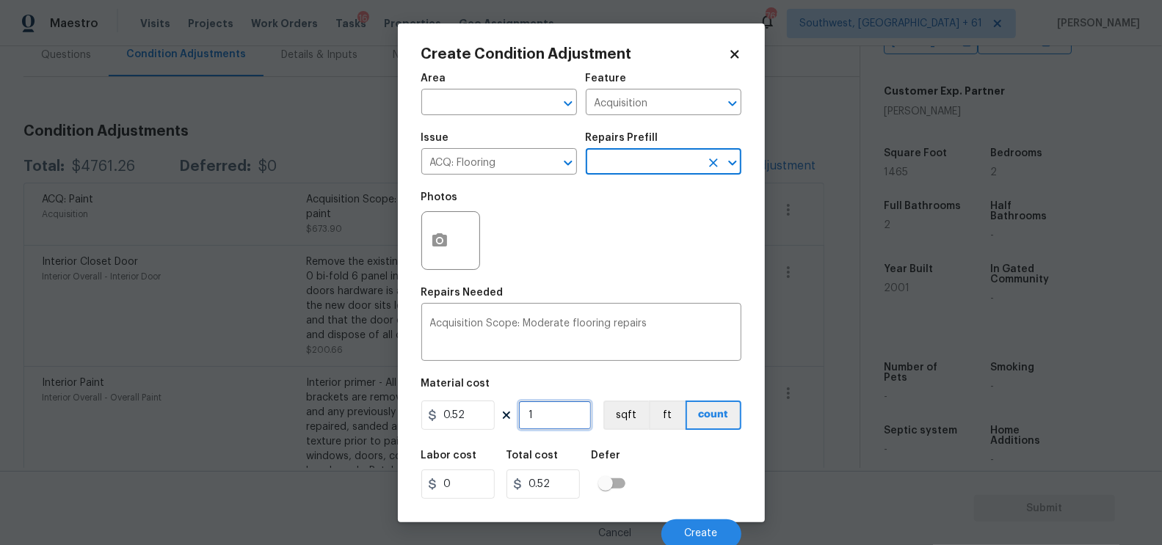
click at [548, 421] on input "1" at bounding box center [554, 415] width 73 height 29
type input "0"
type input "1"
type input "0.52"
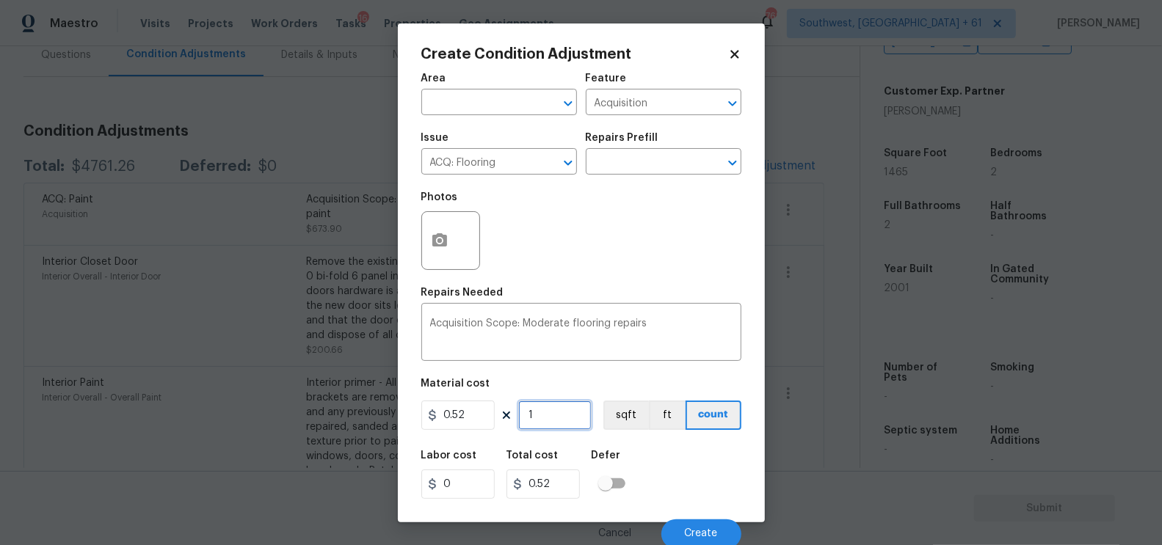
type input "14"
type input "7.28"
type input "146"
type input "75.92"
type input "1465"
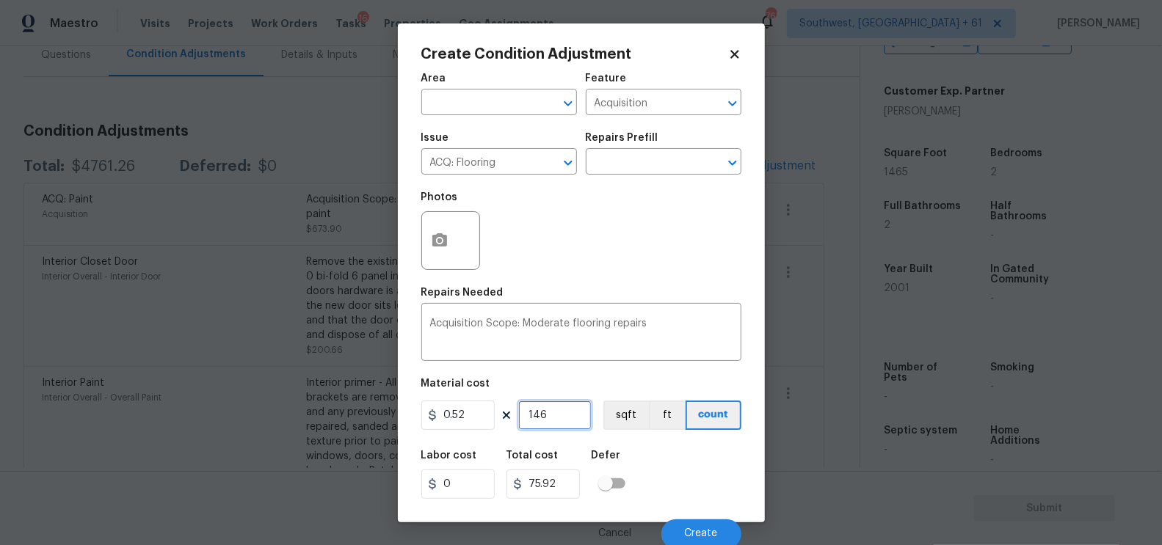
type input "761.8"
type input "1465"
click at [442, 231] on button "button" at bounding box center [439, 240] width 35 height 57
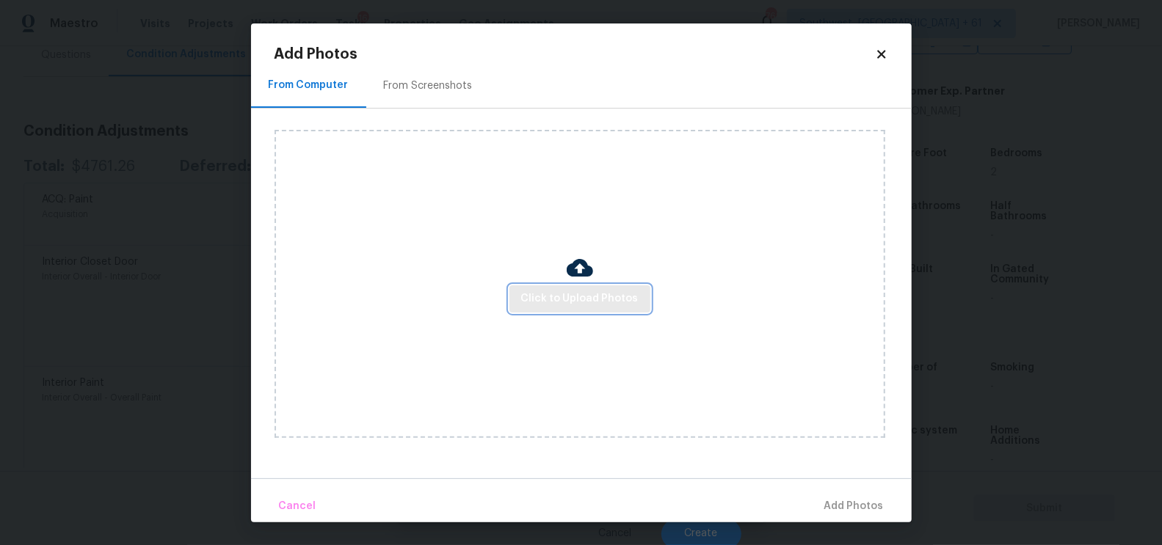
click at [559, 301] on span "Click to Upload Photos" at bounding box center [579, 299] width 117 height 18
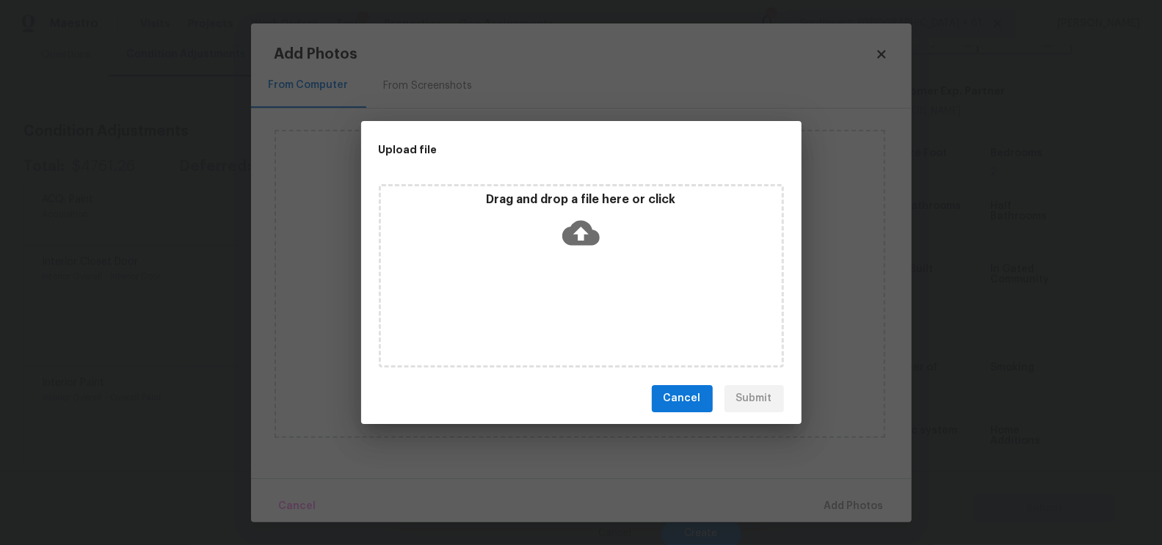
click at [582, 235] on icon at bounding box center [580, 232] width 37 height 37
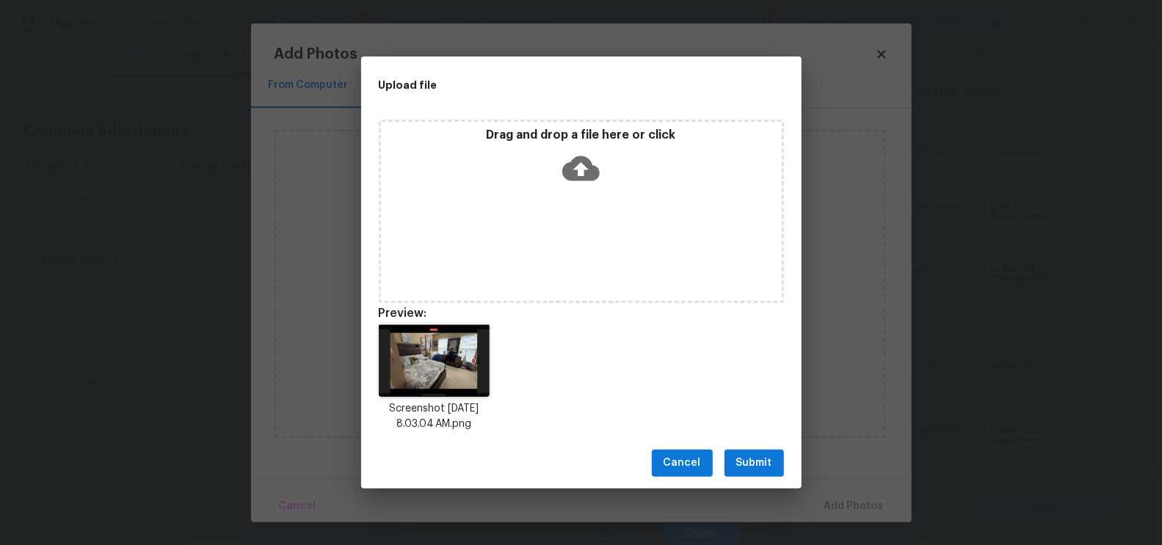
click at [743, 472] on span "Submit" at bounding box center [754, 463] width 36 height 18
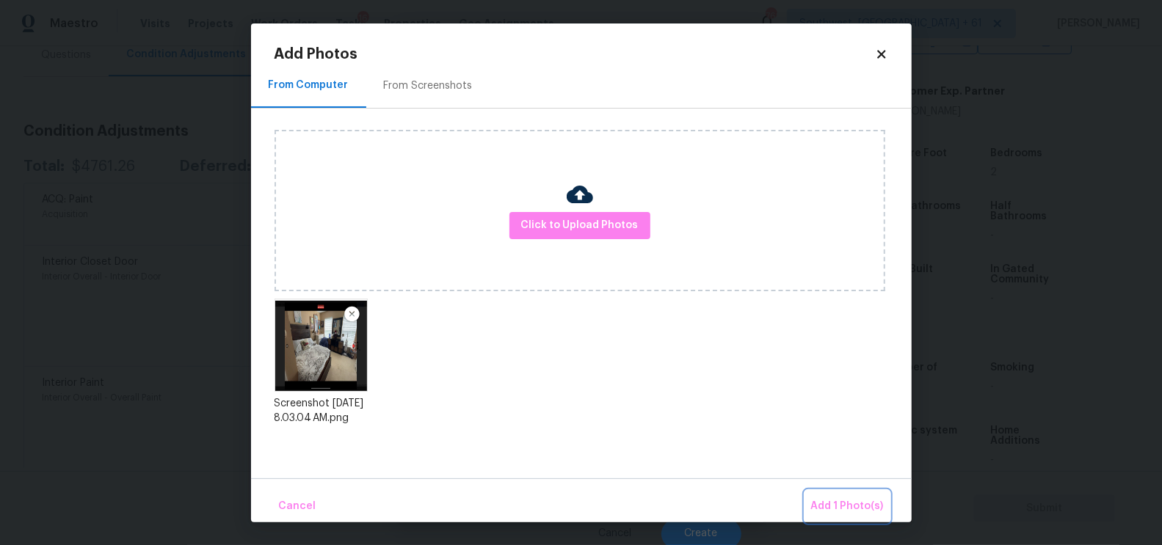
click at [831, 500] on span "Add 1 Photo(s)" at bounding box center [847, 507] width 73 height 18
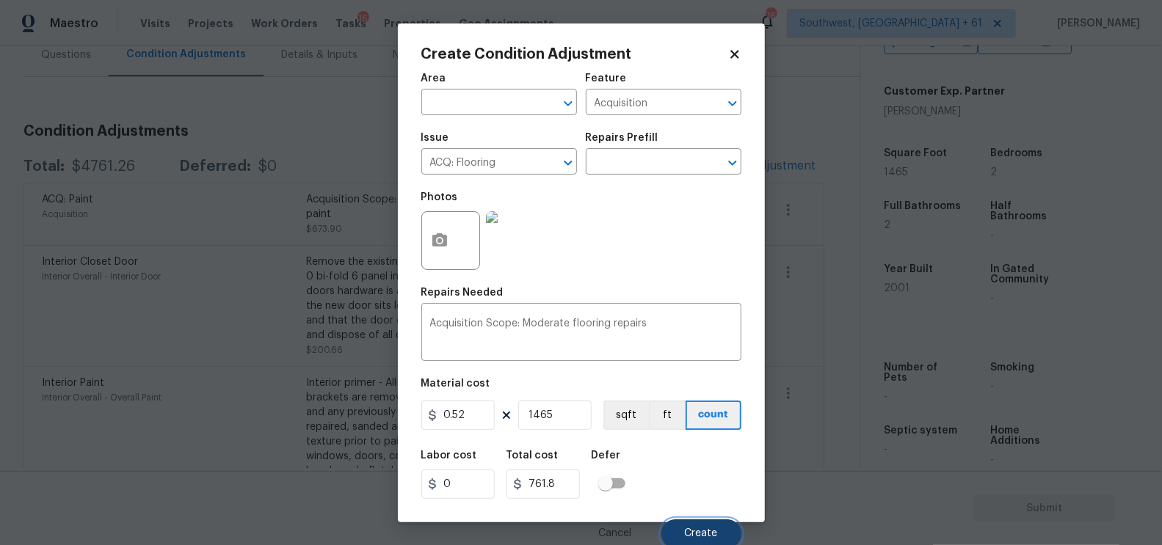
click at [694, 528] on button "Create" at bounding box center [701, 534] width 80 height 29
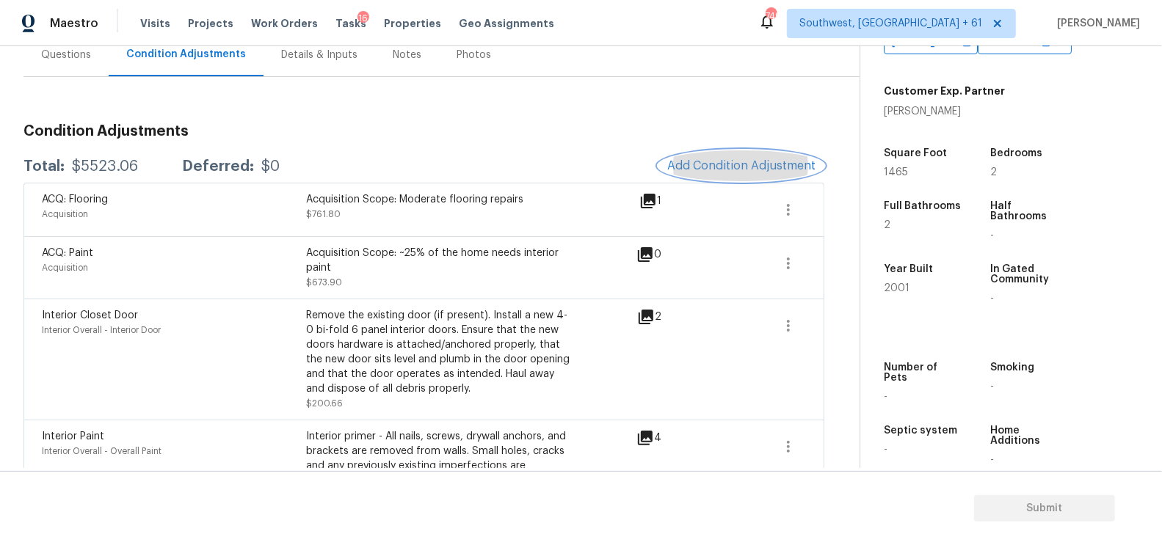
click at [755, 170] on span "Add Condition Adjustment" at bounding box center [741, 165] width 148 height 13
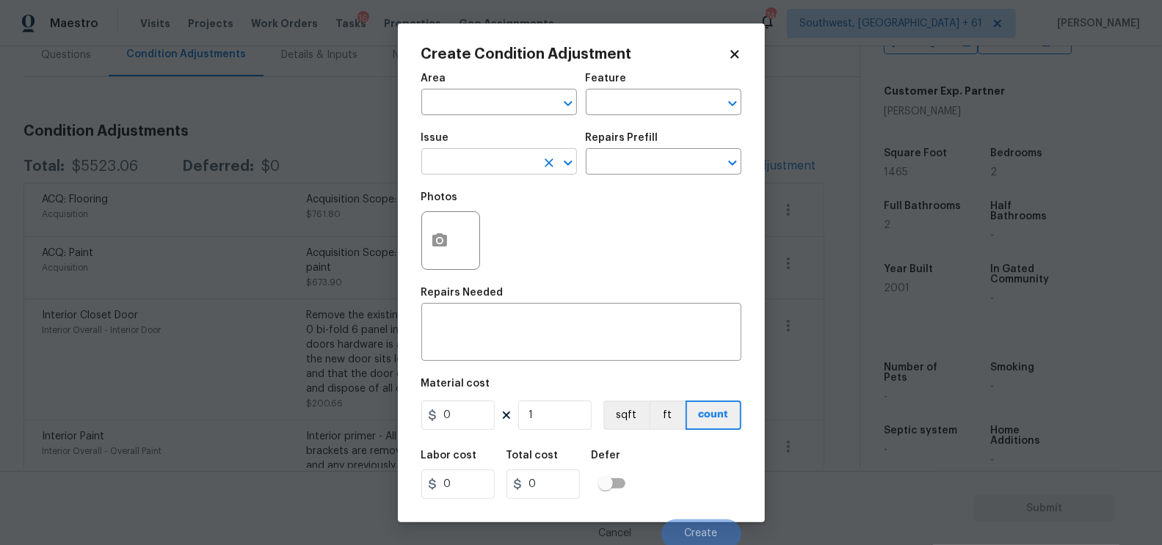
click at [445, 170] on input "text" at bounding box center [478, 163] width 115 height 23
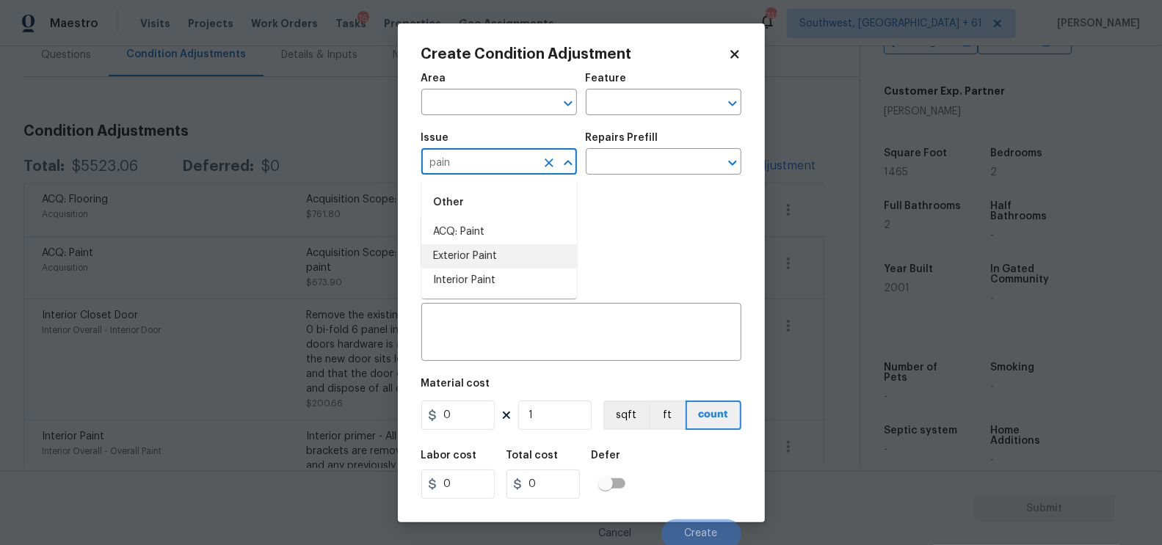
type input "pain"
click at [499, 276] on li "Interior Paint" at bounding box center [499, 281] width 156 height 24
type input "Interior Paint"
click at [629, 177] on div "Issue Interior Paint ​ Repairs Prefill ​" at bounding box center [581, 153] width 320 height 59
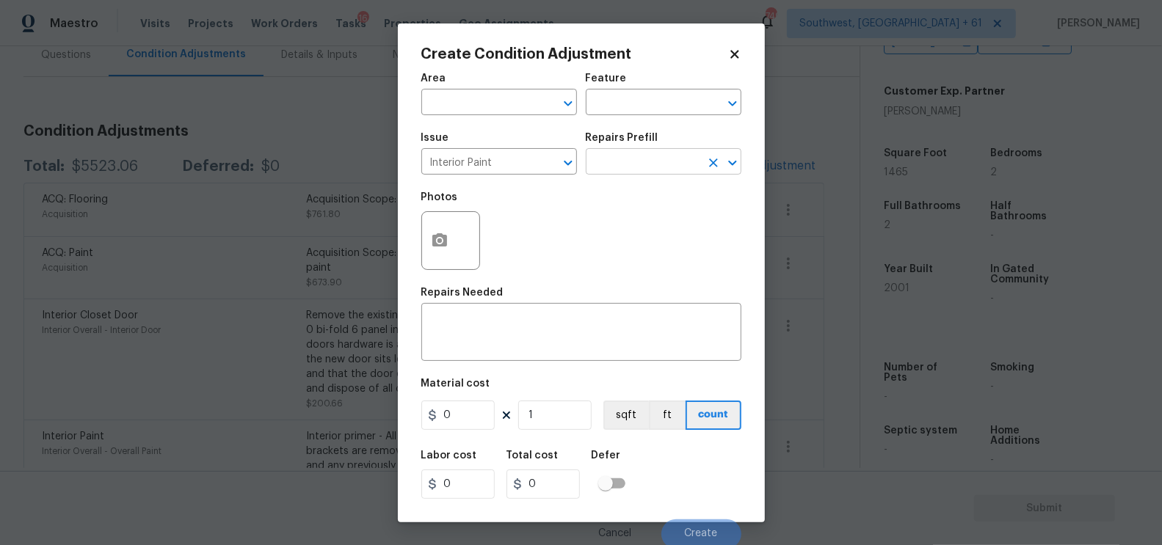
click at [638, 164] on input "text" at bounding box center [643, 163] width 115 height 23
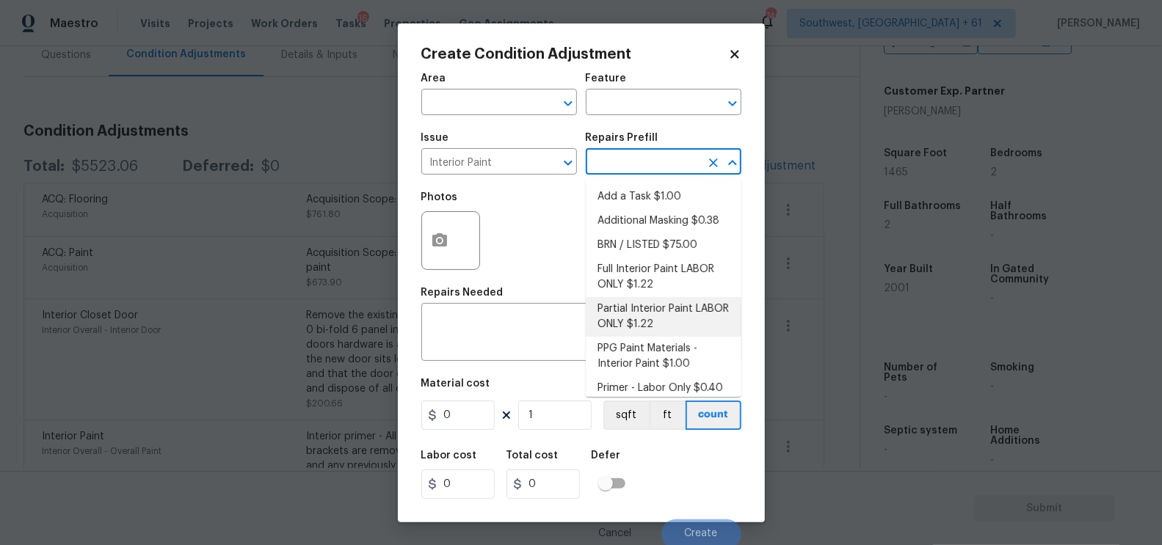
scroll to position [9, 0]
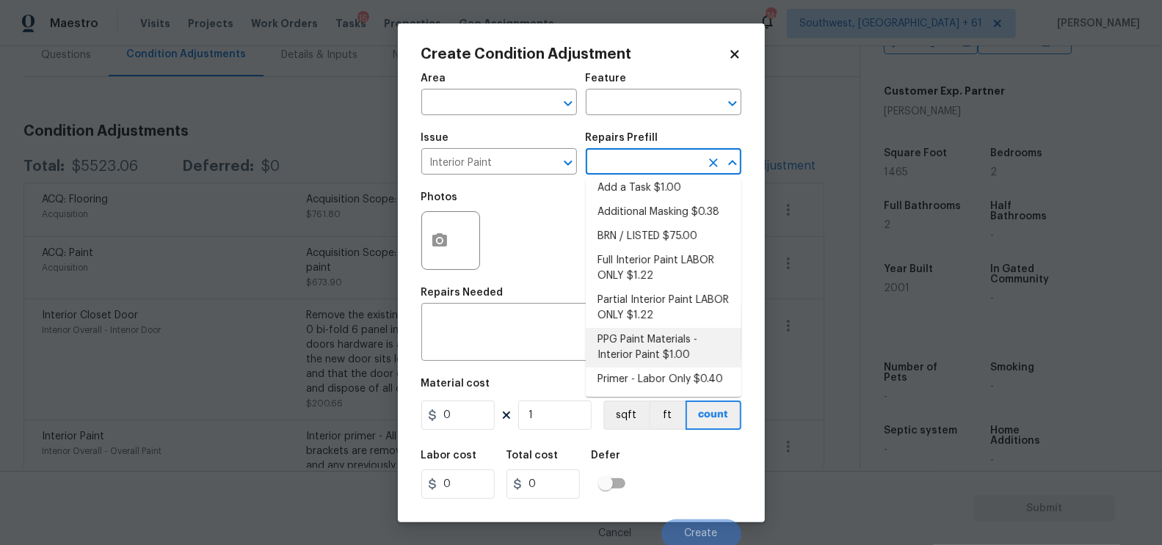
click at [653, 365] on li "PPG Paint Materials - Interior Paint $1.00" at bounding box center [664, 348] width 156 height 40
type input "Overall Paint"
type textarea "PPG Paint Materials ordered by Opendoor"
type input "1"
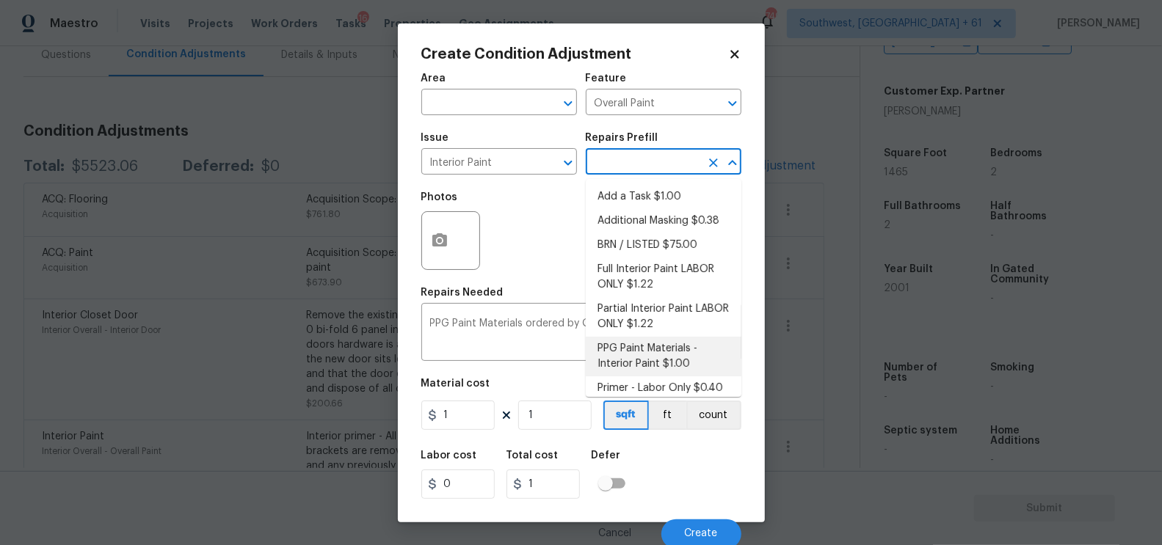
click at [665, 166] on input "text" at bounding box center [643, 163] width 115 height 23
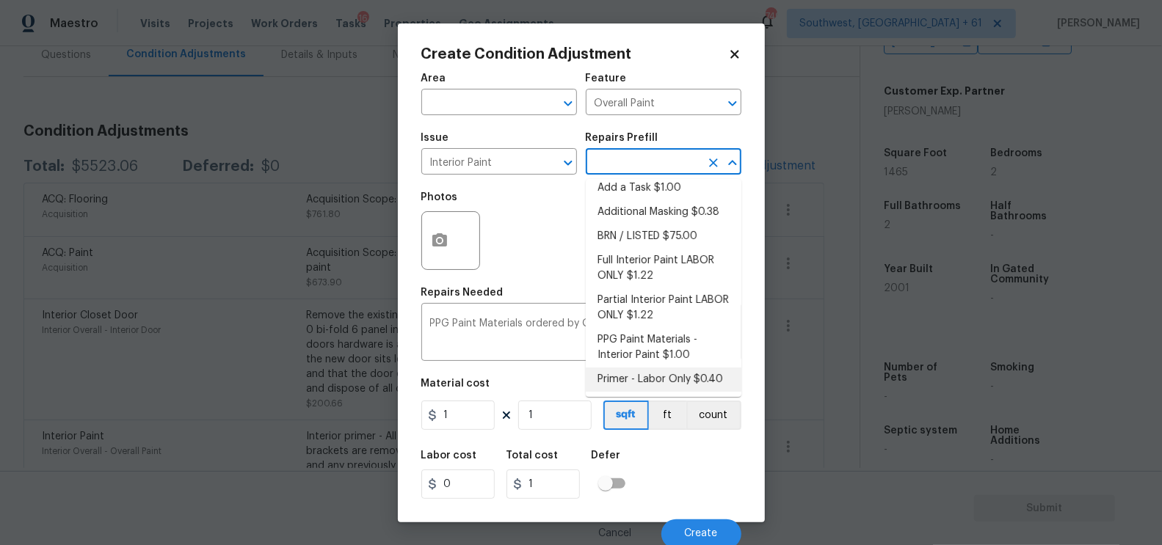
click at [644, 374] on li "Primer - Labor Only $0.40" at bounding box center [664, 380] width 156 height 24
type textarea "Interior primer - PRIMER PROVIDED BY OPENDOOR - All nails, screws, drywall anch…"
type input "0.4"
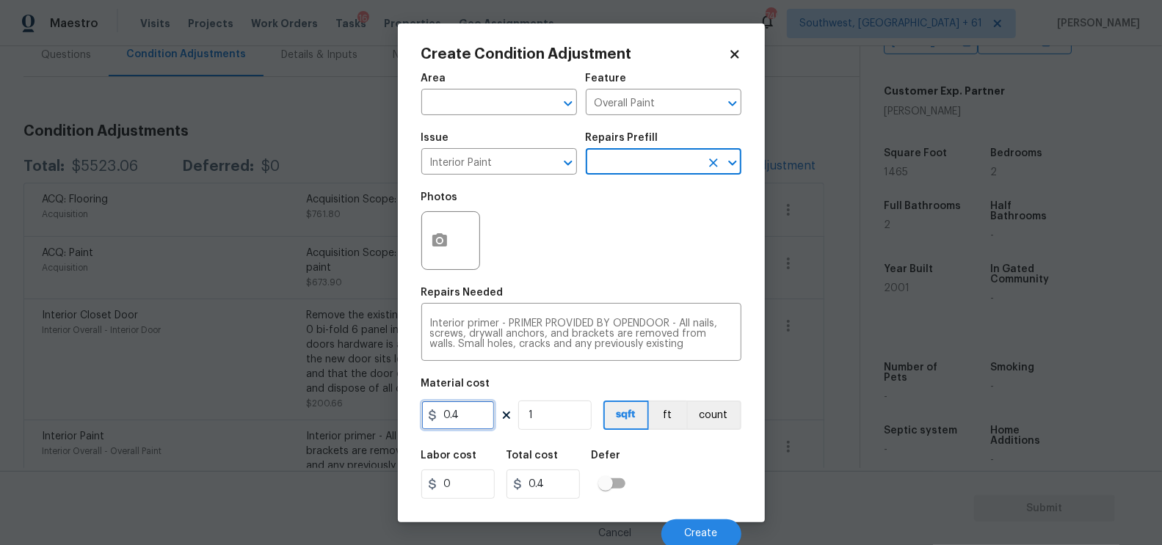
click at [480, 407] on input "0.4" at bounding box center [457, 415] width 73 height 29
type input "200"
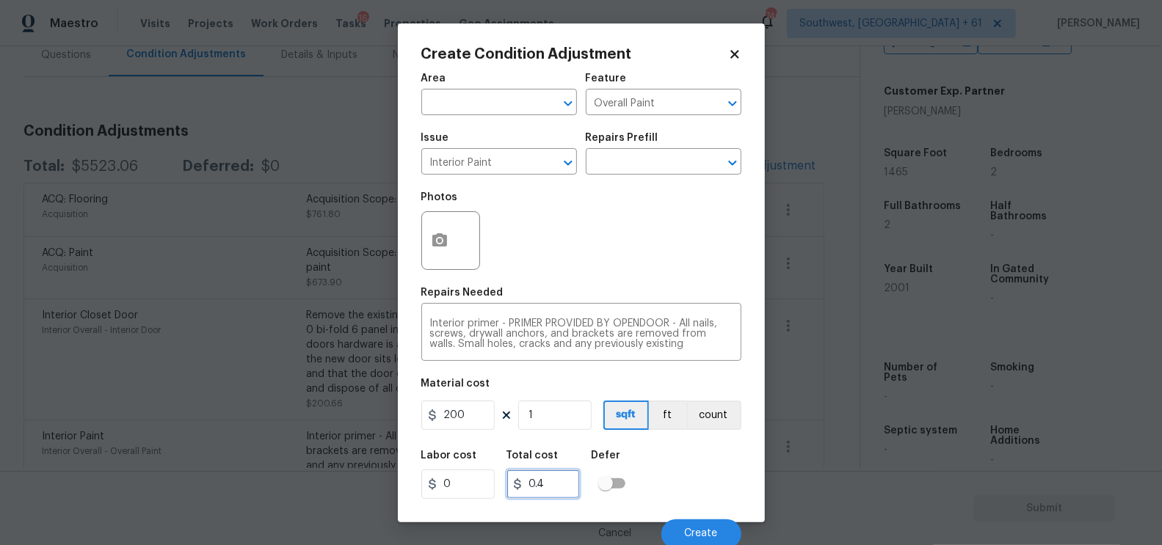
click at [550, 482] on input "0.4" at bounding box center [542, 484] width 73 height 29
type input "200"
click at [421, 200] on h5 "Photos" at bounding box center [439, 197] width 37 height 10
click at [442, 241] on icon "button" at bounding box center [440, 241] width 18 height 18
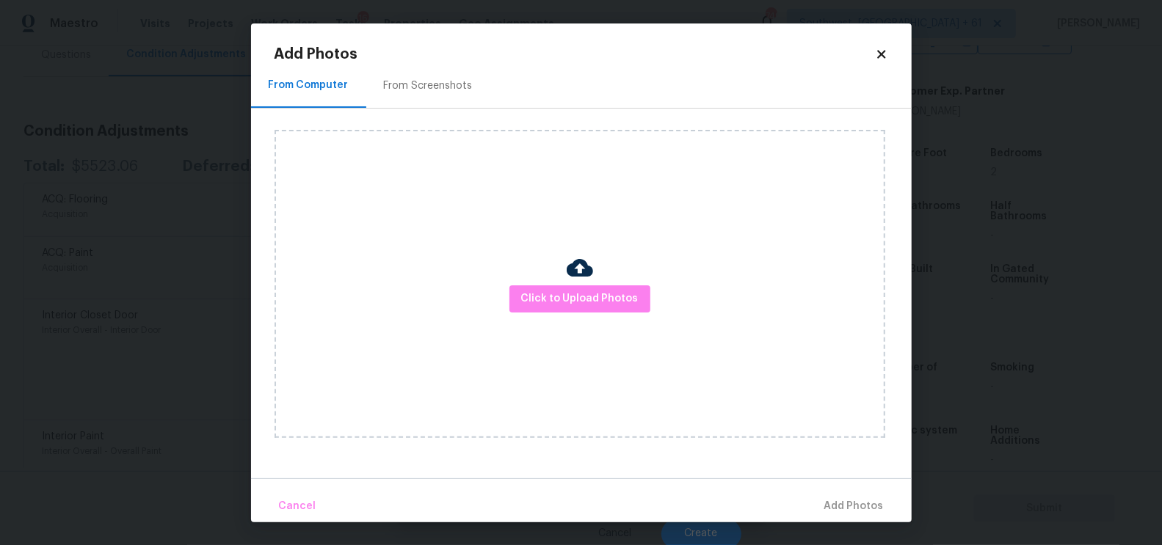
click at [442, 115] on div "Click to Upload Photos" at bounding box center [593, 284] width 637 height 351
click at [569, 292] on span "Click to Upload Photos" at bounding box center [579, 299] width 117 height 18
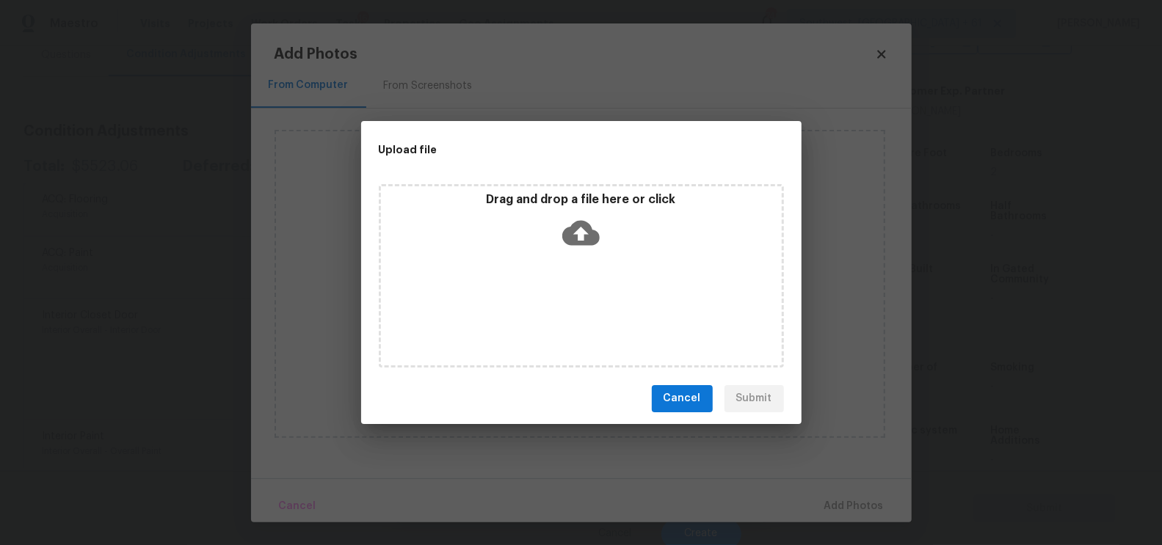
click at [573, 225] on icon at bounding box center [580, 232] width 37 height 25
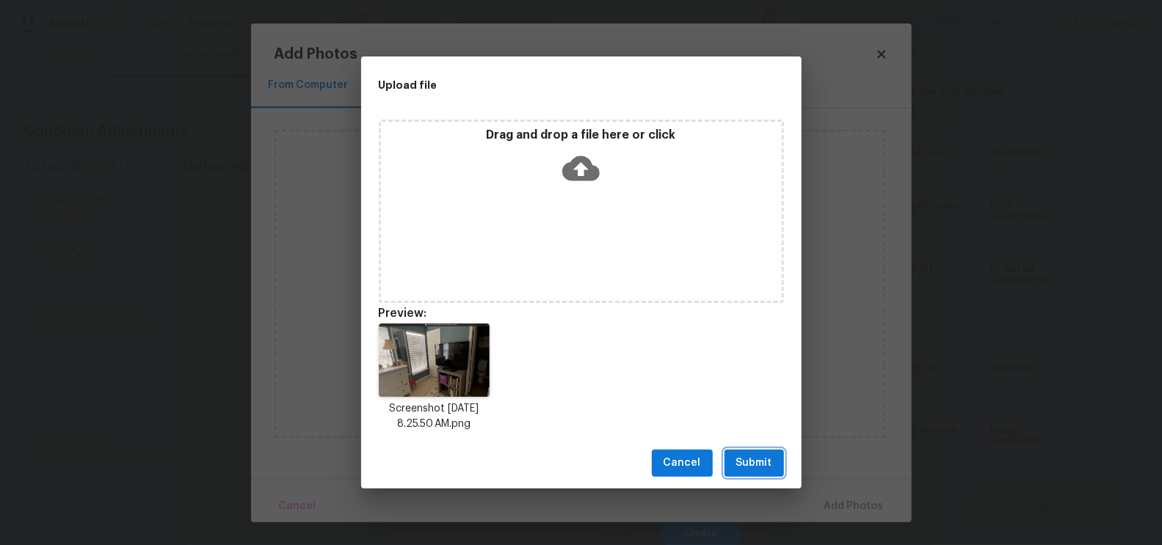
click at [761, 465] on span "Submit" at bounding box center [754, 463] width 36 height 18
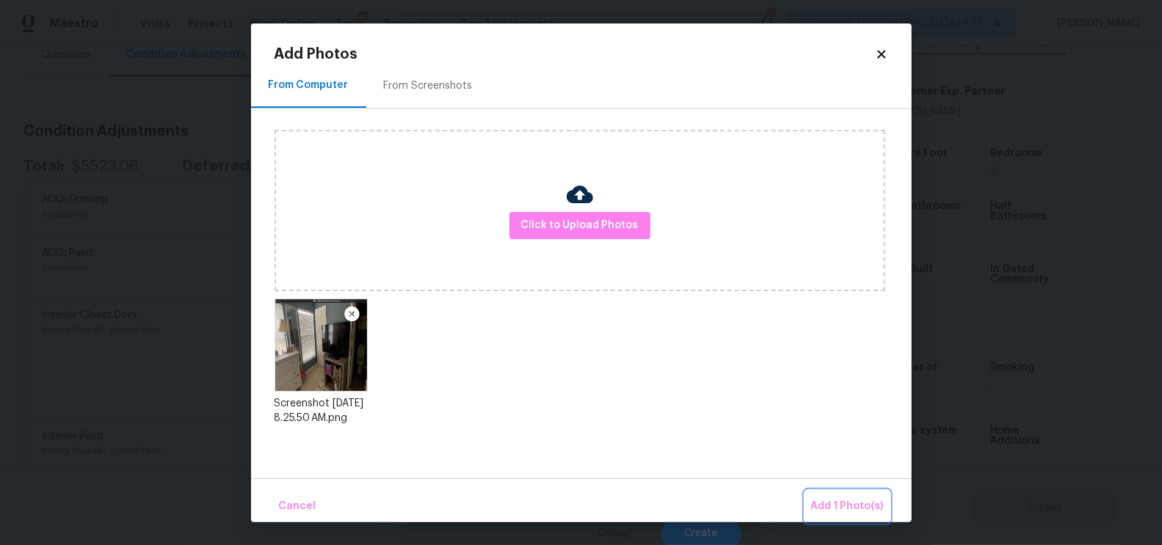
click at [863, 498] on span "Add 1 Photo(s)" at bounding box center [847, 507] width 73 height 18
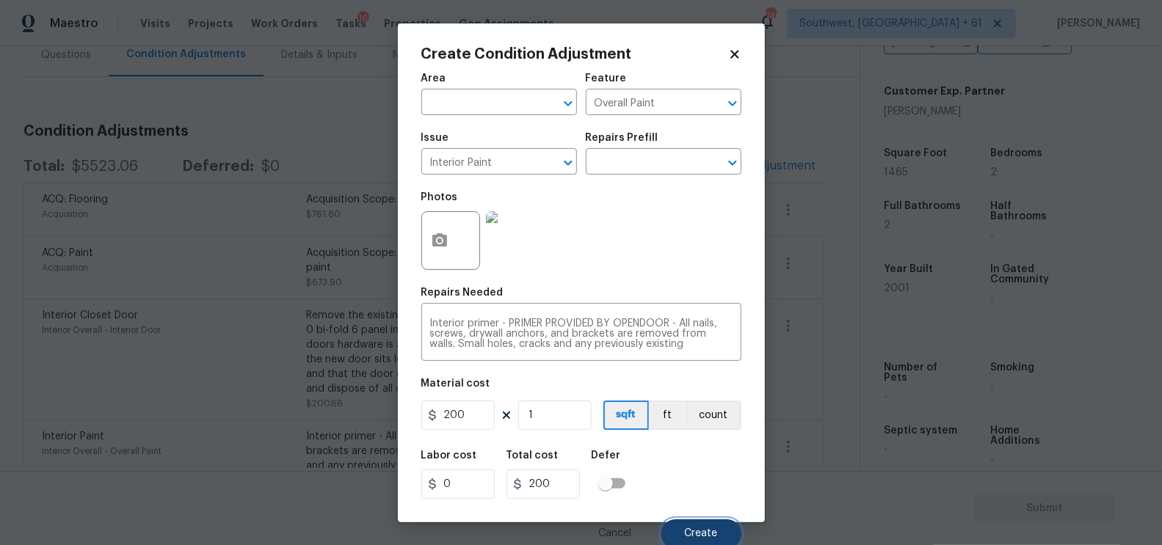
click at [713, 534] on span "Create" at bounding box center [701, 534] width 33 height 11
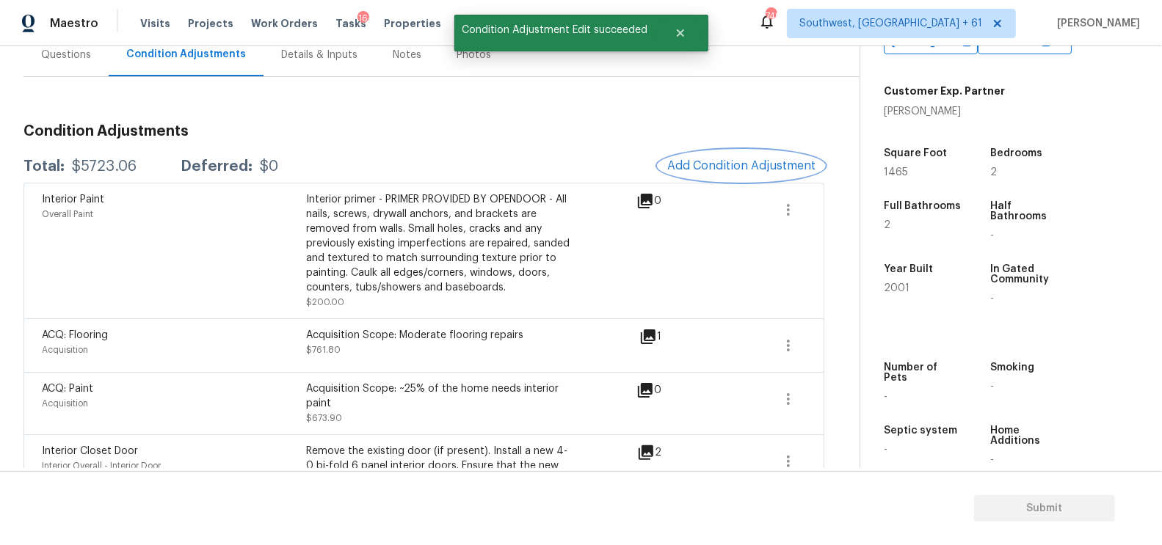
click at [774, 154] on button "Add Condition Adjustment" at bounding box center [741, 165] width 166 height 31
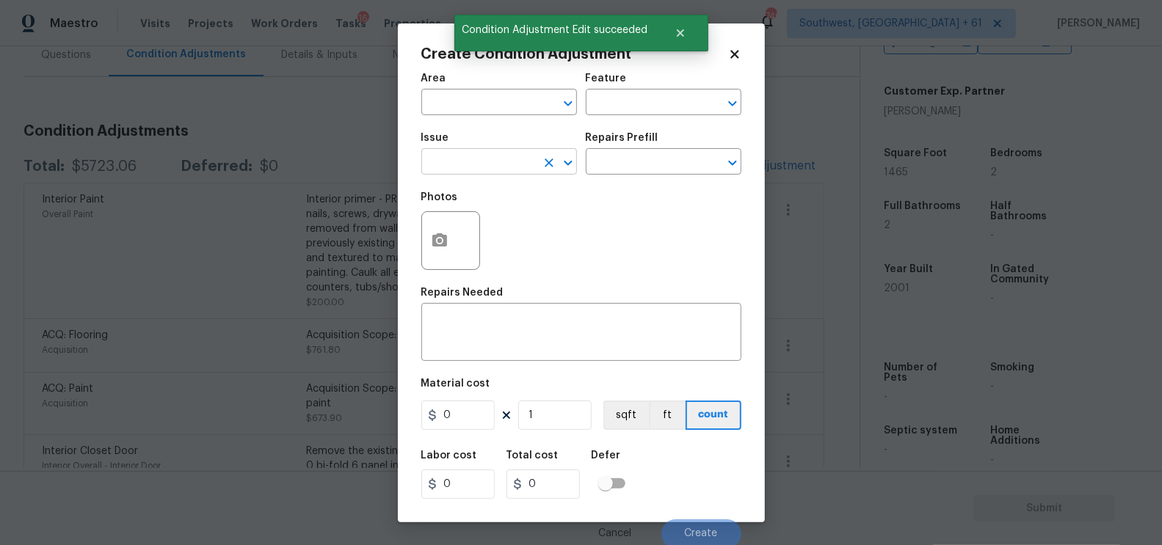
click at [493, 163] on input "text" at bounding box center [478, 163] width 115 height 23
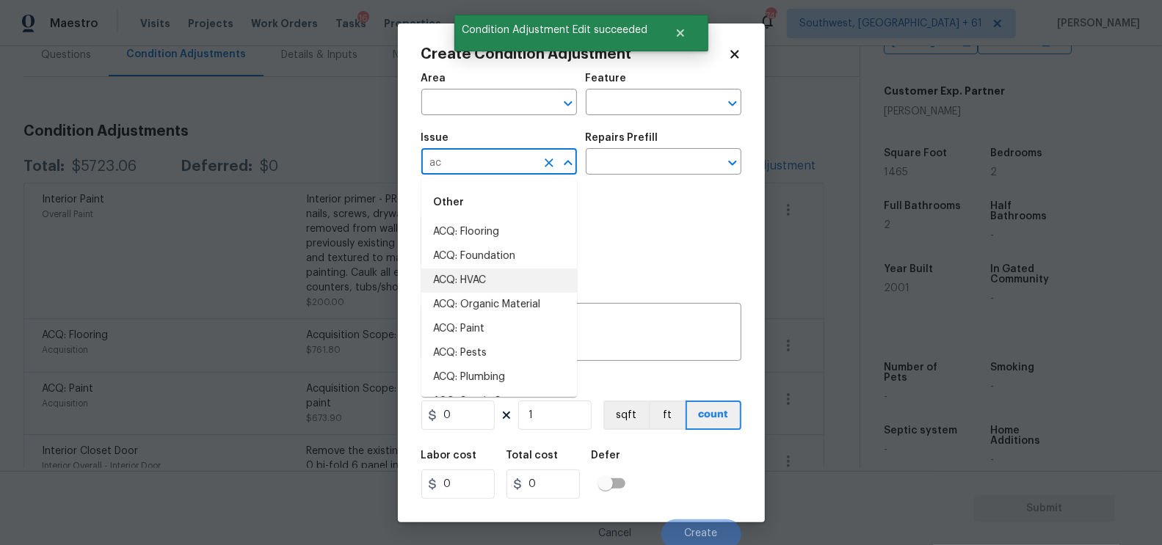
click at [472, 277] on li "ACQ: HVAC" at bounding box center [499, 281] width 156 height 24
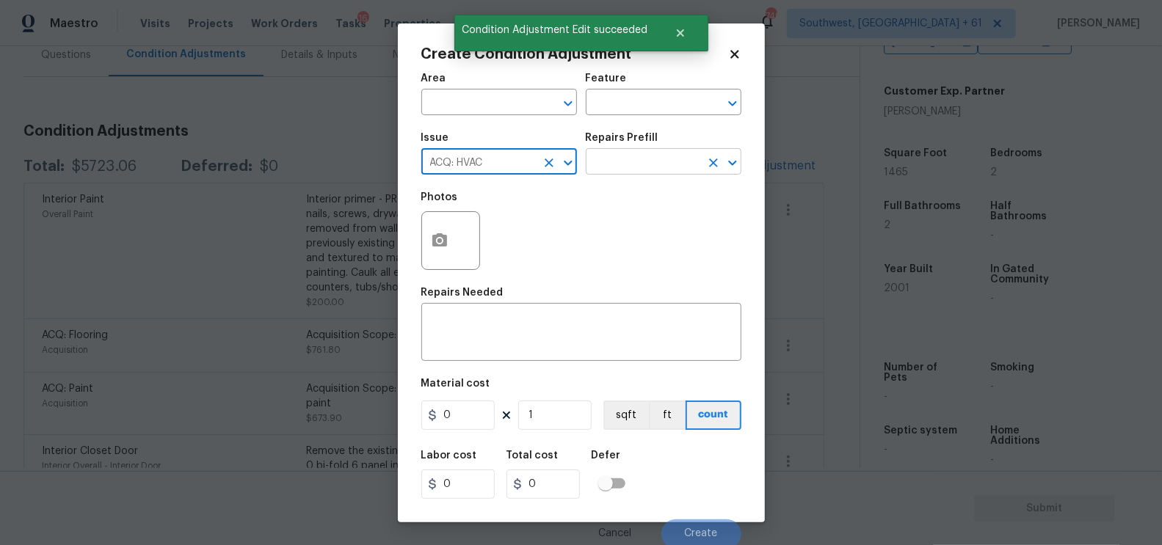
type input "ACQ: HVAC"
click at [633, 161] on input "text" at bounding box center [643, 163] width 115 height 23
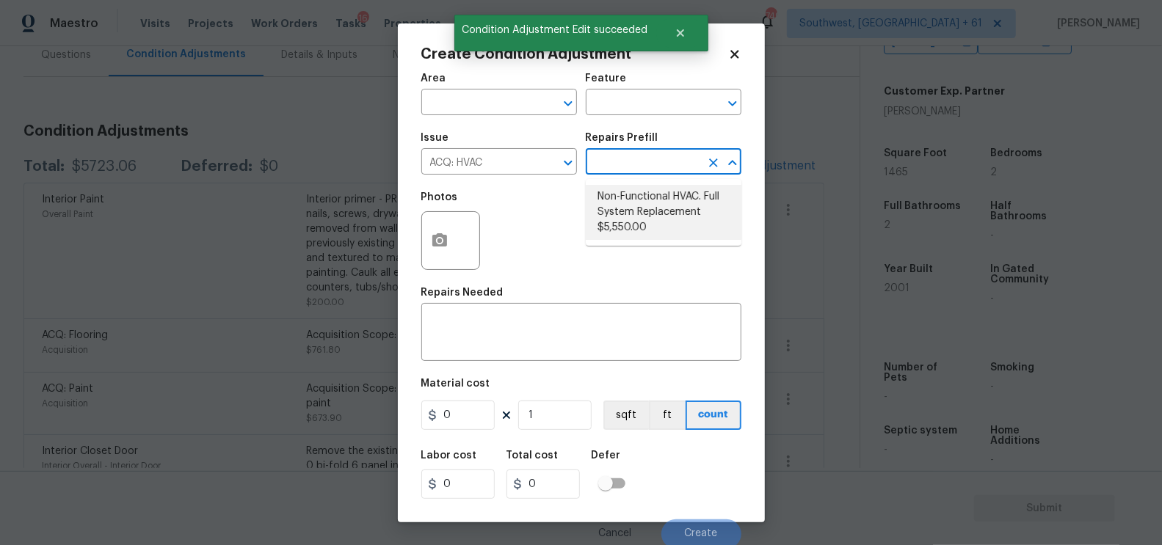
click at [636, 208] on li "Non-Functional HVAC. Full System Replacement $5,550.00" at bounding box center [664, 212] width 156 height 55
type input "Acquisition"
type textarea "Acquisition Scope: Full System Replacement"
type input "5550"
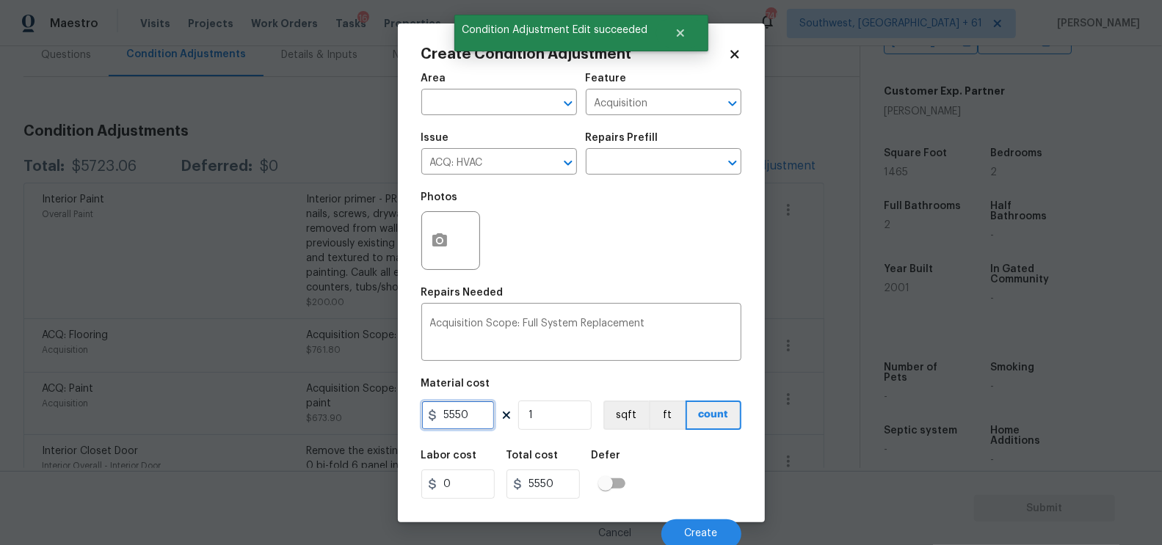
click at [465, 414] on input "5550" at bounding box center [457, 415] width 73 height 29
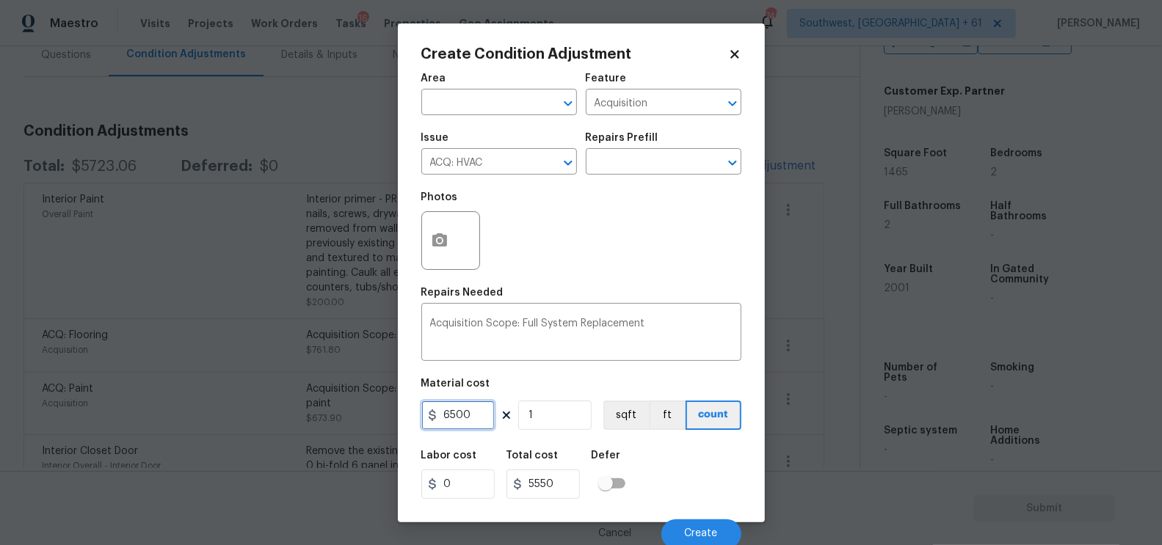
type input "6500"
click at [566, 473] on input "6500" at bounding box center [542, 484] width 73 height 29
click at [688, 527] on button "Create" at bounding box center [701, 534] width 80 height 29
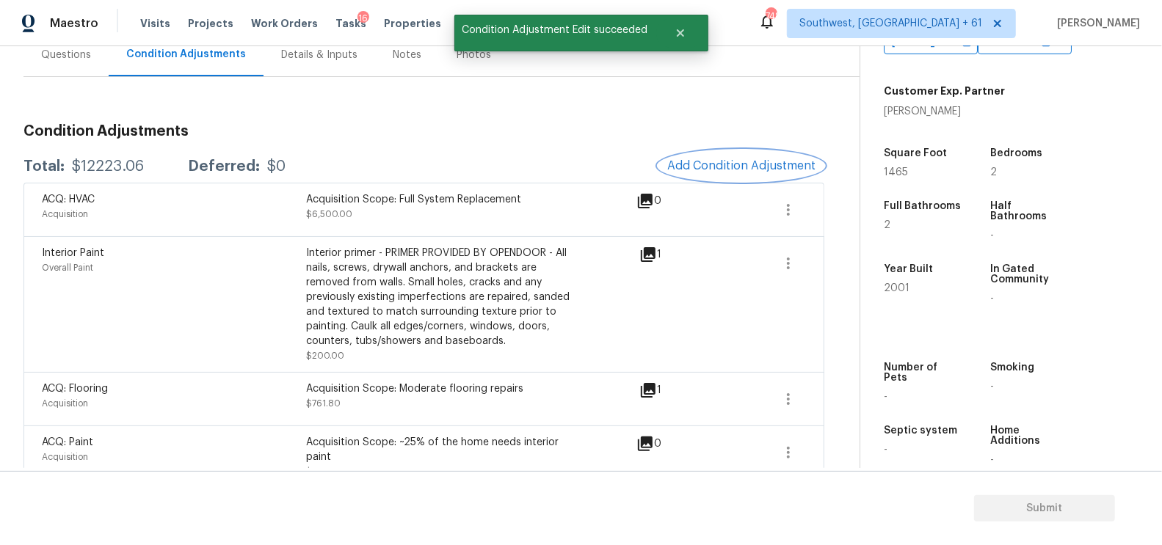
click at [760, 159] on span "Add Condition Adjustment" at bounding box center [741, 165] width 148 height 13
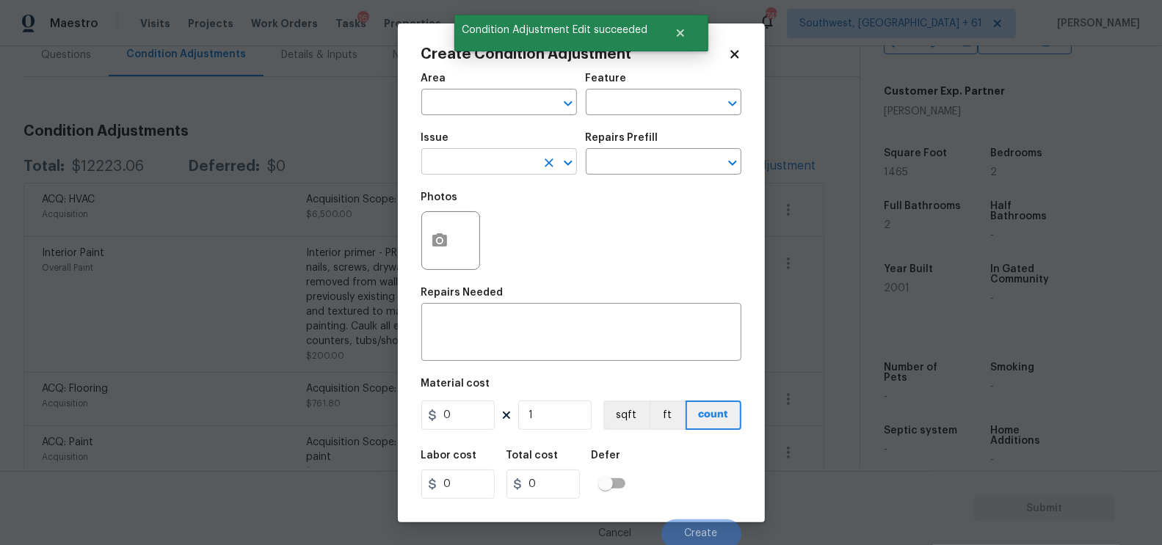
click at [458, 171] on input "text" at bounding box center [478, 163] width 115 height 23
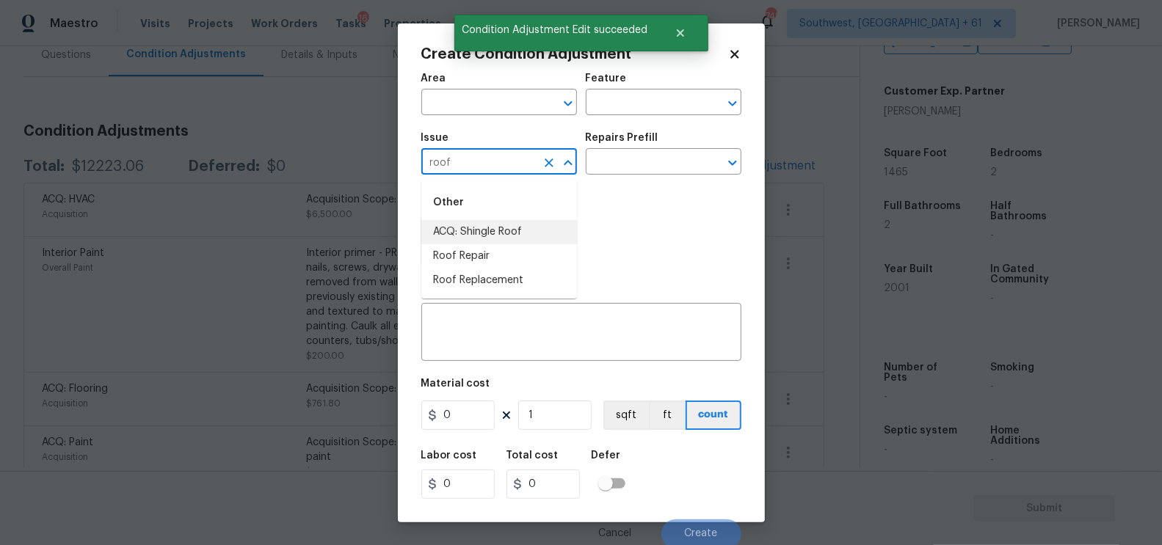
click at [481, 229] on li "ACQ: Shingle Roof" at bounding box center [499, 232] width 156 height 24
type input "ACQ: Shingle Roof"
click at [612, 169] on input "text" at bounding box center [643, 163] width 115 height 23
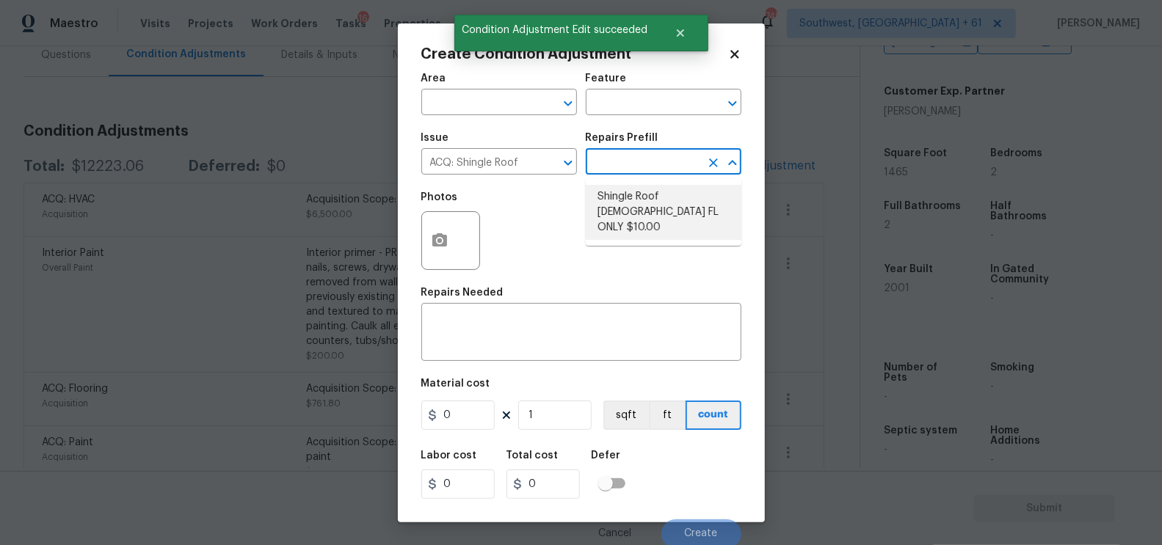
click at [631, 205] on li "Shingle Roof [DEMOGRAPHIC_DATA] FL ONLY $10.00" at bounding box center [664, 212] width 156 height 55
type input "Acquisition"
type textarea "Acquisition Scope ([US_STATE] Only): Shingle Roof 15+ years in age maintenance."
type input "10"
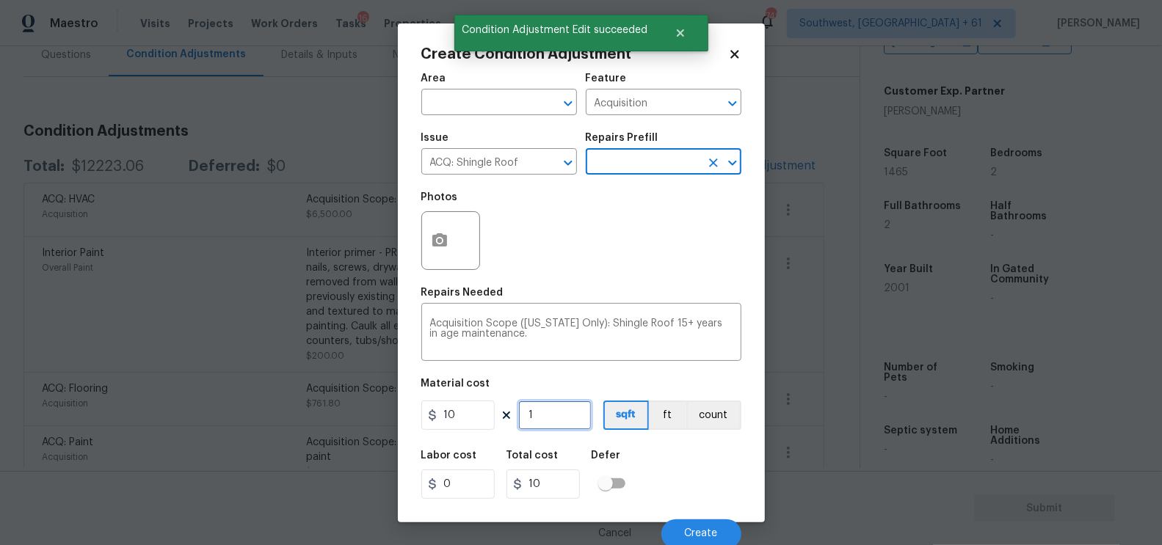
click at [564, 405] on input "1" at bounding box center [554, 415] width 73 height 29
type input "0"
type input "1"
type input "10"
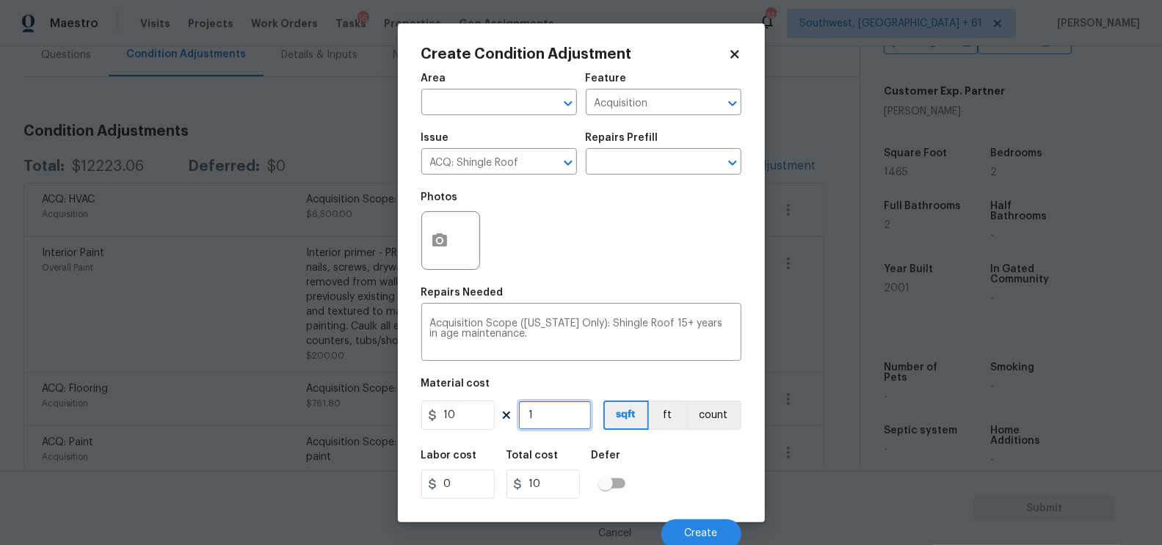
type input "14"
type input "140"
type input "146"
type input "1460"
type input "1465"
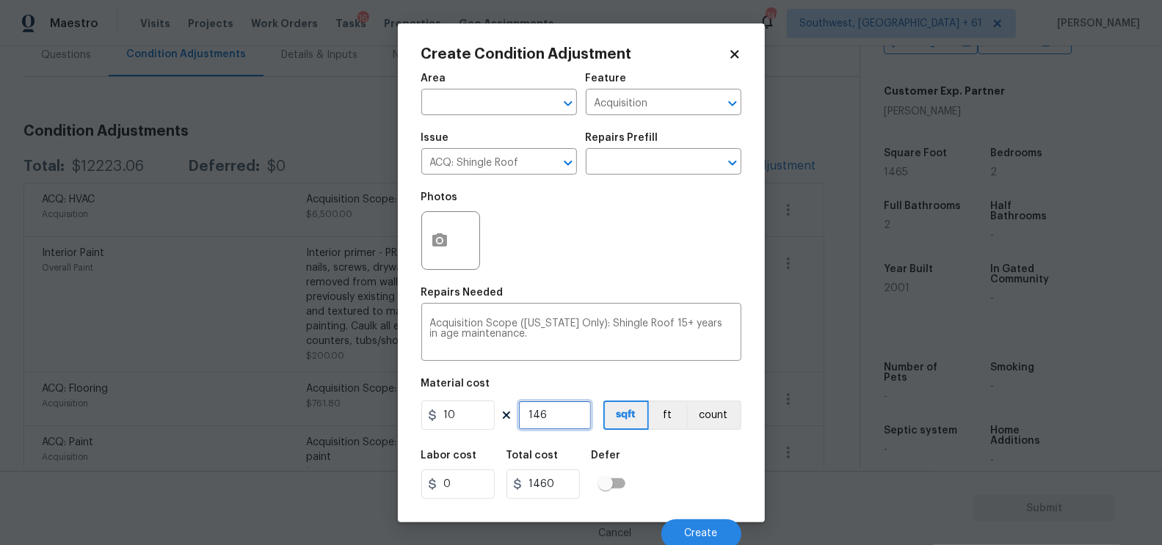
type input "14650"
type input "1465"
click at [704, 532] on span "Create" at bounding box center [701, 534] width 33 height 11
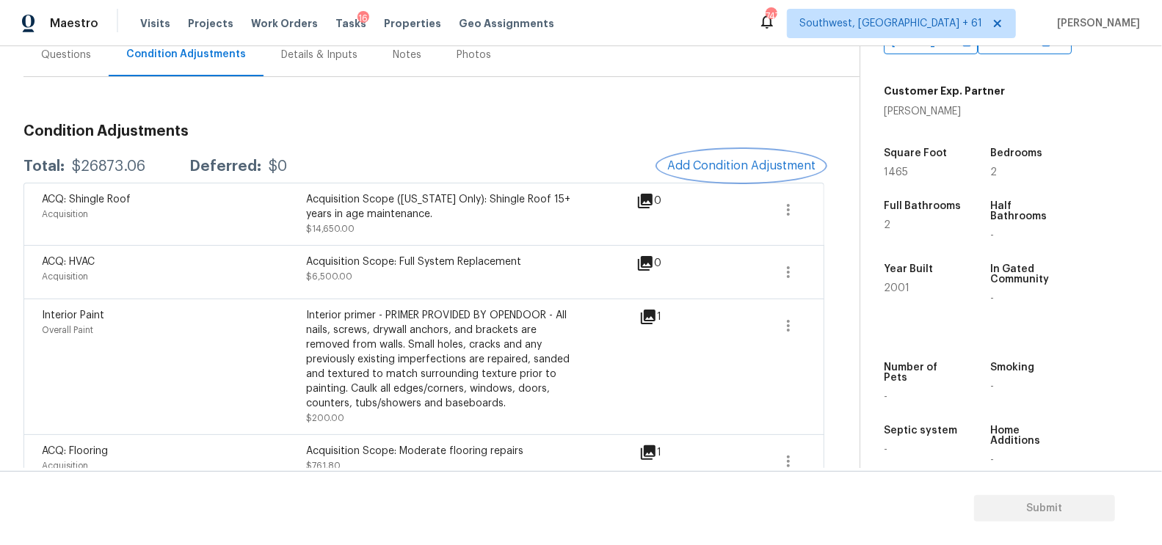
scroll to position [324, 0]
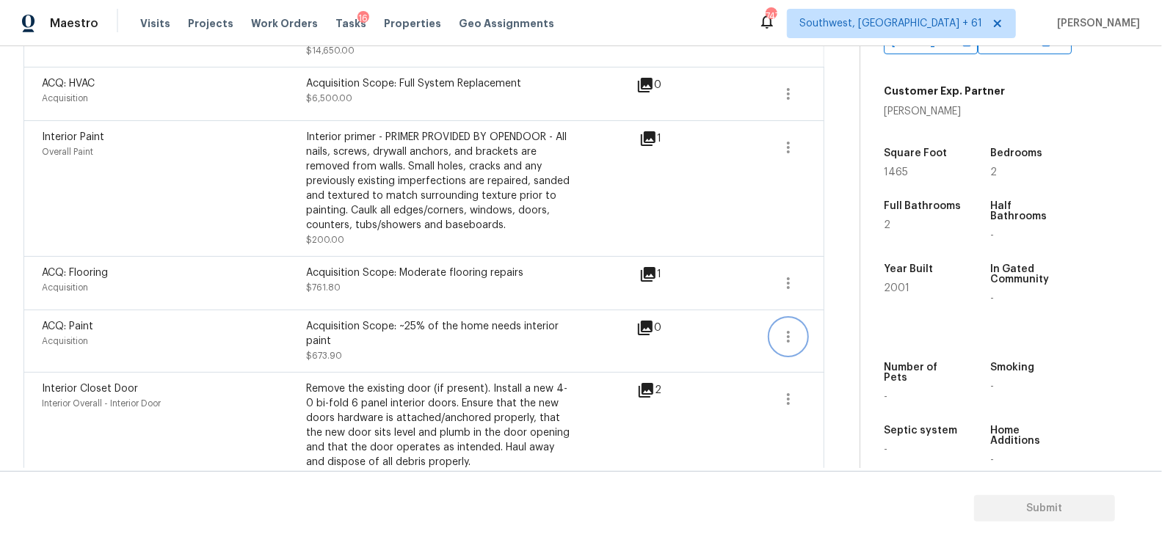
click at [778, 341] on button "button" at bounding box center [788, 336] width 35 height 35
click at [846, 337] on div "Edit" at bounding box center [873, 332] width 115 height 15
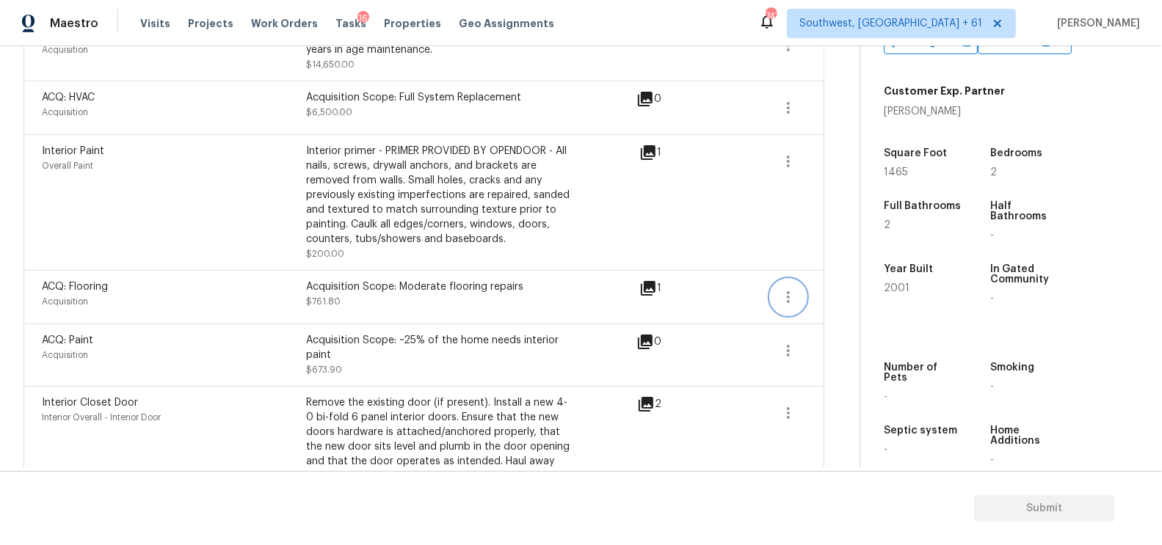
click at [799, 297] on button "button" at bounding box center [788, 297] width 35 height 35
click at [854, 291] on div "Edit" at bounding box center [873, 293] width 115 height 15
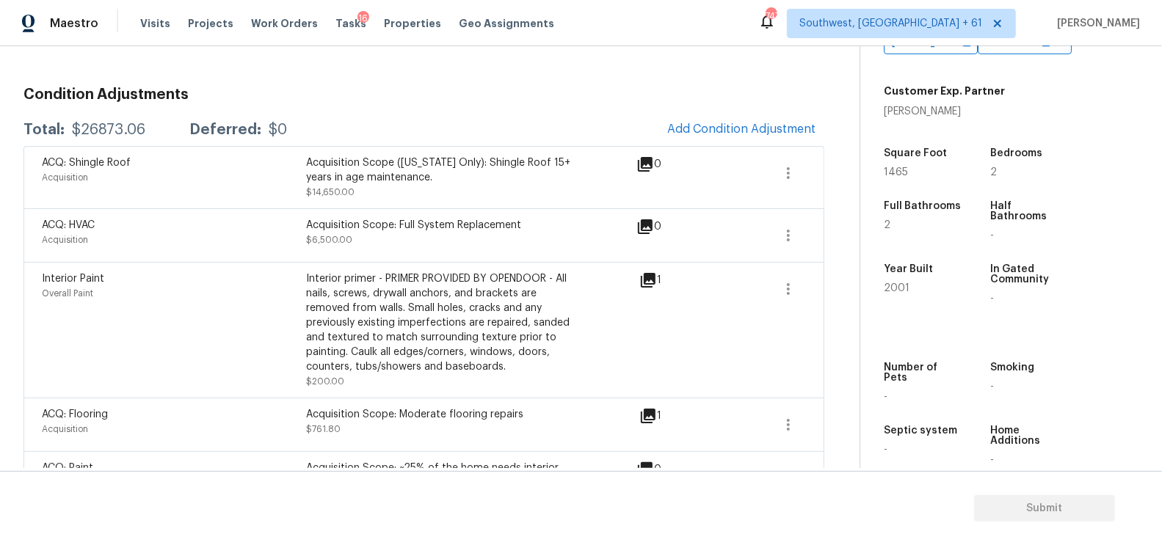
scroll to position [180, 0]
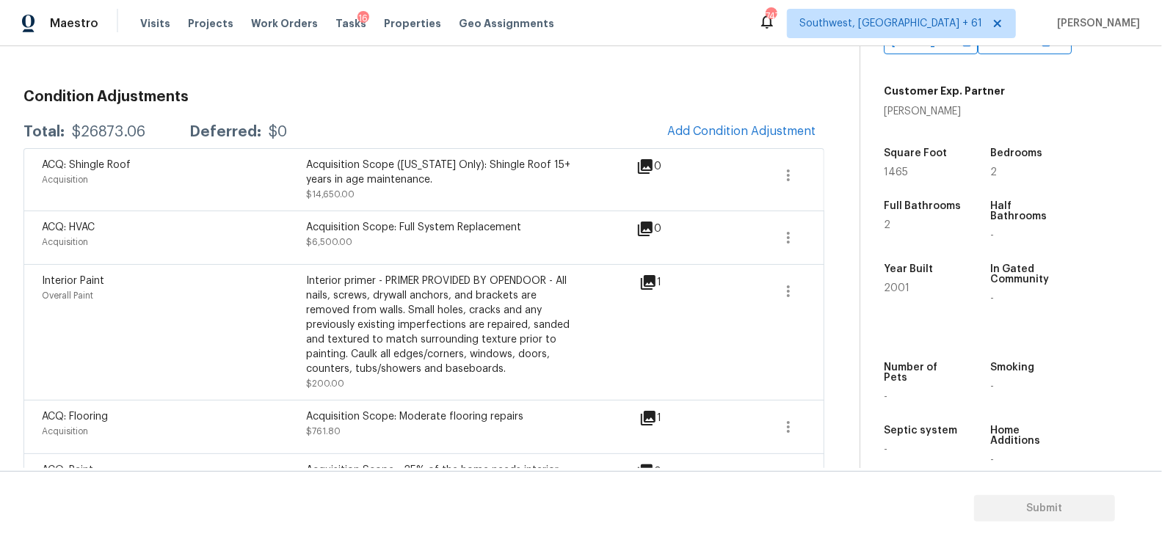
click at [128, 116] on div "Total: $26873.06 Deferred: $0 Add Condition Adjustment" at bounding box center [423, 132] width 801 height 32
copy div "$26873.06"
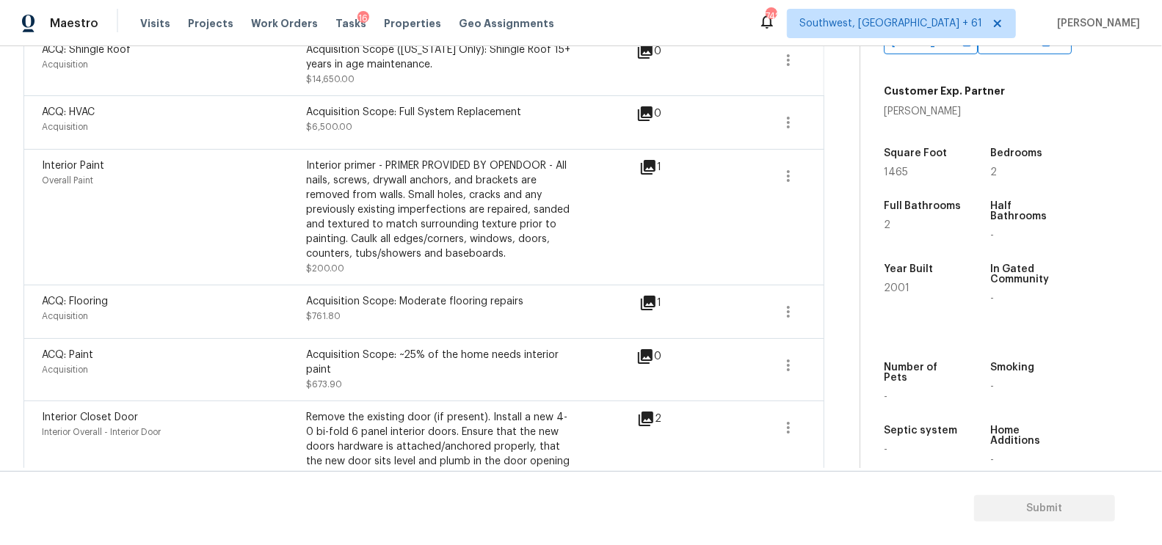
scroll to position [239, 0]
